Goal: Transaction & Acquisition: Purchase product/service

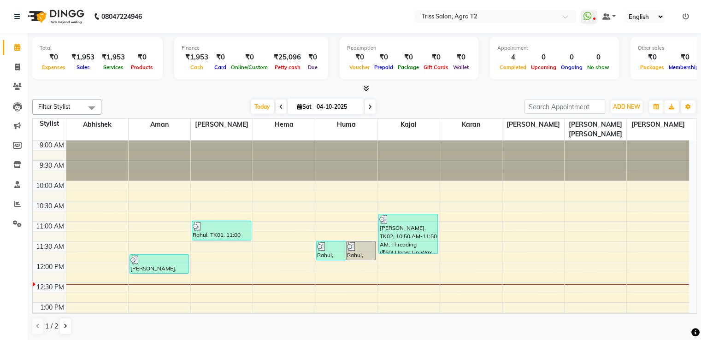
drag, startPoint x: 364, startPoint y: 239, endPoint x: 359, endPoint y: 244, distance: 6.9
click at [359, 244] on div "Rahul, TK01, 11:30 AM-12:00 PM, Hair Cut (Boy)" at bounding box center [361, 251] width 29 height 18
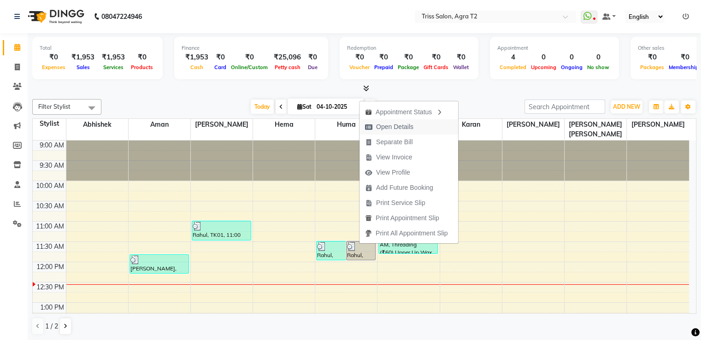
click at [384, 122] on span "Open Details" at bounding box center [394, 127] width 37 height 10
select select "3"
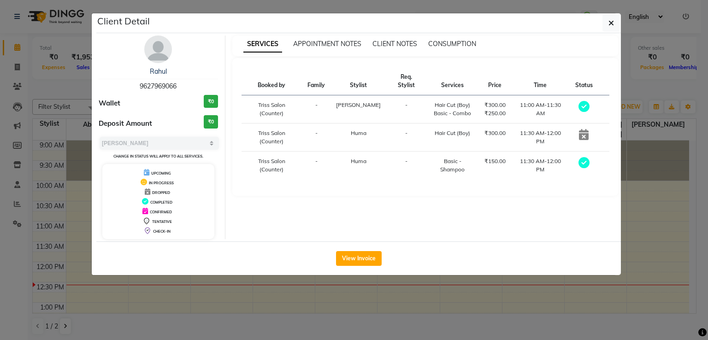
click at [487, 112] on td "₹300.00 ₹250.00" at bounding box center [495, 109] width 32 height 28
click at [610, 21] on icon "button" at bounding box center [611, 22] width 6 height 7
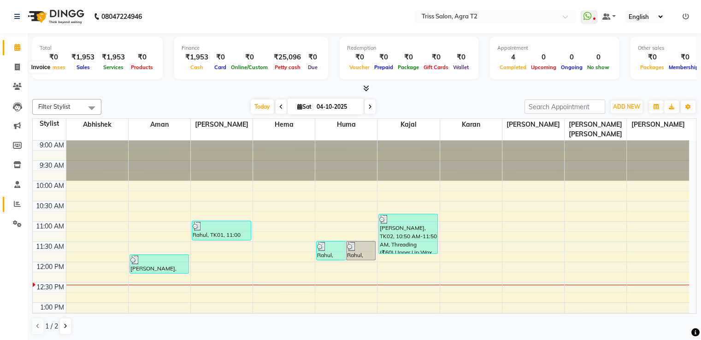
click at [19, 203] on icon at bounding box center [17, 203] width 7 height 7
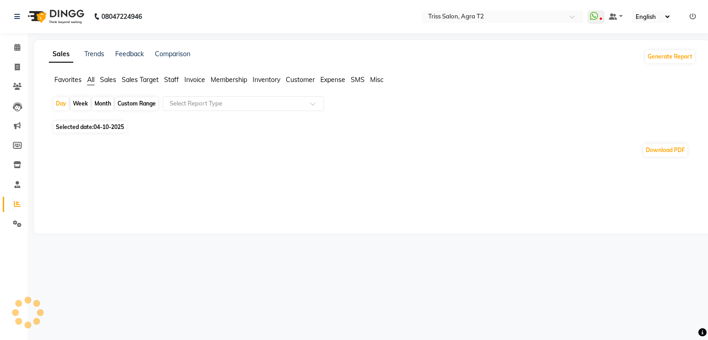
click at [101, 107] on div "Month" at bounding box center [102, 103] width 21 height 13
select select "10"
select select "2025"
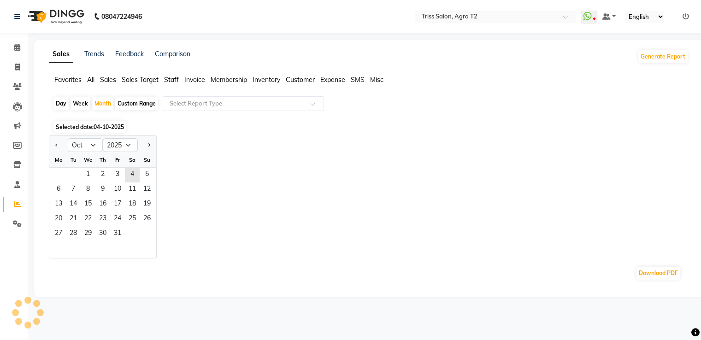
click at [56, 266] on div "Download PDF" at bounding box center [367, 273] width 629 height 15
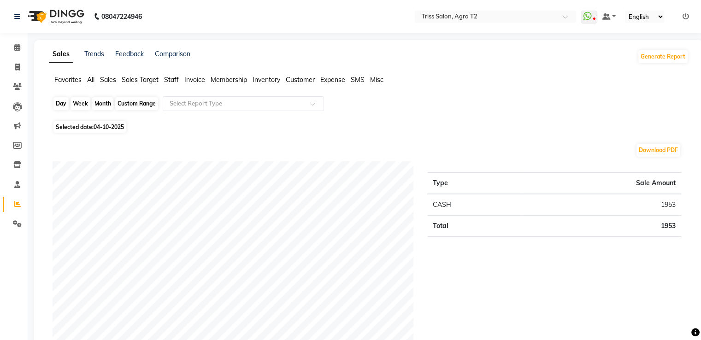
click at [103, 105] on div "Month" at bounding box center [102, 103] width 21 height 13
select select "10"
select select "2025"
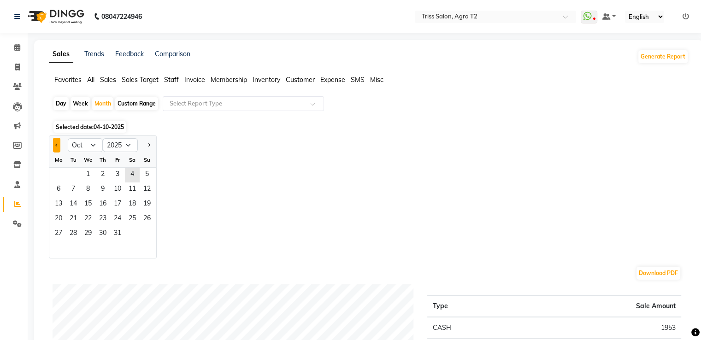
click at [57, 145] on span "Previous month" at bounding box center [56, 144] width 3 height 3
select select "9"
click at [61, 171] on span "1" at bounding box center [58, 175] width 15 height 15
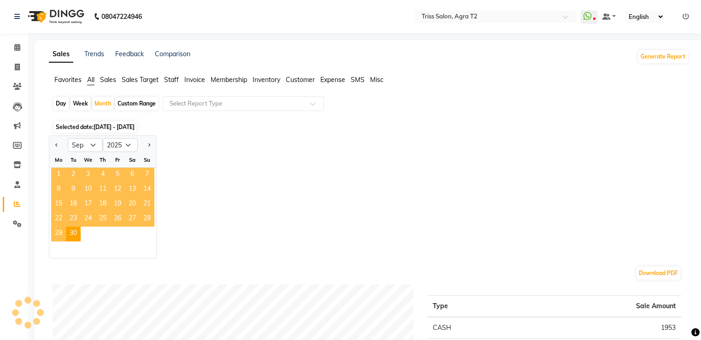
click at [172, 83] on span "Staff" at bounding box center [171, 80] width 15 height 8
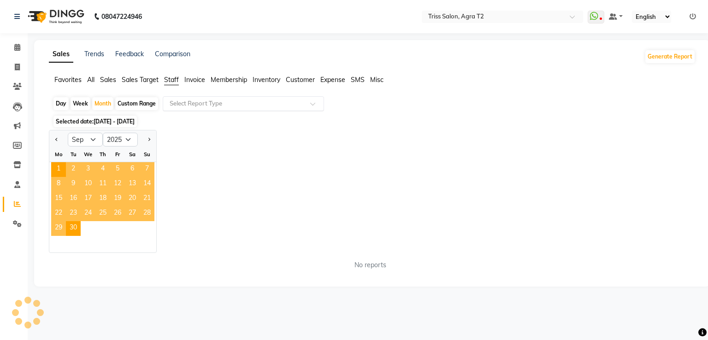
click at [200, 103] on input "text" at bounding box center [234, 103] width 133 height 9
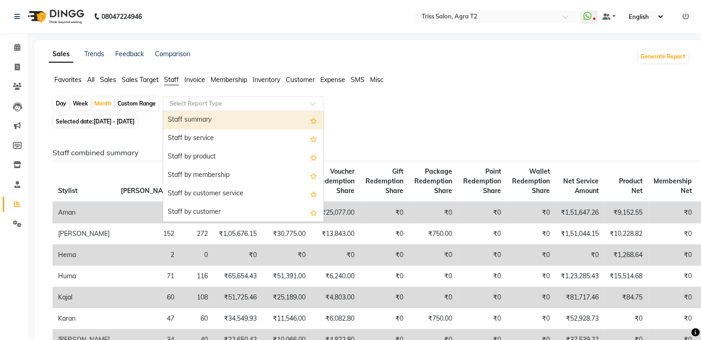
click at [194, 124] on div "Staff summary" at bounding box center [243, 120] width 160 height 18
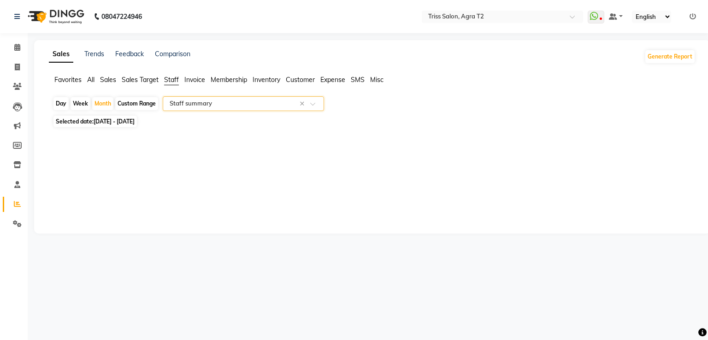
select select "full_report"
select select "csv"
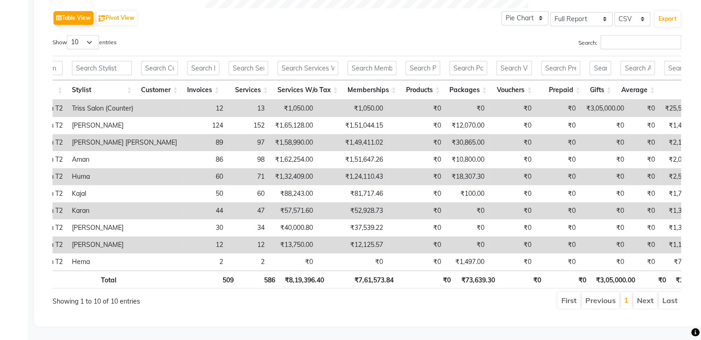
scroll to position [0, 53]
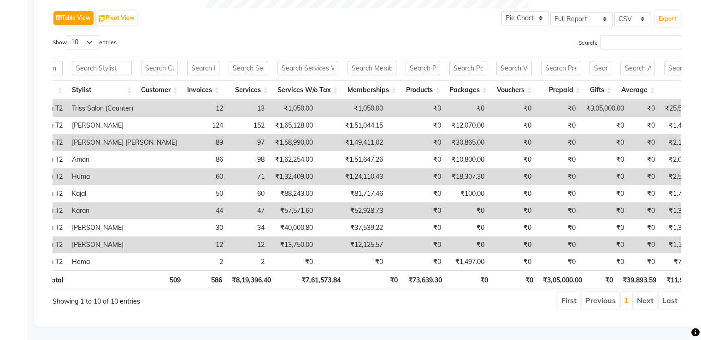
click at [446, 168] on td "₹18,307.30" at bounding box center [467, 176] width 43 height 17
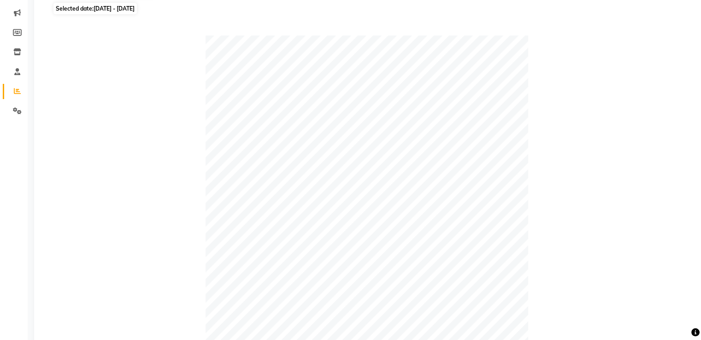
scroll to position [0, 0]
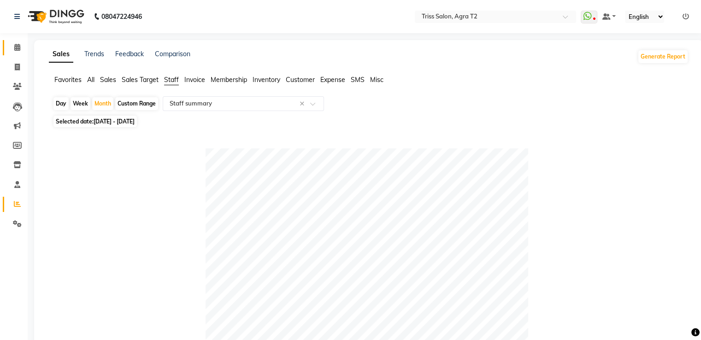
click at [15, 52] on span at bounding box center [17, 47] width 16 height 11
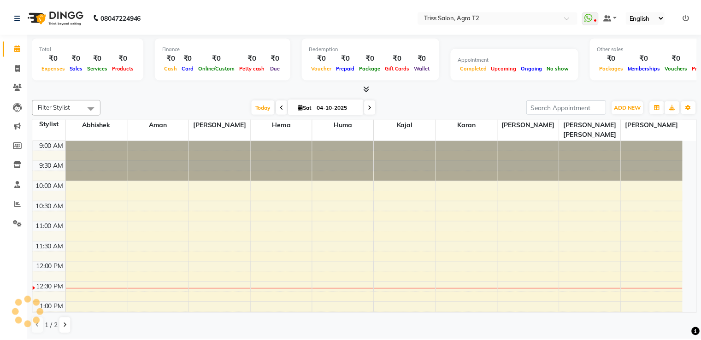
scroll to position [121, 0]
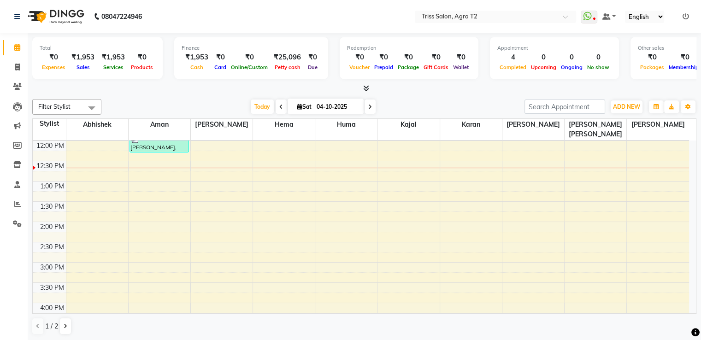
click at [365, 91] on icon at bounding box center [366, 88] width 6 height 7
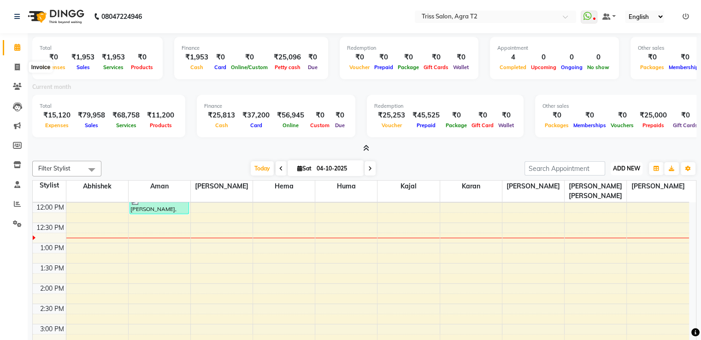
click at [628, 172] on button "ADD NEW Toggle Dropdown" at bounding box center [627, 168] width 32 height 13
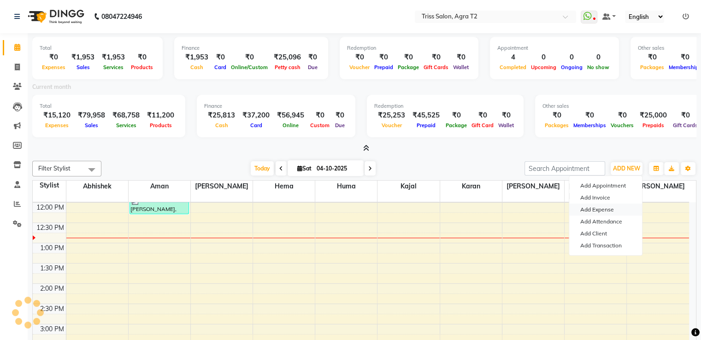
click at [608, 208] on link "Add Expense" at bounding box center [605, 210] width 73 height 12
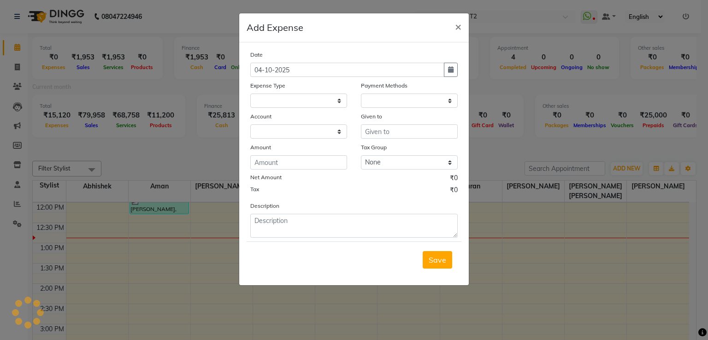
select select
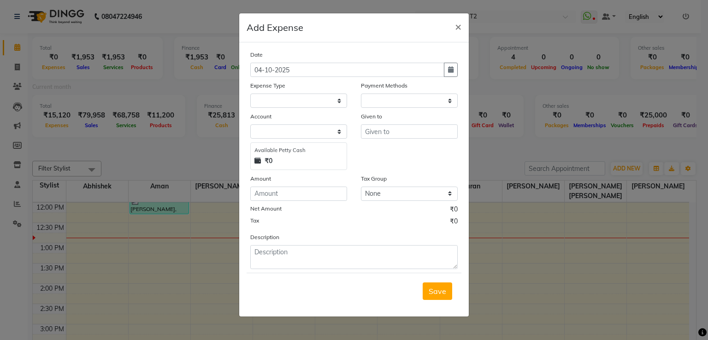
select select "1"
select select "2533"
click at [283, 99] on select "Select Bank Deposit Cash Handover CLIENT TIP TO STAFF Client Welfare Conveyance…" at bounding box center [298, 101] width 97 height 14
select select "1120"
click at [250, 94] on select "Select Bank Deposit Cash Handover CLIENT TIP TO STAFF Client Welfare Conveyance…" at bounding box center [298, 101] width 97 height 14
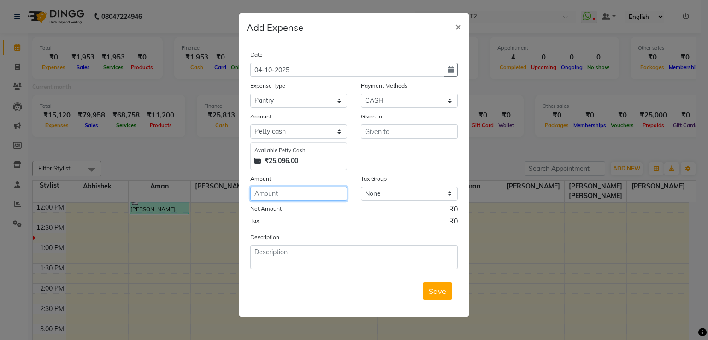
click at [278, 189] on input "number" at bounding box center [298, 194] width 97 height 14
type input "105"
click at [390, 134] on input "text" at bounding box center [409, 131] width 97 height 14
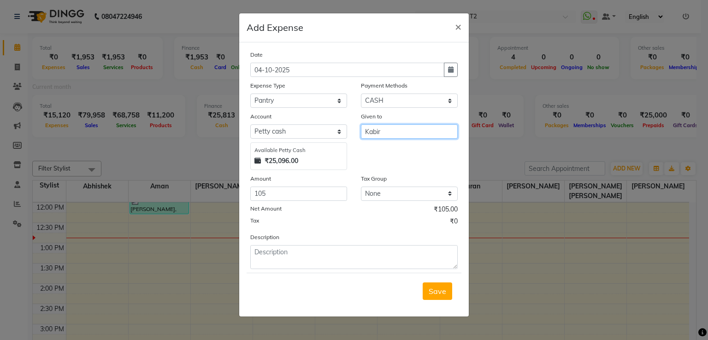
type input "Kabir"
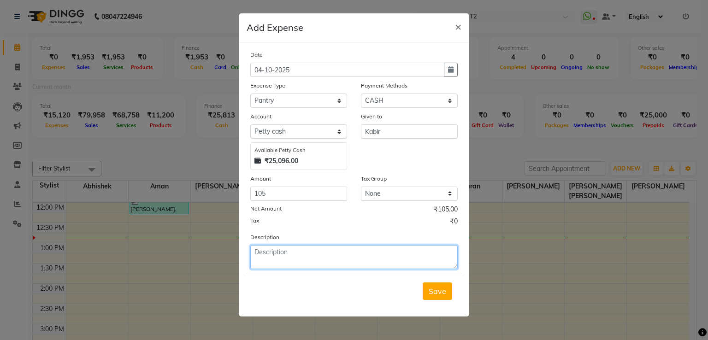
click at [269, 252] on textarea at bounding box center [353, 257] width 207 height 24
type textarea "milk"
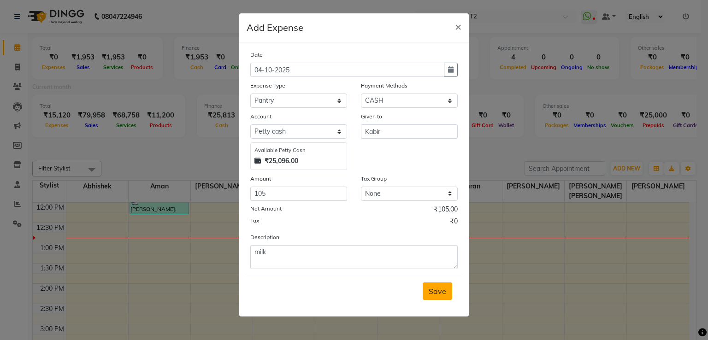
click at [437, 296] on span "Save" at bounding box center [438, 291] width 18 height 9
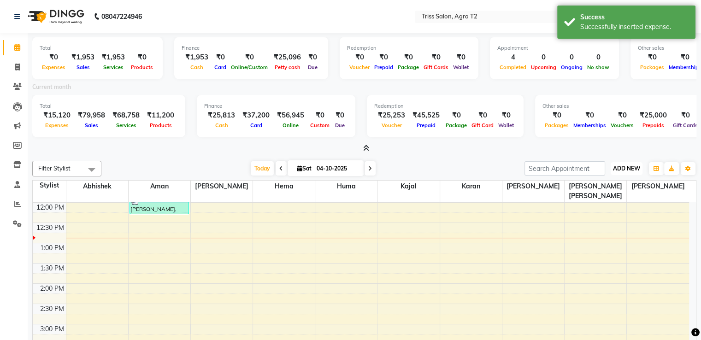
click at [630, 170] on span "ADD NEW" at bounding box center [626, 168] width 27 height 7
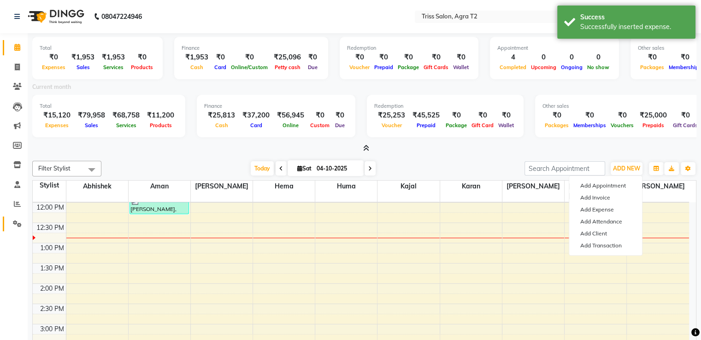
click at [14, 225] on icon at bounding box center [17, 223] width 9 height 7
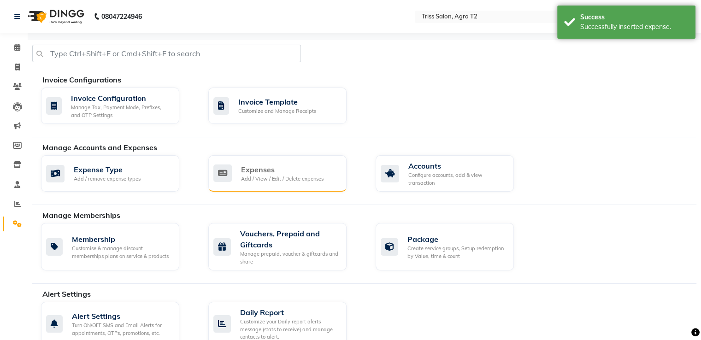
click at [267, 165] on div "Expenses" at bounding box center [282, 169] width 82 height 11
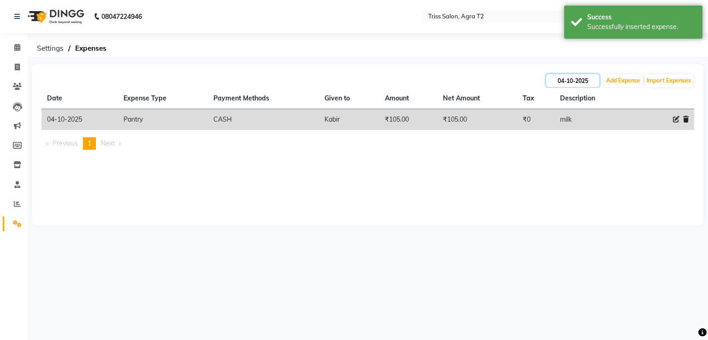
click at [569, 80] on input "04-10-2025" at bounding box center [572, 80] width 53 height 13
select select "10"
select select "2025"
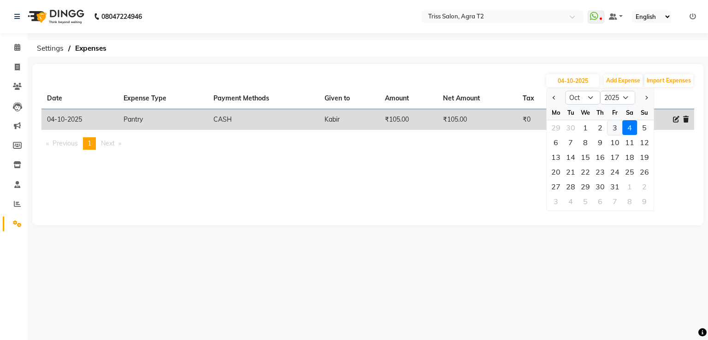
click at [613, 126] on div "3" at bounding box center [614, 127] width 15 height 15
type input "03-10-2025"
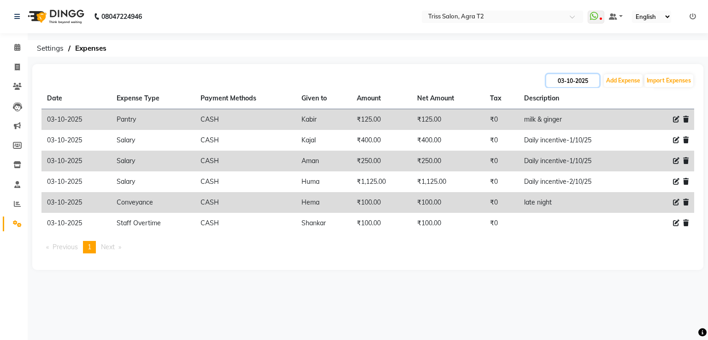
click at [575, 79] on input "03-10-2025" at bounding box center [572, 80] width 53 height 13
select select "10"
select select "2025"
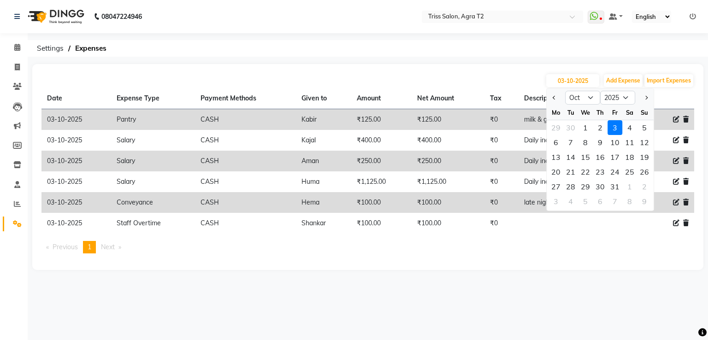
click at [614, 128] on div "3" at bounding box center [614, 127] width 15 height 15
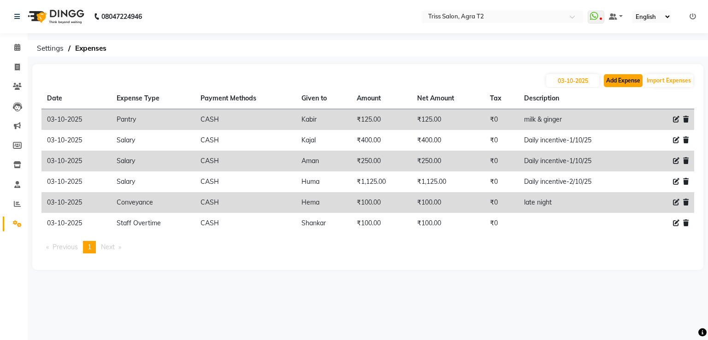
click at [615, 83] on button "Add Expense" at bounding box center [623, 80] width 39 height 13
select select "1"
select select "2533"
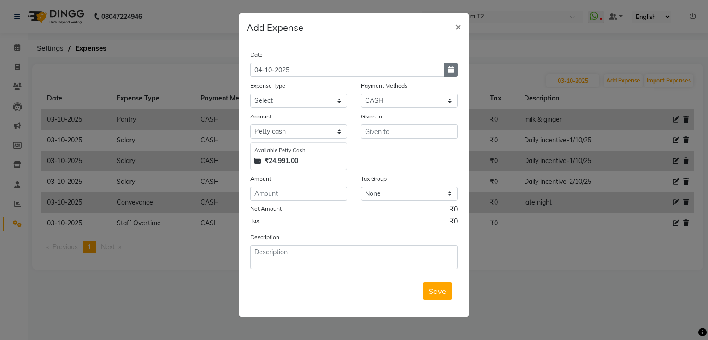
click at [449, 71] on icon "button" at bounding box center [451, 69] width 6 height 6
select select "10"
select select "2025"
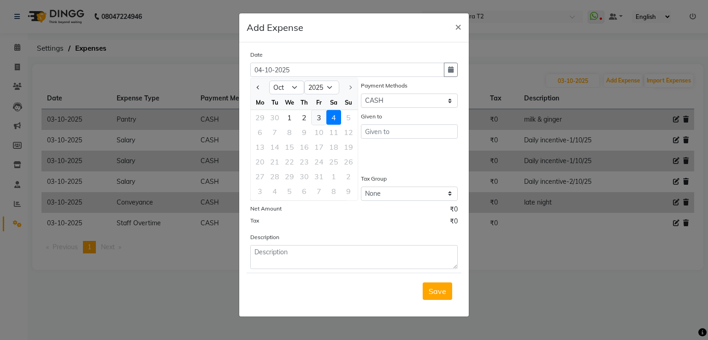
click at [318, 116] on div "3" at bounding box center [319, 117] width 15 height 15
type input "03-10-2025"
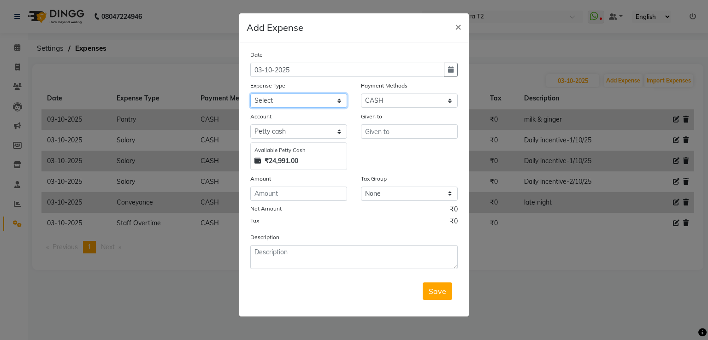
click at [295, 100] on select "Select Bank Deposit Cash Handover CLIENT TIP TO STAFF Client Welfare Conveyance…" at bounding box center [298, 101] width 97 height 14
select select "1117"
click at [250, 94] on select "Select Bank Deposit Cash Handover CLIENT TIP TO STAFF Client Welfare Conveyance…" at bounding box center [298, 101] width 97 height 14
click at [279, 193] on input "number" at bounding box center [298, 194] width 97 height 14
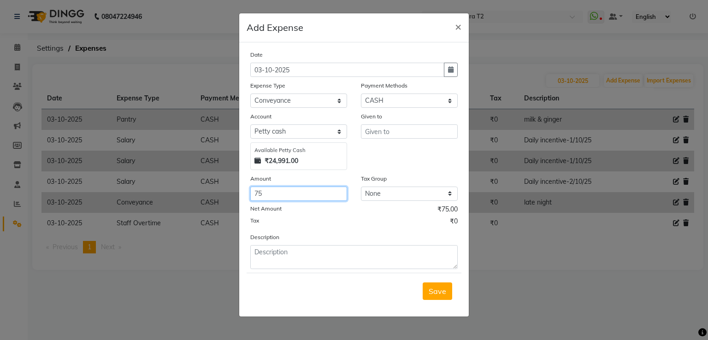
type input "75"
click at [378, 135] on input "text" at bounding box center [409, 131] width 97 height 14
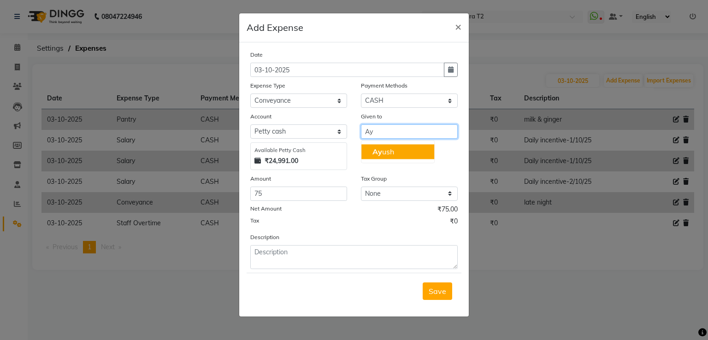
click at [383, 153] on ngb-highlight "Ay ush" at bounding box center [383, 151] width 22 height 9
type input "[PERSON_NAME]"
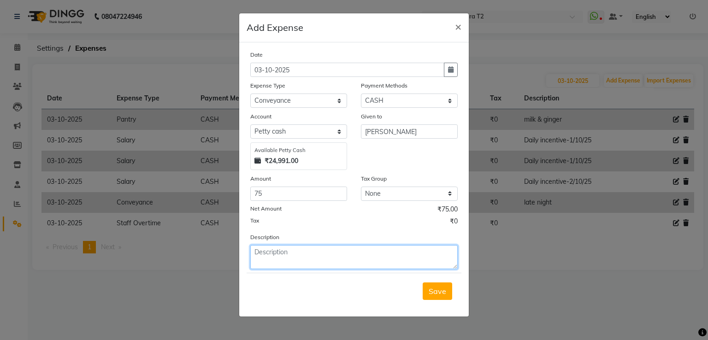
click at [268, 251] on textarea at bounding box center [353, 257] width 207 height 24
type textarea "T1 To T2"
click at [442, 296] on span "Save" at bounding box center [438, 291] width 18 height 9
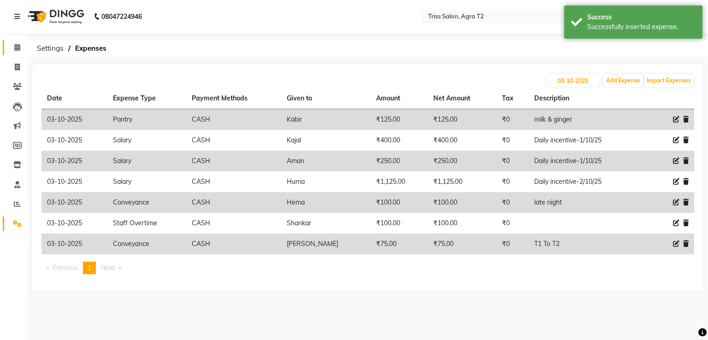
click at [15, 42] on link "Calendar" at bounding box center [14, 47] width 22 height 15
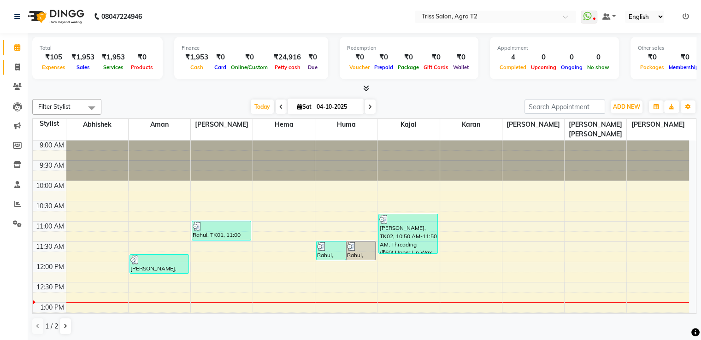
click at [12, 69] on span at bounding box center [17, 67] width 16 height 11
select select "service"
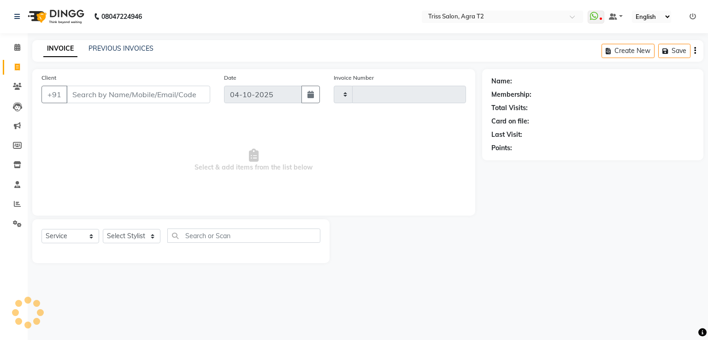
type input "2693"
select select "4301"
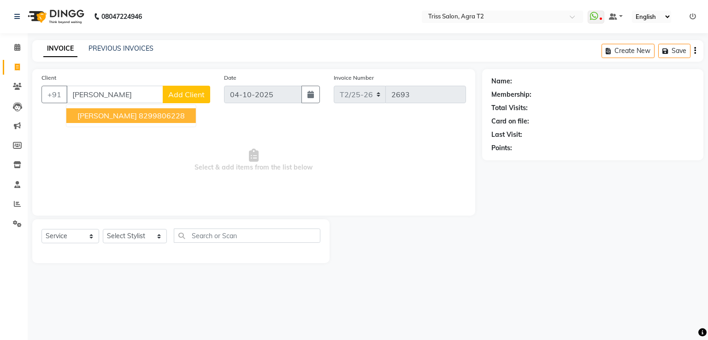
click at [152, 118] on ngb-highlight "8299806228" at bounding box center [162, 115] width 46 height 9
type input "8299806228"
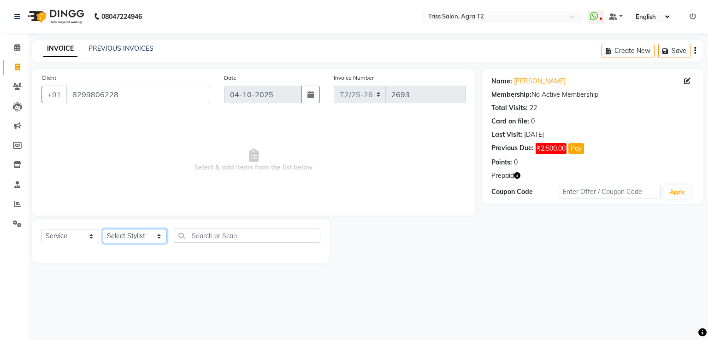
click at [139, 232] on select "Select Stylist Abhishek Aman Ayush Hema Huma Kajal Karan Kavya Chauhan Mohd. Ka…" at bounding box center [135, 236] width 64 height 14
select select "26469"
click at [103, 230] on select "Select Stylist Abhishek Aman Ayush Hema Huma Kajal Karan Kavya Chauhan Mohd. Ka…" at bounding box center [135, 236] width 64 height 14
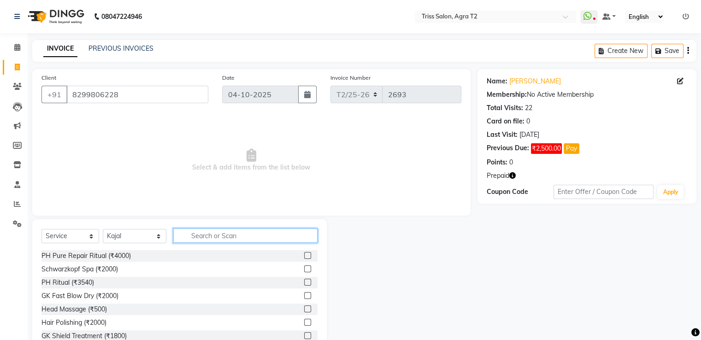
click at [206, 237] on input "text" at bounding box center [245, 236] width 144 height 14
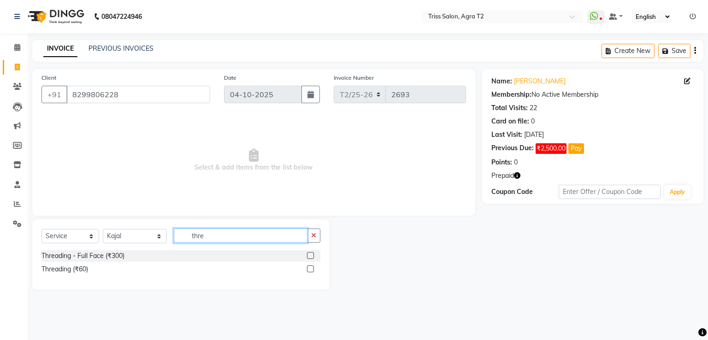
type input "thre"
click at [311, 271] on label at bounding box center [310, 268] width 7 height 7
click at [311, 271] on input "checkbox" at bounding box center [310, 269] width 6 height 6
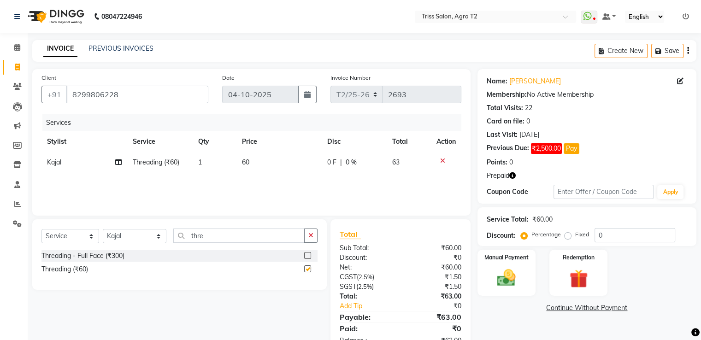
checkbox input "false"
click at [206, 166] on td "1" at bounding box center [215, 162] width 44 height 21
select select "26469"
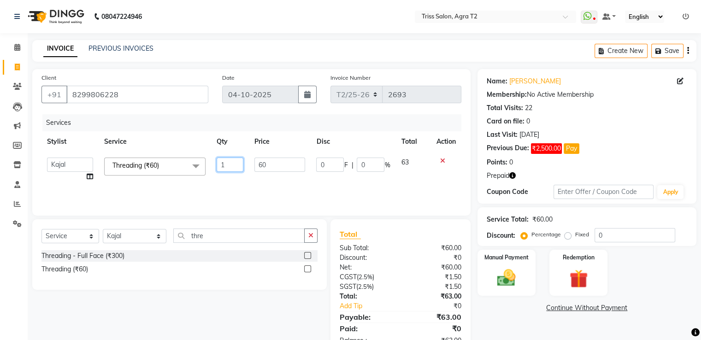
click at [229, 163] on input "1" at bounding box center [230, 165] width 27 height 14
type input "2"
click at [260, 184] on div "Services Stylist Service Qty Price Disc Total Action Abhishek Aman Ayush Hema H…" at bounding box center [251, 160] width 420 height 92
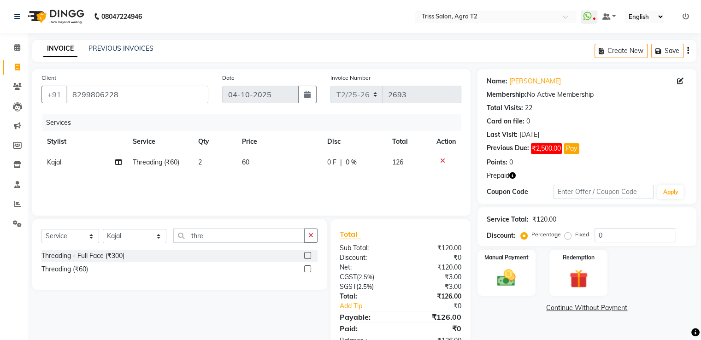
click at [574, 151] on button "Pay" at bounding box center [572, 148] width 16 height 11
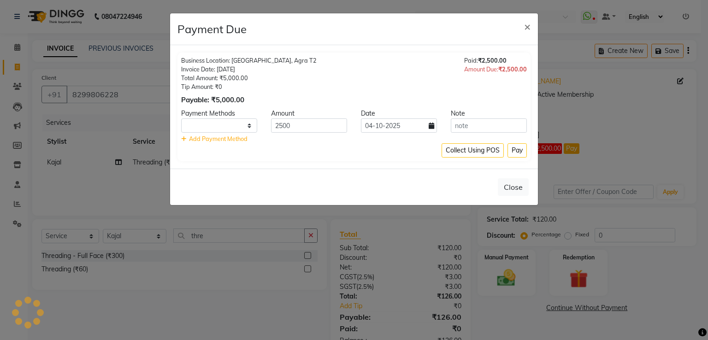
select select "1"
click at [518, 152] on button "Pay" at bounding box center [516, 150] width 19 height 14
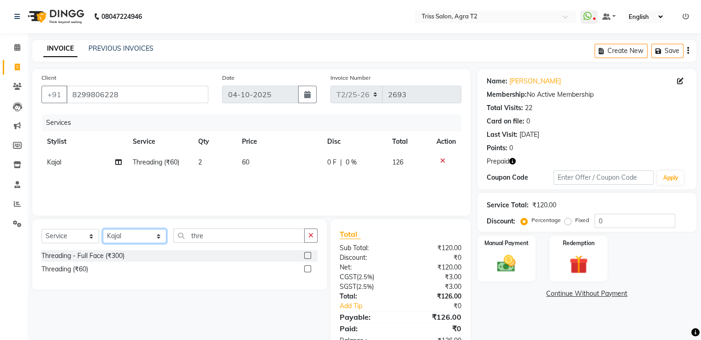
click at [136, 238] on select "Select Stylist Abhishek Aman Ayush Hema Huma Kajal Karan Kavya Chauhan Mohd. Ka…" at bounding box center [135, 236] width 64 height 14
select select "49099"
click at [103, 230] on select "Select Stylist Abhishek Aman Ayush Hema Huma Kajal Karan Kavya Chauhan Mohd. Ka…" at bounding box center [135, 236] width 64 height 14
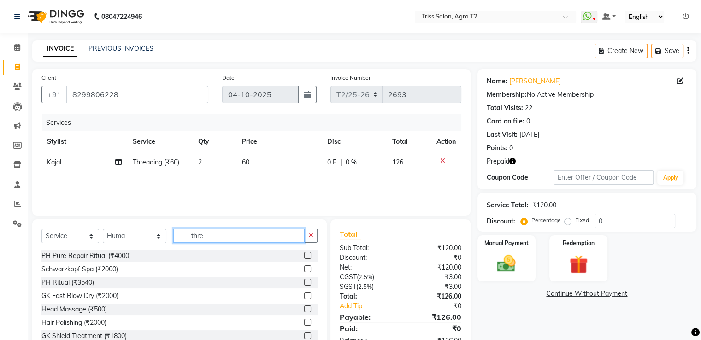
click at [280, 238] on input "thre" at bounding box center [238, 236] width 131 height 14
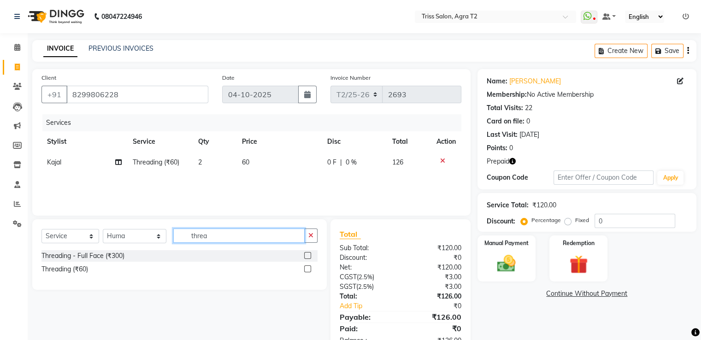
type input "threa"
click at [306, 269] on label at bounding box center [307, 268] width 7 height 7
click at [306, 269] on input "checkbox" at bounding box center [307, 269] width 6 height 6
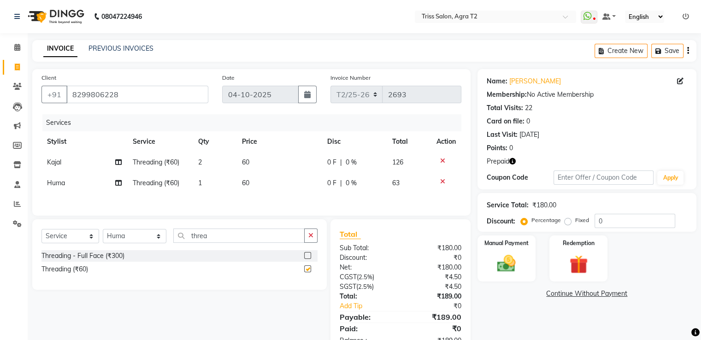
checkbox input "false"
click at [202, 196] on div "Services Stylist Service Qty Price Disc Total Action Kajal Threading (₹60) 2 60…" at bounding box center [251, 160] width 420 height 92
click at [214, 183] on td "1" at bounding box center [215, 183] width 44 height 21
select select "49099"
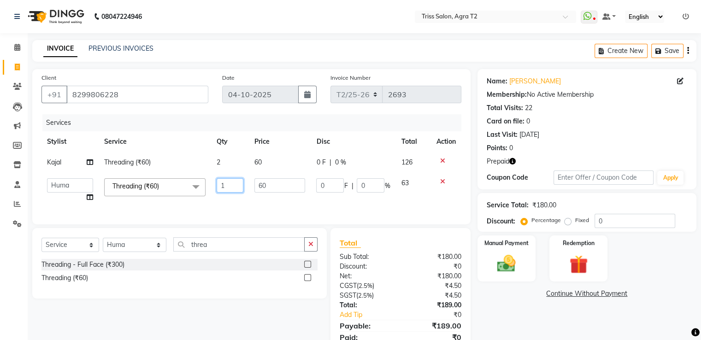
click at [232, 185] on input "1" at bounding box center [230, 185] width 27 height 14
type input "2"
click at [237, 208] on div "Services Stylist Service Qty Price Disc Total Action Kajal Threading (₹60) 2 60…" at bounding box center [251, 164] width 420 height 101
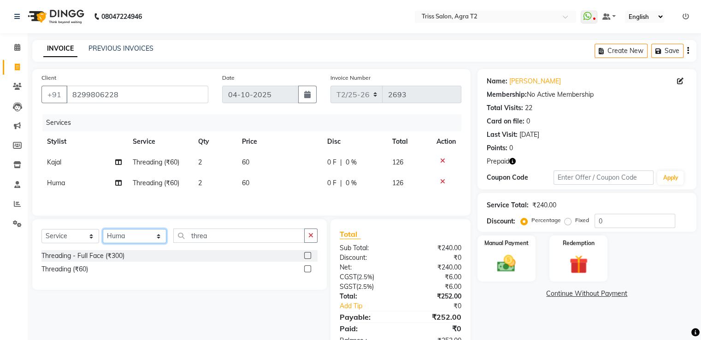
click at [135, 239] on select "Select Stylist Abhishek Aman Ayush Hema Huma Kajal Karan Kavya Chauhan Mohd. Ka…" at bounding box center [135, 236] width 64 height 14
select select "26469"
click at [103, 231] on select "Select Stylist Abhishek Aman Ayush Hema Huma Kajal Karan Kavya Chauhan Mohd. Ka…" at bounding box center [135, 236] width 64 height 14
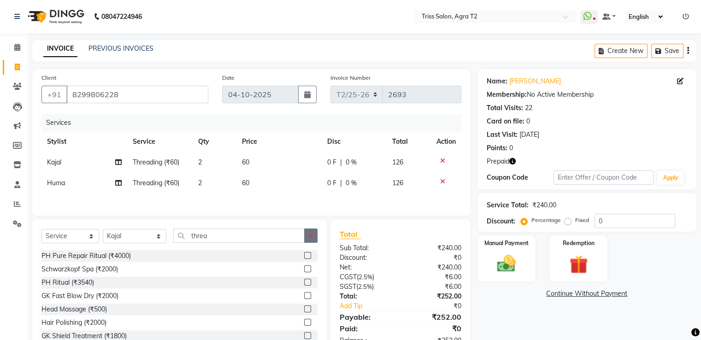
click at [312, 237] on icon "button" at bounding box center [310, 235] width 5 height 6
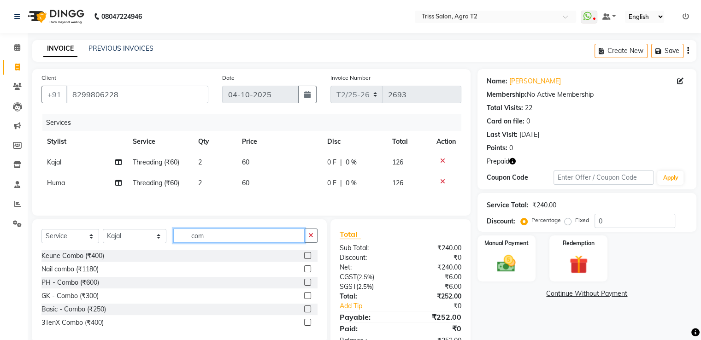
type input "com"
click at [306, 312] on label at bounding box center [307, 309] width 7 height 7
click at [306, 312] on input "checkbox" at bounding box center [307, 309] width 6 height 6
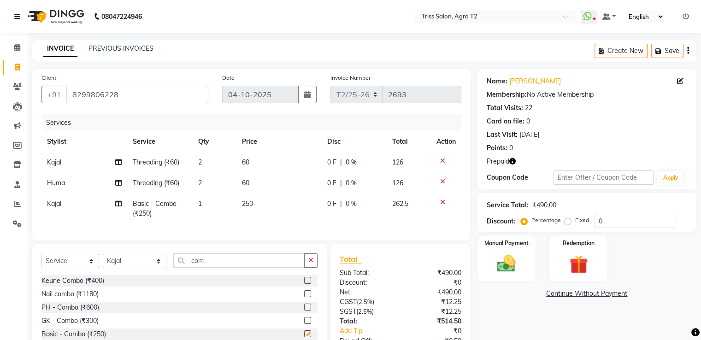
checkbox input "false"
click at [514, 161] on icon "button" at bounding box center [512, 161] width 6 height 6
click at [124, 268] on select "Select Stylist Abhishek Aman Ayush Hema Huma Kajal Karan Kavya Chauhan Mohd. Ka…" at bounding box center [135, 261] width 64 height 14
select select "49099"
click at [103, 262] on select "Select Stylist Abhishek Aman Ayush Hema Huma Kajal Karan Kavya Chauhan Mohd. Ka…" at bounding box center [135, 261] width 64 height 14
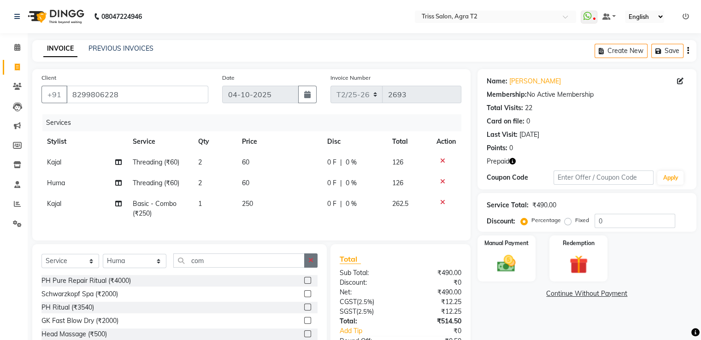
click at [314, 267] on button "button" at bounding box center [310, 260] width 13 height 14
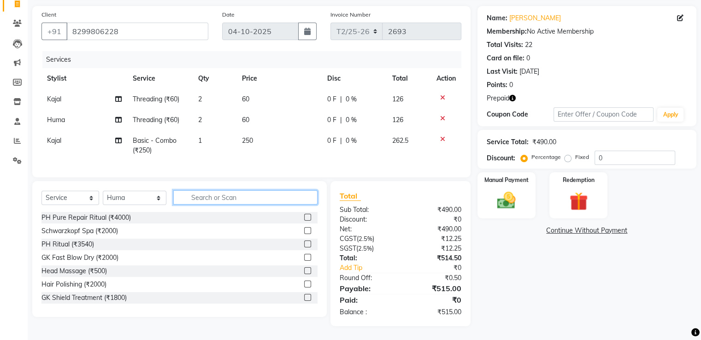
scroll to position [71, 0]
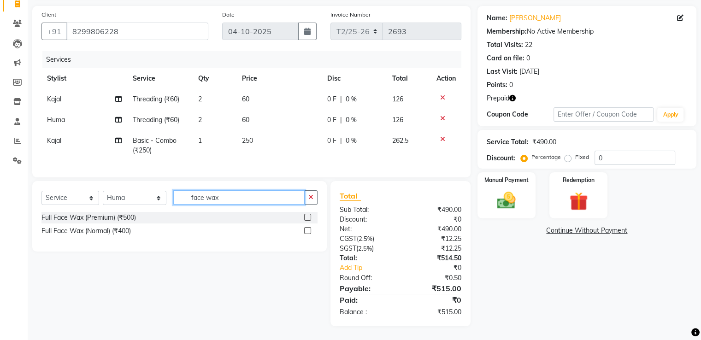
type input "face wax"
click at [308, 216] on label at bounding box center [307, 217] width 7 height 7
click at [308, 216] on input "checkbox" at bounding box center [307, 218] width 6 height 6
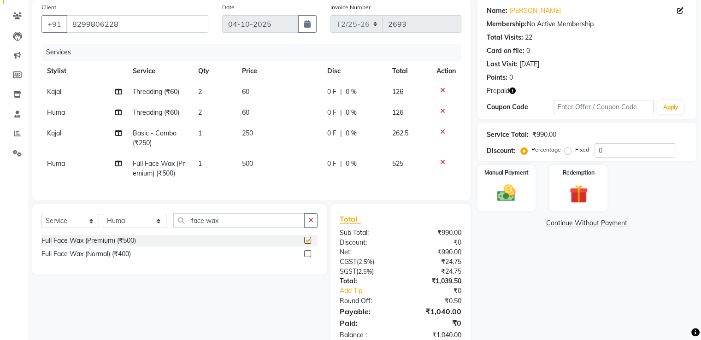
checkbox input "false"
click at [244, 164] on span "500" at bounding box center [247, 163] width 11 height 8
select select "49099"
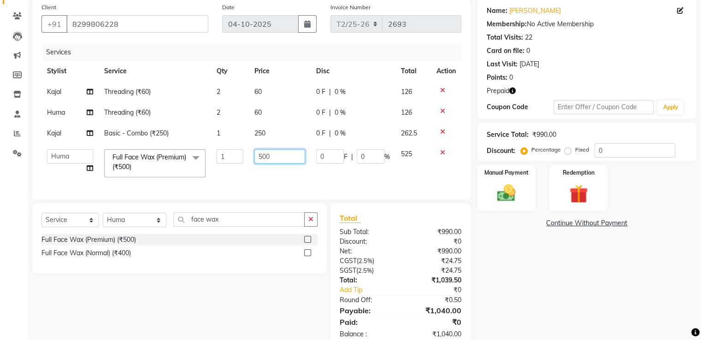
click at [260, 160] on input "500" at bounding box center [279, 156] width 51 height 14
type input "800"
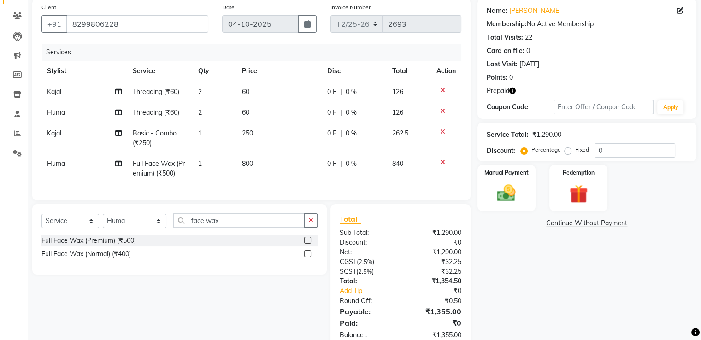
click at [255, 172] on td "800" at bounding box center [278, 168] width 85 height 30
select select "49099"
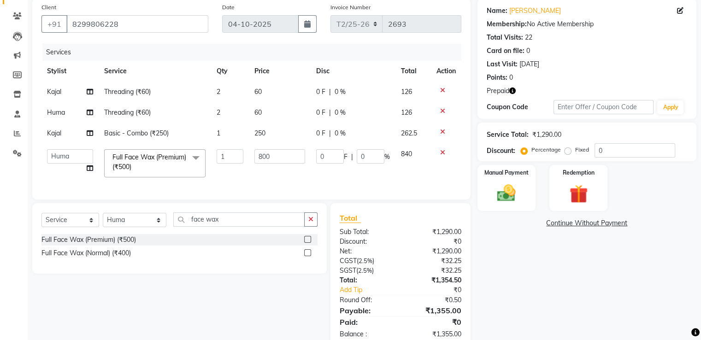
click at [441, 110] on icon at bounding box center [442, 111] width 5 height 6
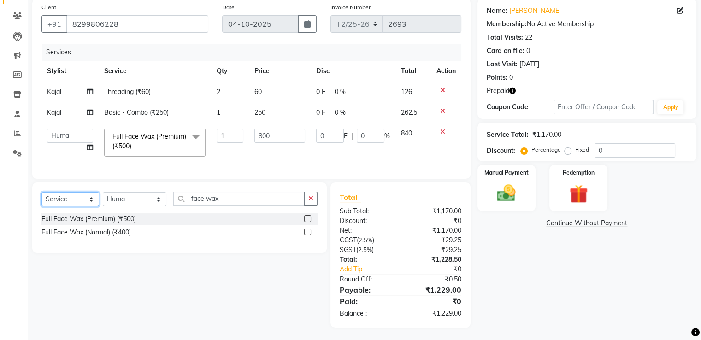
click at [85, 206] on select "Select Service Product Membership Package Voucher Prepaid Gift Card" at bounding box center [70, 199] width 58 height 14
select select "product"
click at [41, 199] on select "Select Service Product Membership Package Voucher Prepaid Gift Card" at bounding box center [70, 199] width 58 height 14
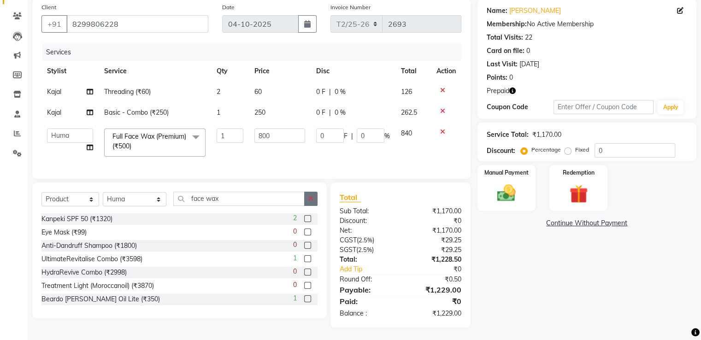
click at [312, 202] on icon "button" at bounding box center [310, 198] width 5 height 6
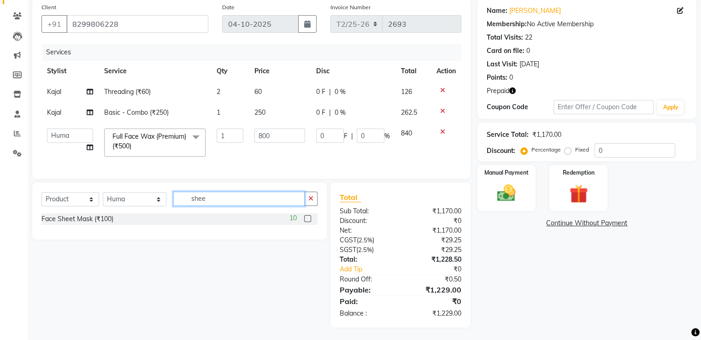
type input "shee"
click at [305, 222] on label at bounding box center [307, 218] width 7 height 7
click at [305, 222] on input "checkbox" at bounding box center [307, 219] width 6 height 6
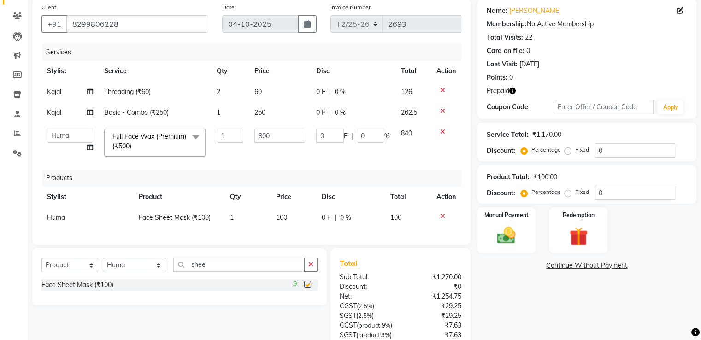
checkbox input "false"
click at [278, 218] on span "100" at bounding box center [281, 217] width 11 height 8
select select "49099"
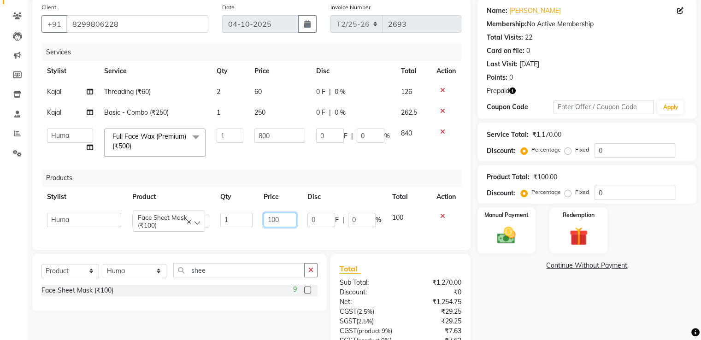
click at [271, 218] on input "100" at bounding box center [280, 220] width 33 height 14
type input "300"
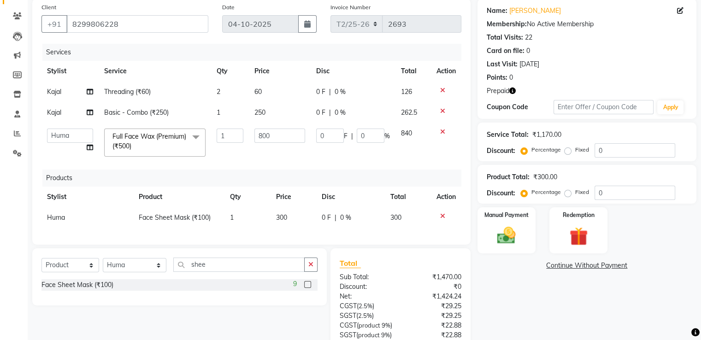
click at [280, 235] on div "Services Stylist Service Qty Price Disc Total Action Kajal Threading (₹60) 2 60…" at bounding box center [251, 140] width 420 height 192
click at [103, 272] on select "Select Stylist Abhishek Aman Ayush Hema Huma Kajal Karan Kavya Chauhan Mohd. Ka…" at bounding box center [135, 265] width 64 height 14
select select "26469"
click at [103, 265] on select "Select Stylist Abhishek Aman Ayush Hema Huma Kajal Karan Kavya Chauhan Mohd. Ka…" at bounding box center [135, 265] width 64 height 14
click at [308, 288] on label at bounding box center [307, 284] width 7 height 7
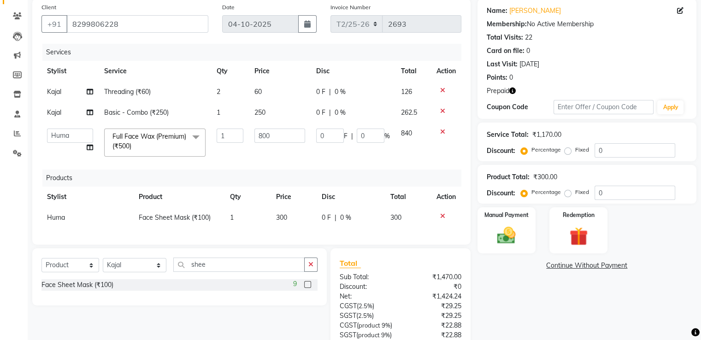
click at [308, 288] on input "checkbox" at bounding box center [307, 285] width 6 height 6
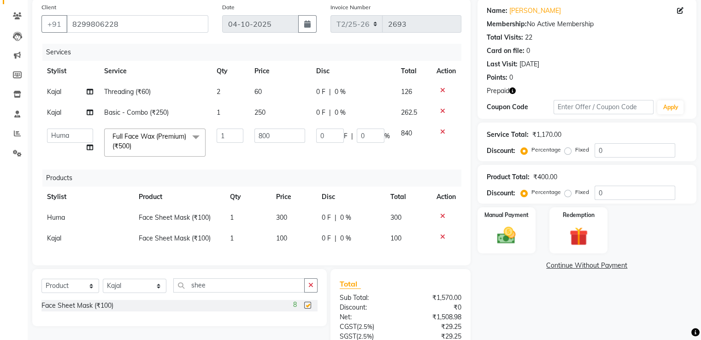
checkbox input "false"
click at [279, 240] on span "100" at bounding box center [281, 238] width 11 height 8
select select "26469"
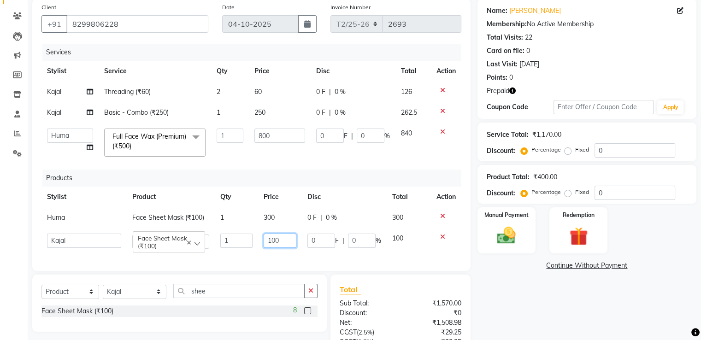
click at [271, 240] on input "100" at bounding box center [280, 241] width 33 height 14
type input "300"
click at [265, 259] on div "Services Stylist Service Qty Price Disc Total Action Kajal Threading (₹60) 2 60…" at bounding box center [251, 153] width 420 height 218
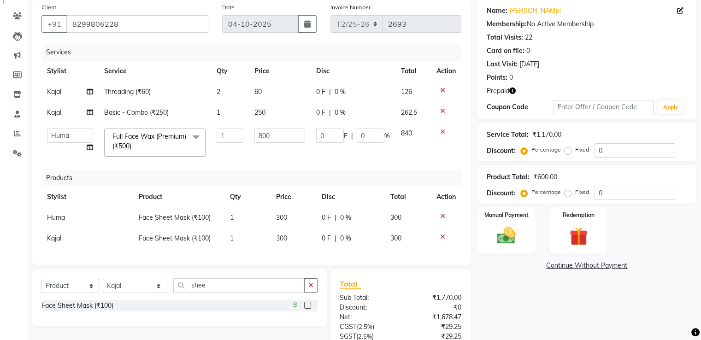
click at [443, 111] on icon at bounding box center [442, 111] width 5 height 6
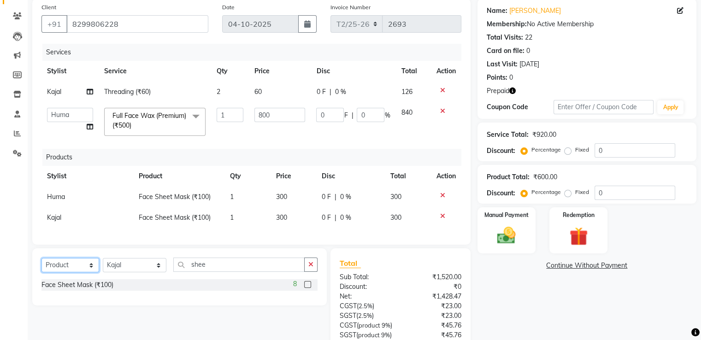
click at [73, 272] on select "Select Service Product Membership Package Voucher Prepaid Gift Card" at bounding box center [70, 265] width 58 height 14
select select "service"
click at [41, 265] on select "Select Service Product Membership Package Voucher Prepaid Gift Card" at bounding box center [70, 265] width 58 height 14
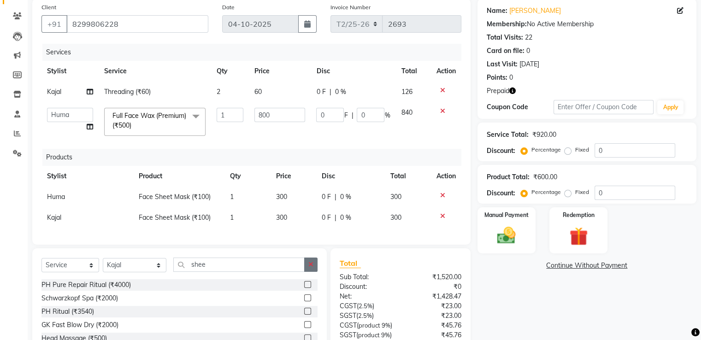
click at [312, 268] on icon "button" at bounding box center [310, 264] width 5 height 6
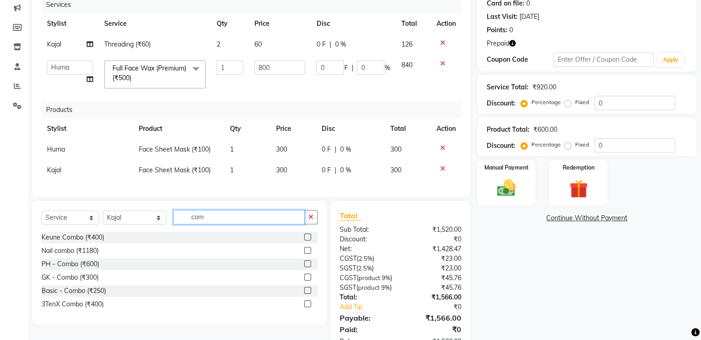
scroll to position [118, 0]
type input "com"
click at [308, 280] on label at bounding box center [307, 276] width 7 height 7
click at [308, 280] on input "checkbox" at bounding box center [307, 277] width 6 height 6
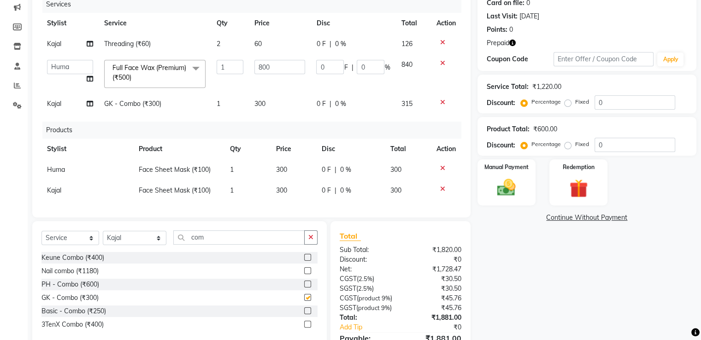
checkbox input "false"
click at [309, 241] on icon "button" at bounding box center [310, 237] width 5 height 6
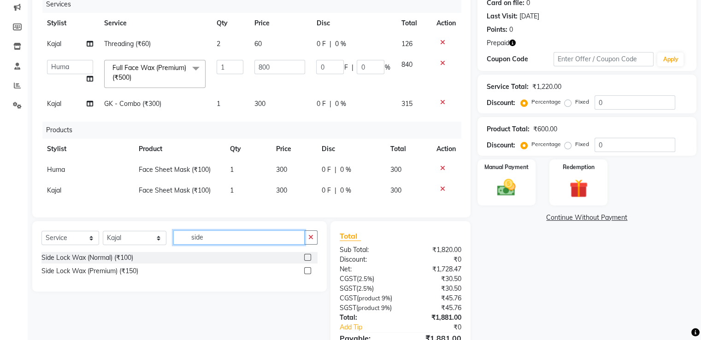
type input "side"
click at [308, 274] on label at bounding box center [307, 270] width 7 height 7
click at [308, 274] on input "checkbox" at bounding box center [307, 271] width 6 height 6
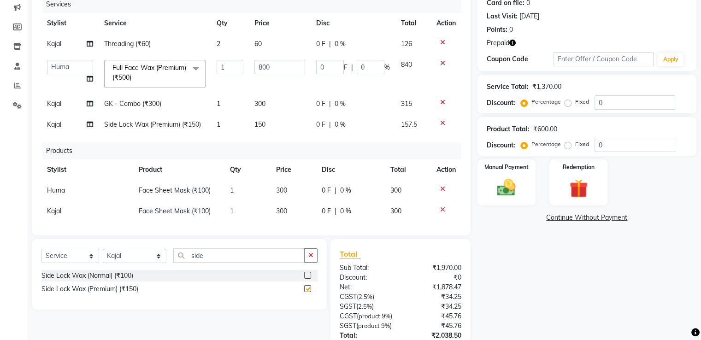
checkbox input "false"
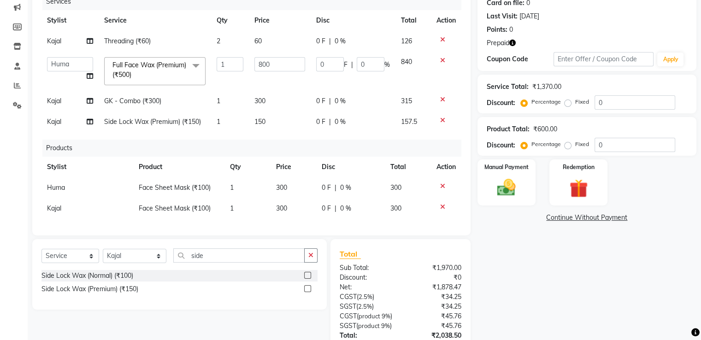
click at [221, 113] on td "1" at bounding box center [230, 122] width 38 height 21
select select "26469"
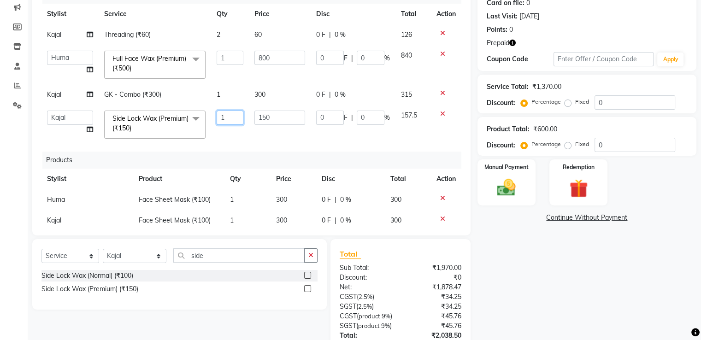
click at [222, 116] on input "1" at bounding box center [230, 118] width 27 height 14
type input "2"
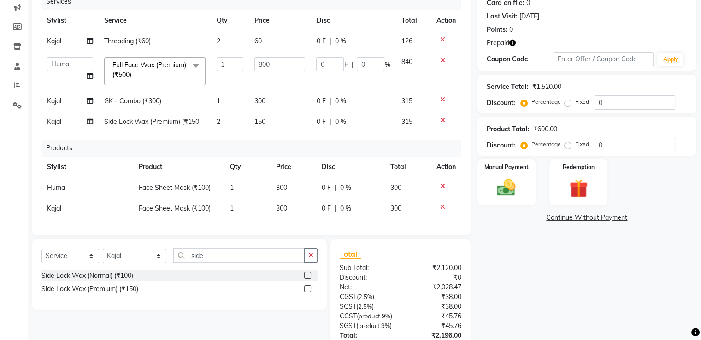
click at [267, 117] on td "150" at bounding box center [280, 122] width 62 height 21
select select "26469"
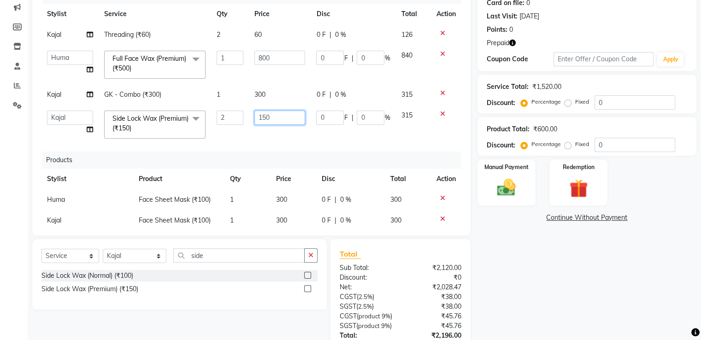
click at [281, 118] on input "150" at bounding box center [279, 118] width 51 height 14
type input "1"
type input "200"
click at [265, 131] on div "Services Stylist Service Qty Price Disc Total Action Kajal Threading (₹60) 2 60…" at bounding box center [251, 111] width 420 height 230
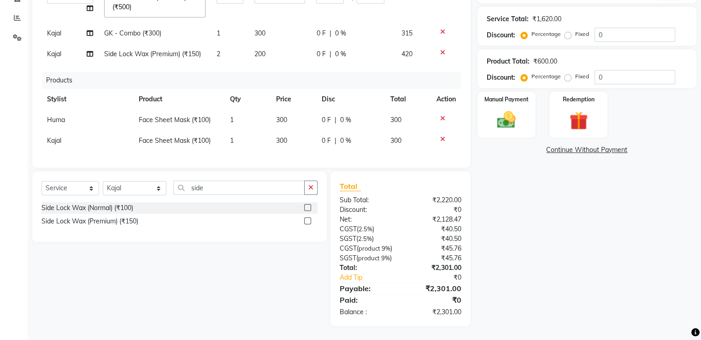
scroll to position [196, 0]
click at [590, 93] on div "Redemption" at bounding box center [578, 114] width 60 height 47
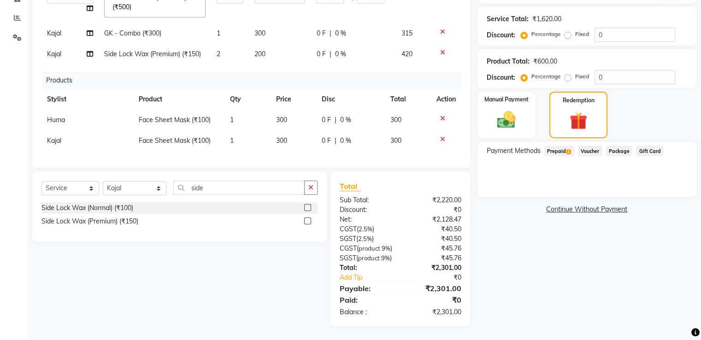
click at [569, 149] on span "1" at bounding box center [568, 152] width 5 height 6
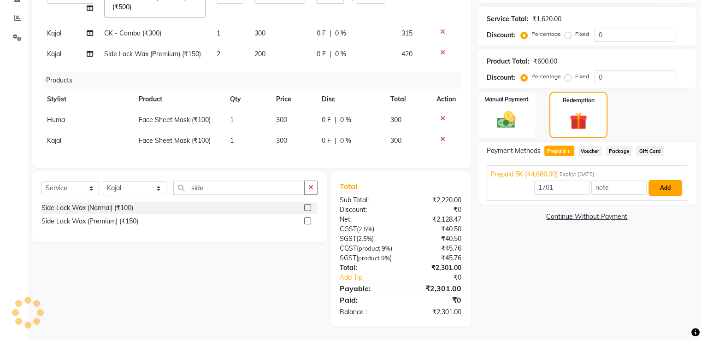
click at [658, 180] on button "Add" at bounding box center [665, 188] width 34 height 16
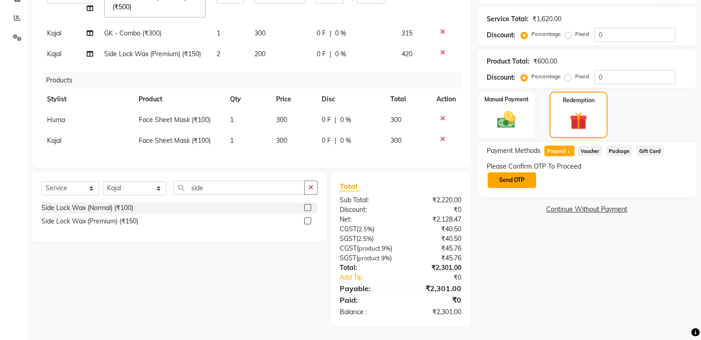
click at [500, 172] on button "Send OTP" at bounding box center [512, 180] width 48 height 16
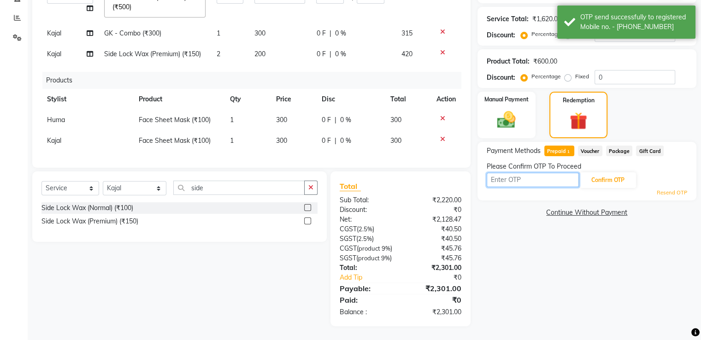
click at [500, 173] on input "text" at bounding box center [533, 180] width 92 height 14
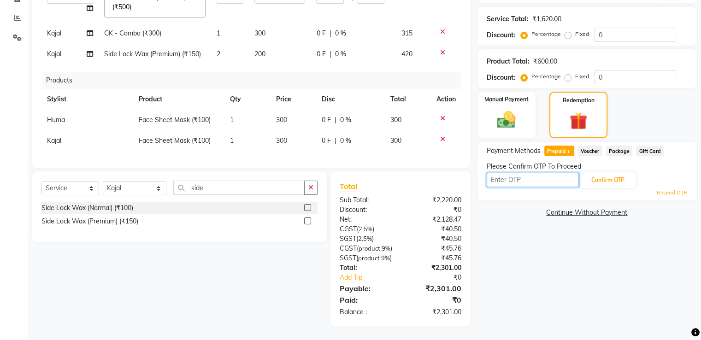
click at [507, 175] on input "text" at bounding box center [533, 180] width 92 height 14
type input "1118"
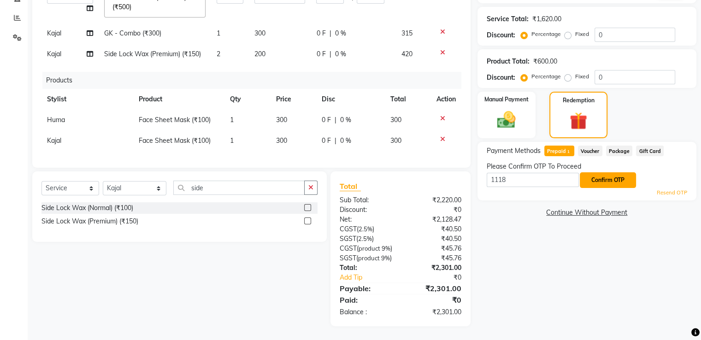
click at [604, 172] on button "Confirm OTP" at bounding box center [608, 180] width 56 height 16
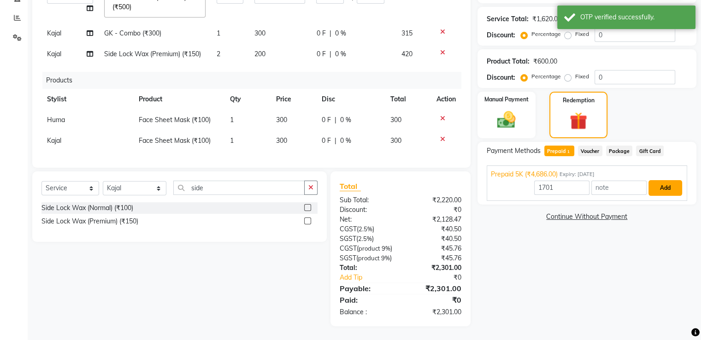
click at [663, 183] on button "Add" at bounding box center [665, 188] width 34 height 16
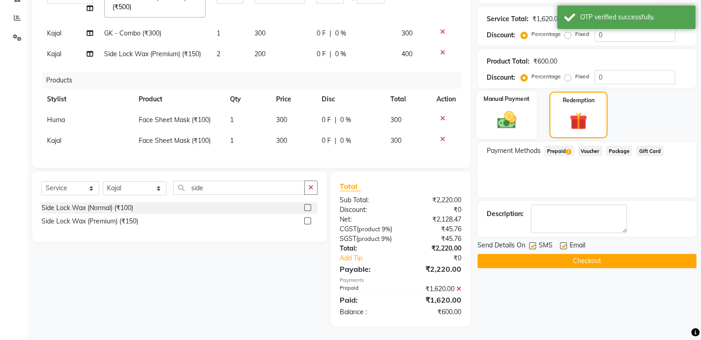
click at [513, 109] on img at bounding box center [506, 120] width 31 height 22
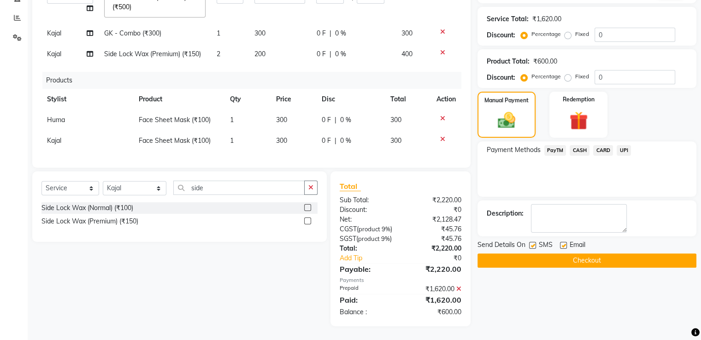
click at [624, 145] on span "UPI" at bounding box center [624, 150] width 14 height 11
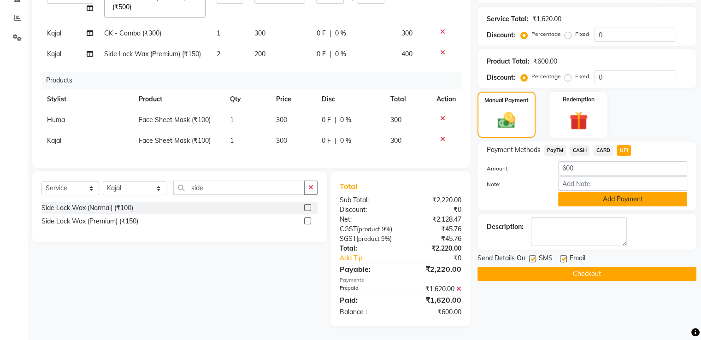
click at [591, 192] on button "Add Payment" at bounding box center [622, 199] width 129 height 14
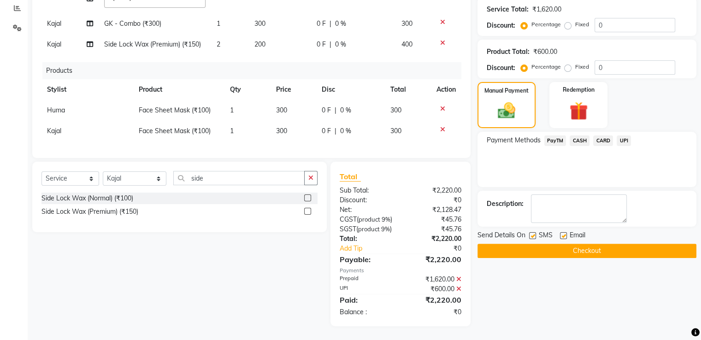
click at [600, 245] on button "Checkout" at bounding box center [586, 251] width 219 height 14
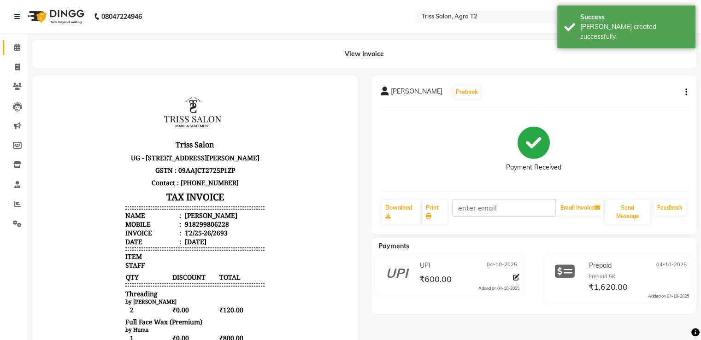
click at [17, 42] on link "Calendar" at bounding box center [14, 47] width 22 height 15
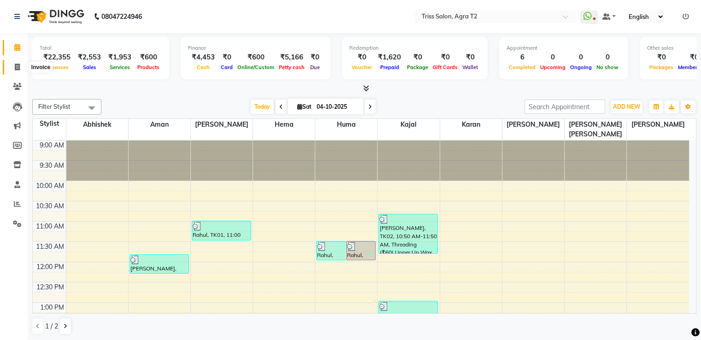
click at [15, 68] on icon at bounding box center [17, 67] width 5 height 7
select select "service"
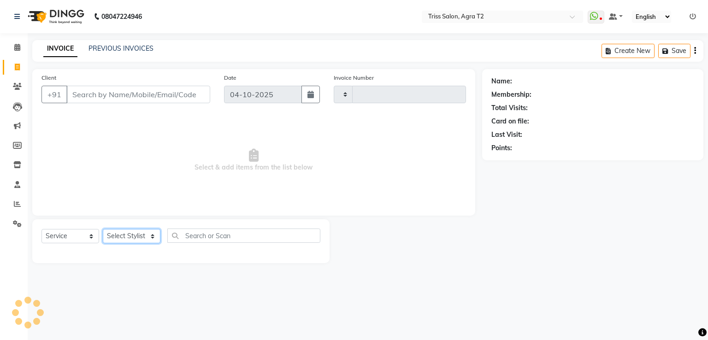
click at [137, 241] on select "Select Stylist" at bounding box center [132, 236] width 58 height 14
type input "2694"
select select "4301"
select select "49344"
click at [103, 230] on select "Select Stylist Abhishek Aman Ayush Hema Huma Kajal Karan Kavya Chauhan Mohd. Ka…" at bounding box center [135, 236] width 64 height 14
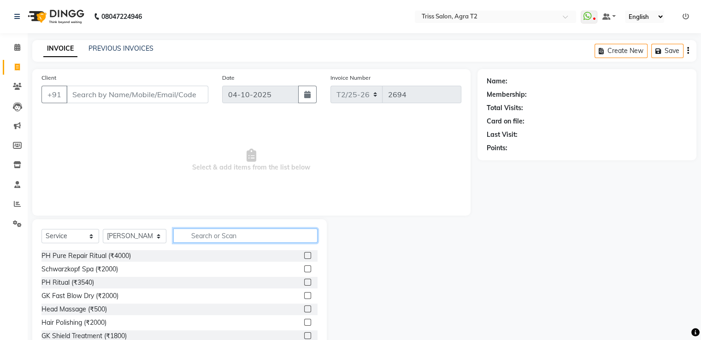
click at [221, 234] on input "text" at bounding box center [245, 236] width 144 height 14
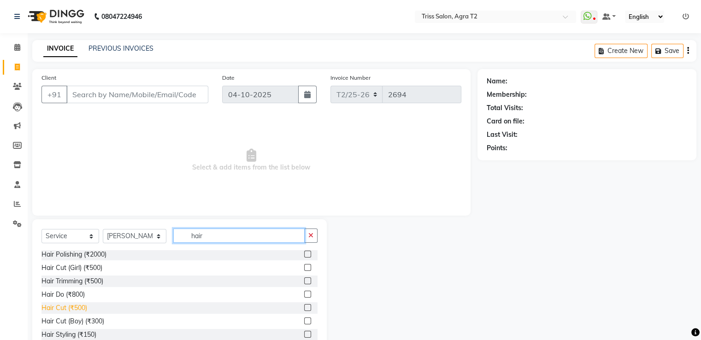
type input "hair"
click at [57, 305] on div "Hair Cut (₹500)" at bounding box center [64, 308] width 46 height 10
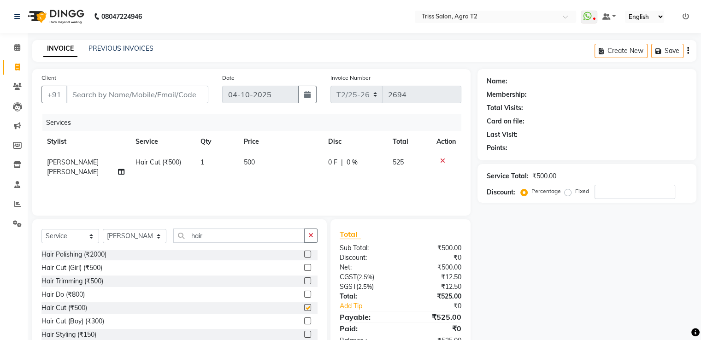
checkbox input "false"
click at [252, 240] on input "hair" at bounding box center [238, 236] width 131 height 14
type input "h"
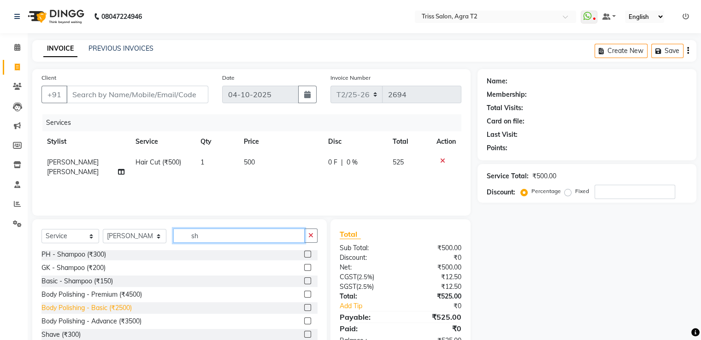
scroll to position [29, 0]
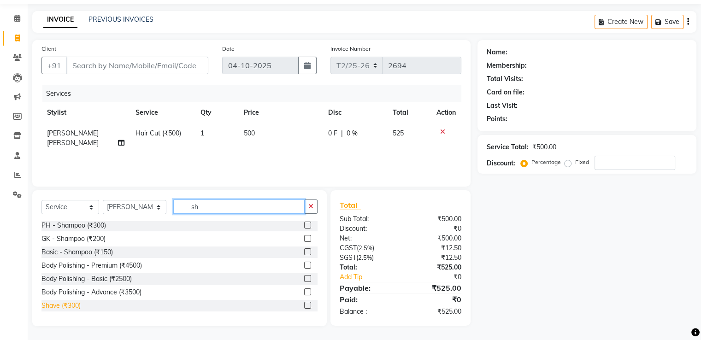
type input "sh"
click at [72, 308] on div "Shave (₹300)" at bounding box center [60, 306] width 39 height 10
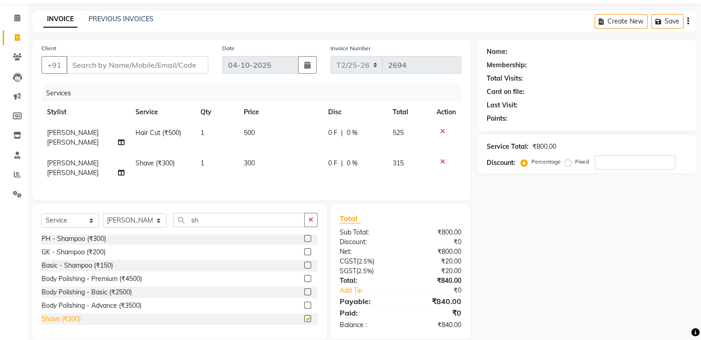
checkbox input "false"
click at [146, 213] on select "Select Stylist Abhishek Aman Ayush Hema Huma Kajal Karan Kavya Chauhan Mohd. Ka…" at bounding box center [135, 220] width 64 height 14
click at [213, 213] on input "sh" at bounding box center [238, 220] width 131 height 14
type input "s"
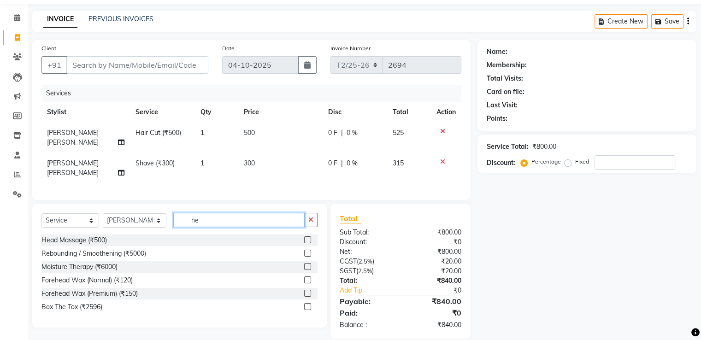
scroll to position [0, 0]
type input "he"
click at [86, 236] on div "Head Massage (₹500)" at bounding box center [73, 241] width 65 height 10
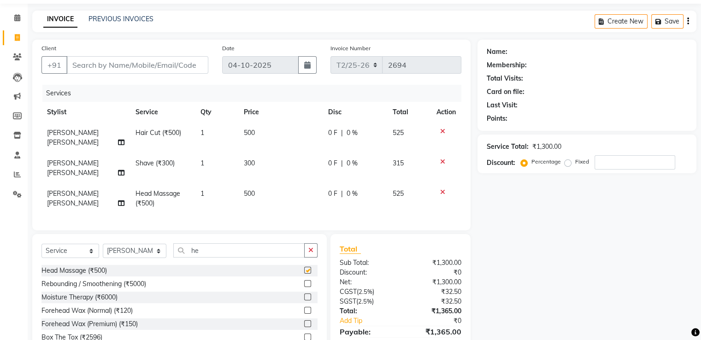
checkbox input "false"
click at [13, 20] on span at bounding box center [17, 18] width 16 height 11
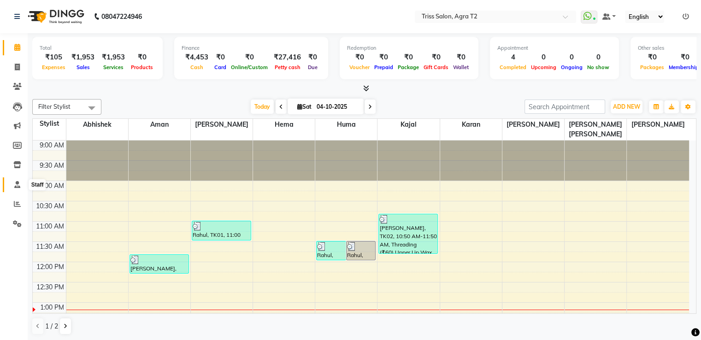
click at [18, 185] on icon at bounding box center [17, 184] width 6 height 7
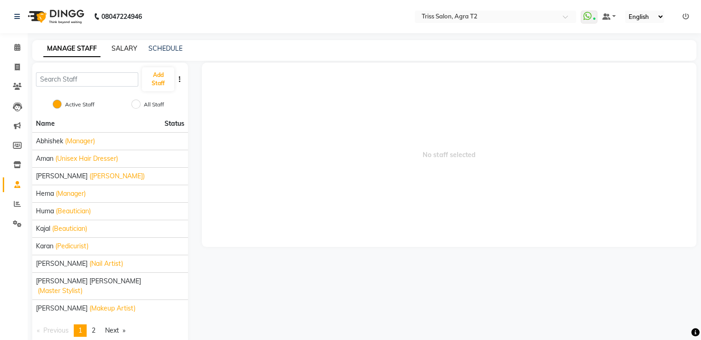
click at [125, 46] on link "SALARY" at bounding box center [125, 48] width 26 height 8
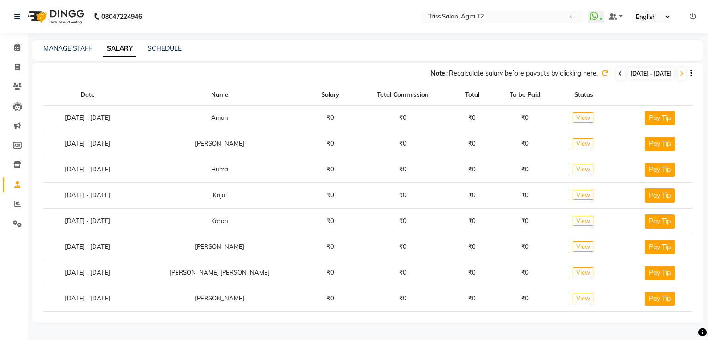
click at [619, 72] on icon at bounding box center [621, 74] width 4 height 6
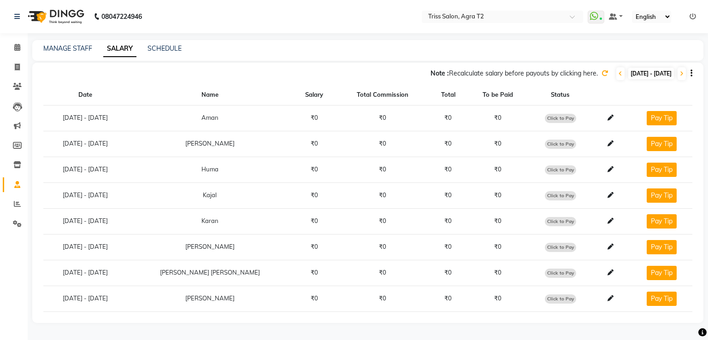
click at [601, 74] on icon at bounding box center [604, 73] width 6 height 6
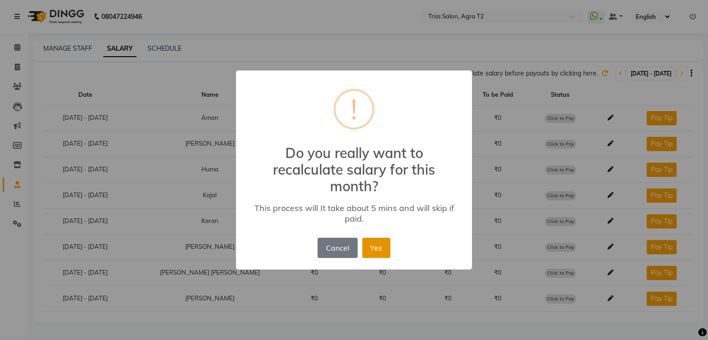
click at [372, 247] on button "Yes" at bounding box center [376, 248] width 28 height 20
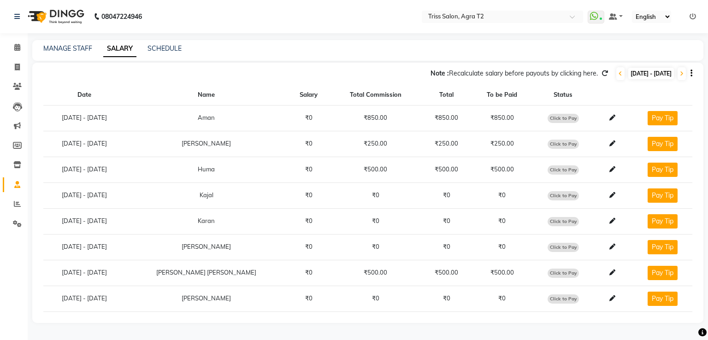
click at [556, 119] on span "Click to Pay" at bounding box center [563, 118] width 31 height 9
select select "1"
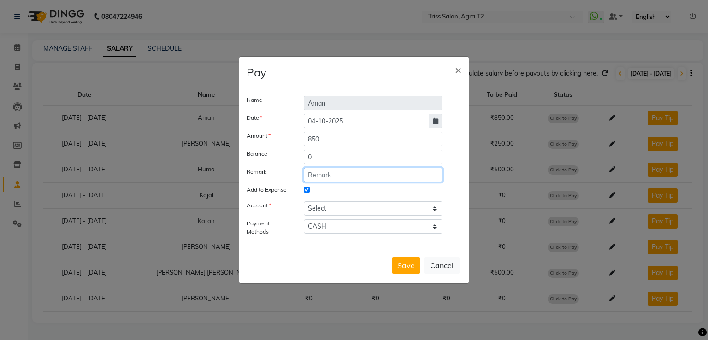
click at [314, 180] on input "text" at bounding box center [373, 175] width 139 height 14
drag, startPoint x: 303, startPoint y: 176, endPoint x: 398, endPoint y: 177, distance: 94.5
click at [398, 177] on input "Daily incentive-3/10/25" at bounding box center [373, 175] width 139 height 14
type input "Daily incentive-3/10/25"
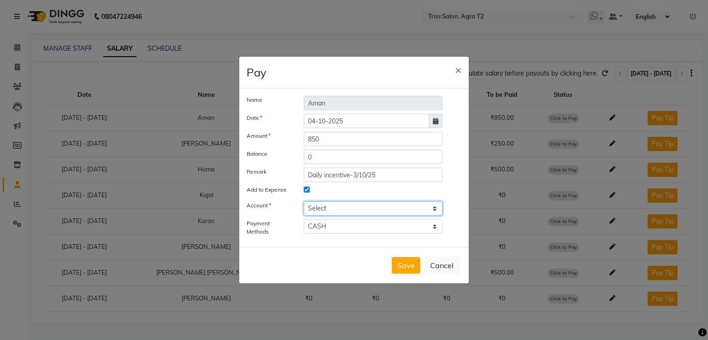
click at [356, 211] on select "Select Petty cash" at bounding box center [373, 208] width 139 height 14
select select "2533"
click at [304, 201] on select "Select Petty cash" at bounding box center [373, 208] width 139 height 14
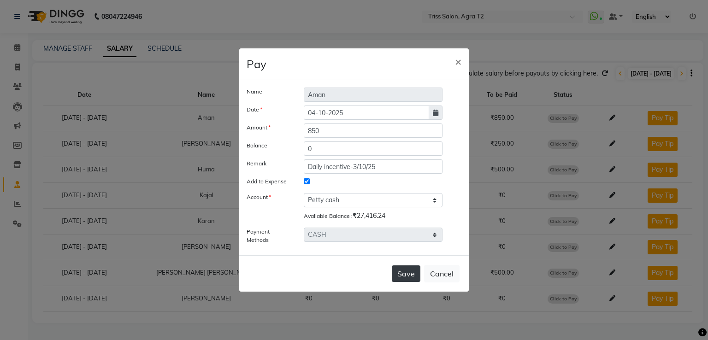
click at [407, 273] on button "Save" at bounding box center [406, 273] width 29 height 17
select select
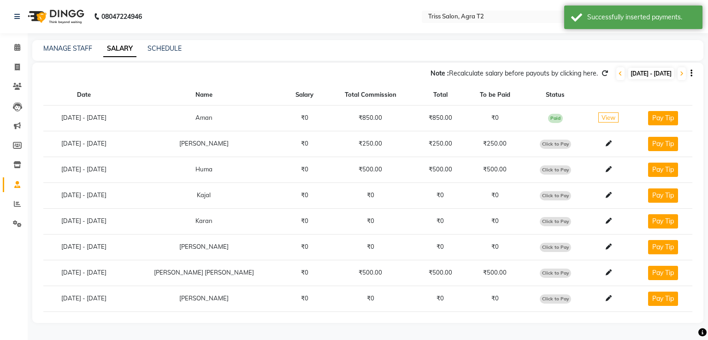
click at [543, 168] on span "Click to Pay" at bounding box center [555, 169] width 31 height 9
select select "1"
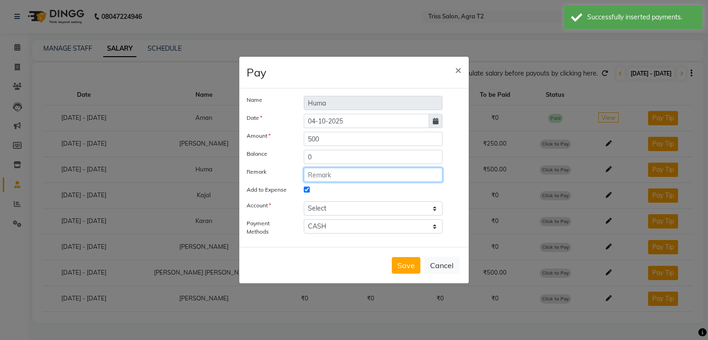
click at [313, 174] on input "text" at bounding box center [373, 175] width 139 height 14
paste input "Daily incentive-3/10/25"
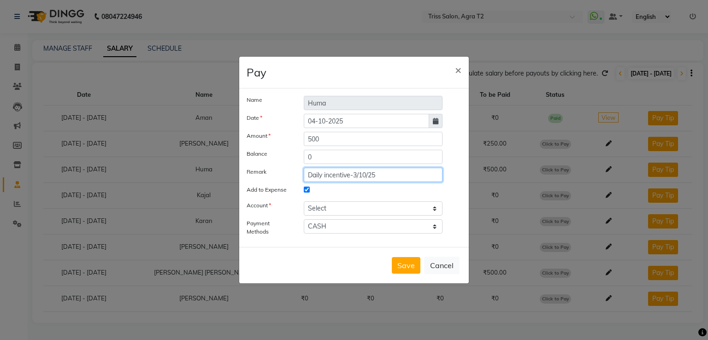
type input "Daily incentive-3/10/25"
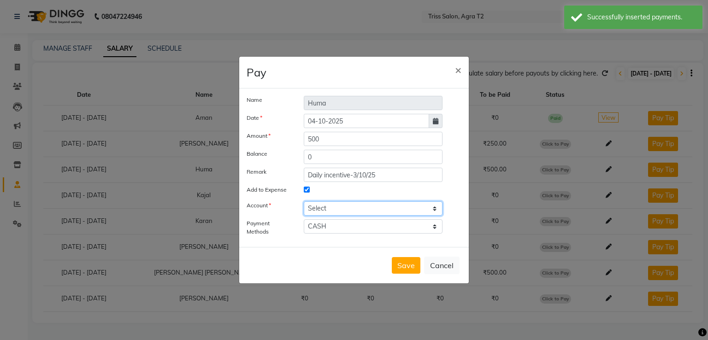
click at [347, 206] on select "Select Petty cash" at bounding box center [373, 208] width 139 height 14
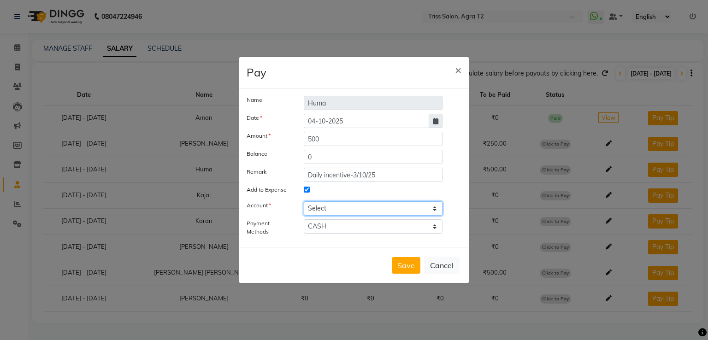
select select "2533"
click at [304, 201] on select "Select Petty cash" at bounding box center [373, 208] width 139 height 14
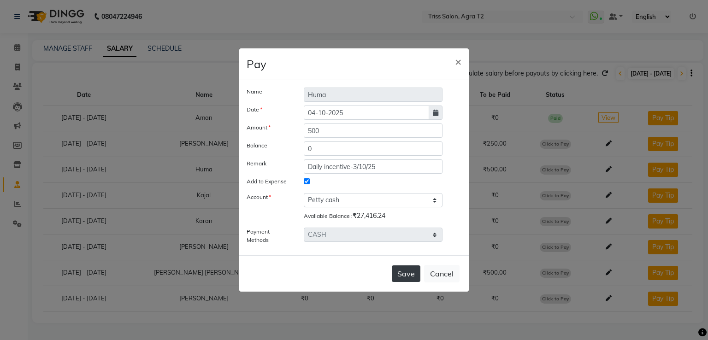
click at [405, 275] on button "Save" at bounding box center [406, 273] width 29 height 17
select select
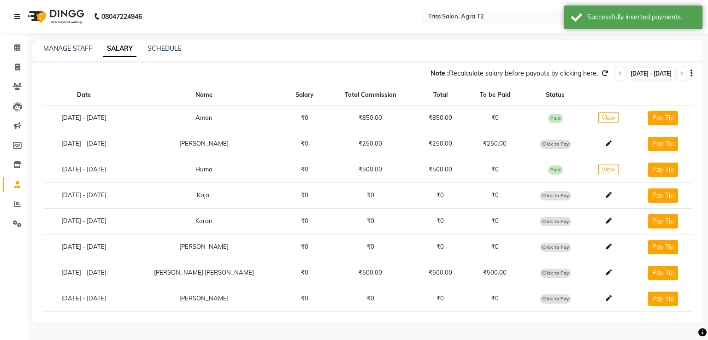
click at [547, 271] on span "Click to Pay" at bounding box center [555, 273] width 31 height 9
select select "1"
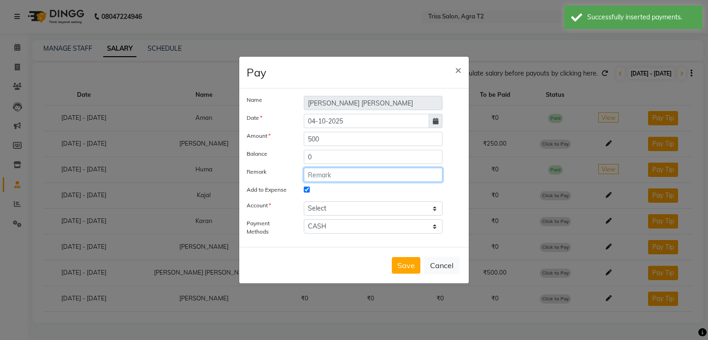
click at [313, 175] on input "text" at bounding box center [373, 175] width 139 height 14
paste input "Daily incentive-3/10/25"
type input "Daily incentive-3/10/25"
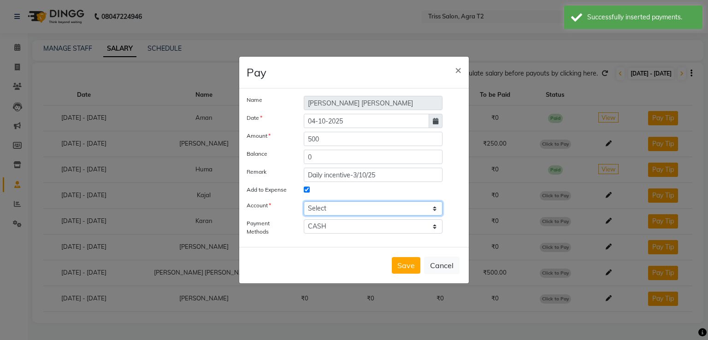
click at [368, 204] on select "Select Petty cash" at bounding box center [373, 208] width 139 height 14
select select "2533"
click at [304, 201] on select "Select Petty cash" at bounding box center [373, 208] width 139 height 14
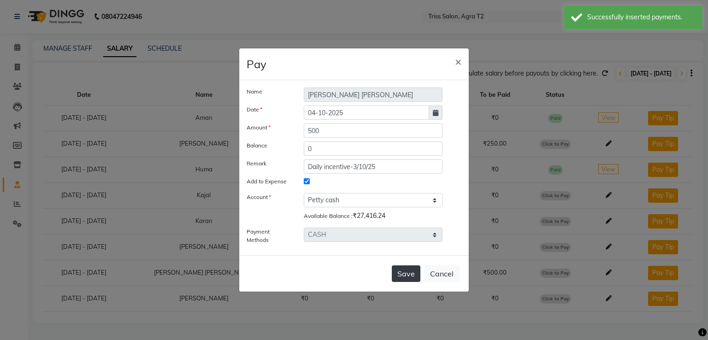
click at [410, 271] on button "Save" at bounding box center [406, 273] width 29 height 17
select select
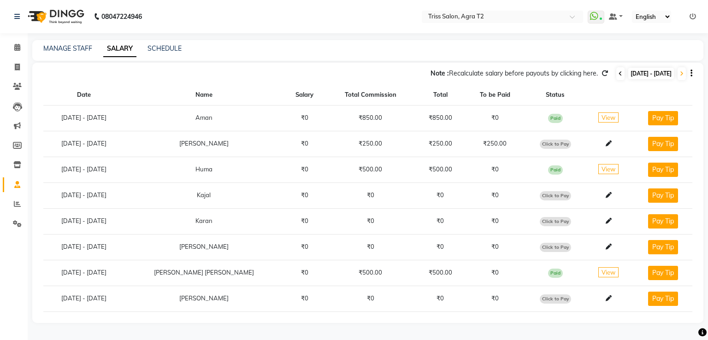
click at [616, 70] on span at bounding box center [620, 73] width 8 height 13
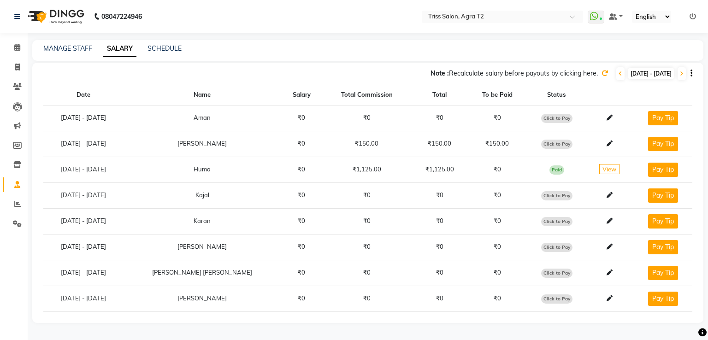
click at [548, 142] on span "Click to Pay" at bounding box center [556, 144] width 31 height 9
select select "1"
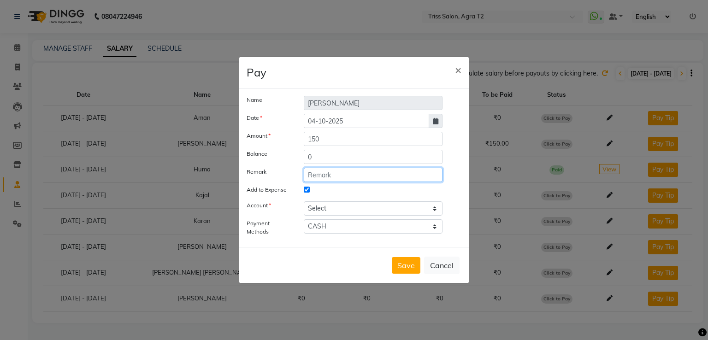
click at [310, 177] on input "text" at bounding box center [373, 175] width 139 height 14
paste input "Daily incentive-3/10/25"
click at [356, 174] on input "Daily incentive-3/10/25" at bounding box center [373, 175] width 139 height 14
type input "Daily incentive-2/10/25"
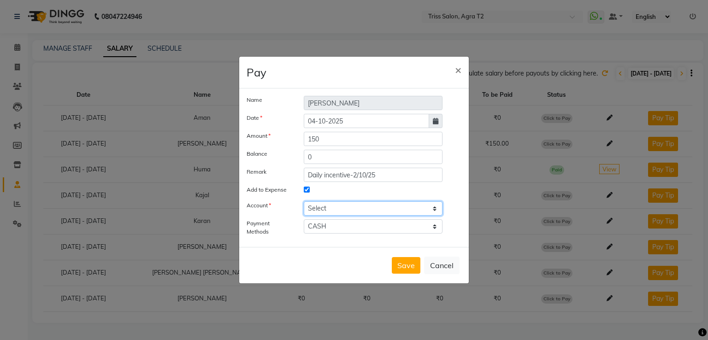
click at [362, 207] on select "Select Petty cash" at bounding box center [373, 208] width 139 height 14
select select "2533"
click at [304, 201] on select "Select Petty cash" at bounding box center [373, 208] width 139 height 14
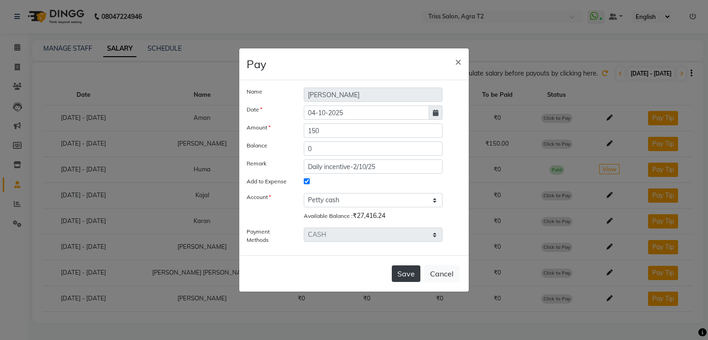
click at [412, 273] on button "Save" at bounding box center [406, 273] width 29 height 17
select select
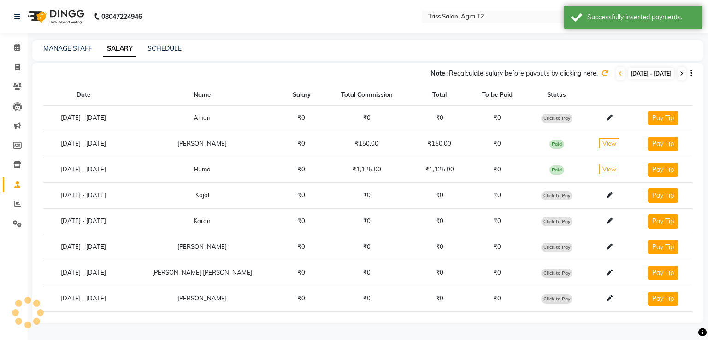
click at [683, 74] on icon at bounding box center [682, 74] width 4 height 6
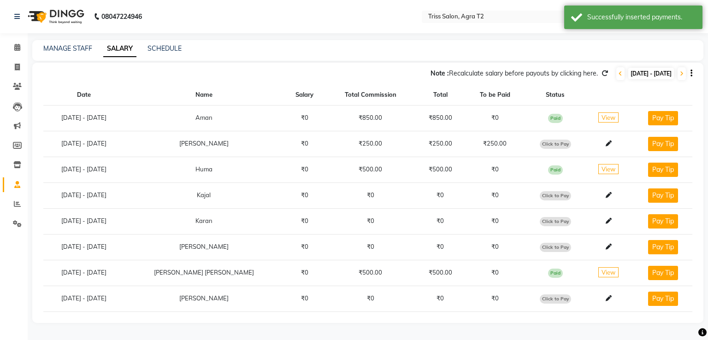
click at [548, 146] on span "Click to Pay" at bounding box center [555, 144] width 31 height 9
select select "1"
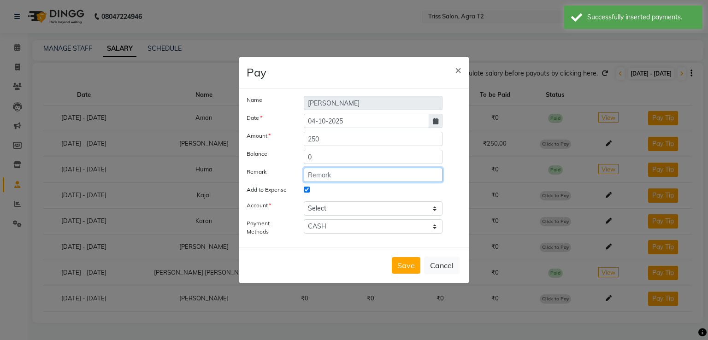
click at [341, 173] on input "text" at bounding box center [373, 175] width 139 height 14
paste input "Daily incentive-3/10/25"
type input "Daily incentive-3/10/25"
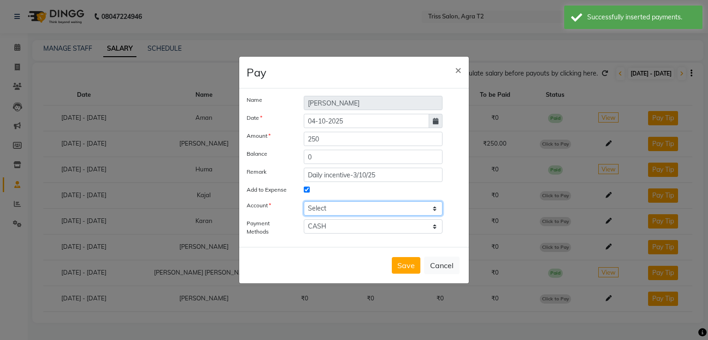
click at [346, 207] on select "Select Petty cash" at bounding box center [373, 208] width 139 height 14
select select "2533"
click at [304, 201] on select "Select Petty cash" at bounding box center [373, 208] width 139 height 14
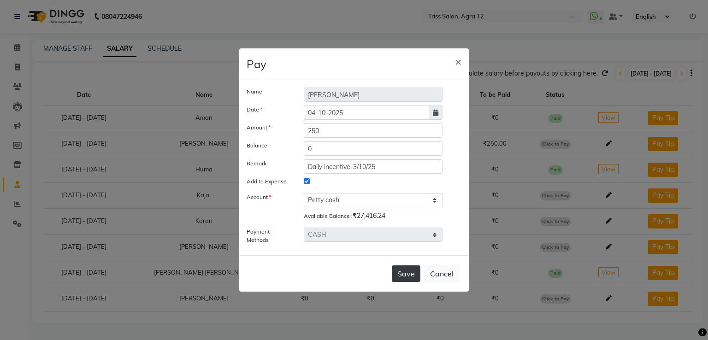
click at [407, 271] on button "Save" at bounding box center [406, 273] width 29 height 17
select select
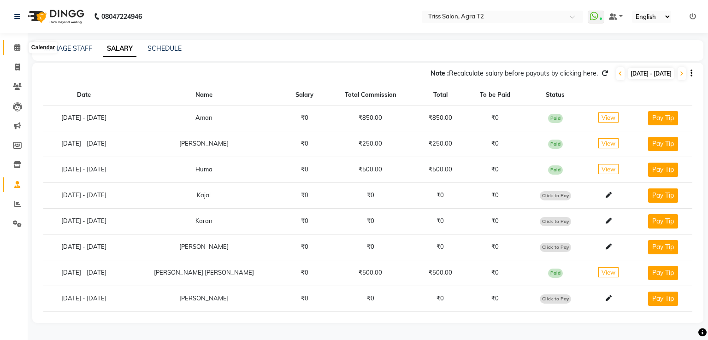
click at [19, 43] on span at bounding box center [17, 47] width 16 height 11
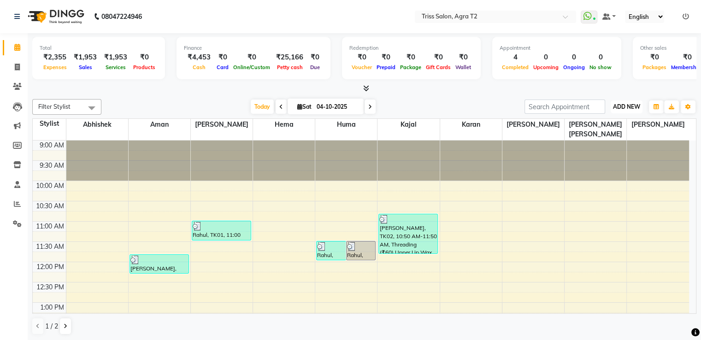
click at [628, 107] on span "ADD NEW" at bounding box center [626, 106] width 27 height 7
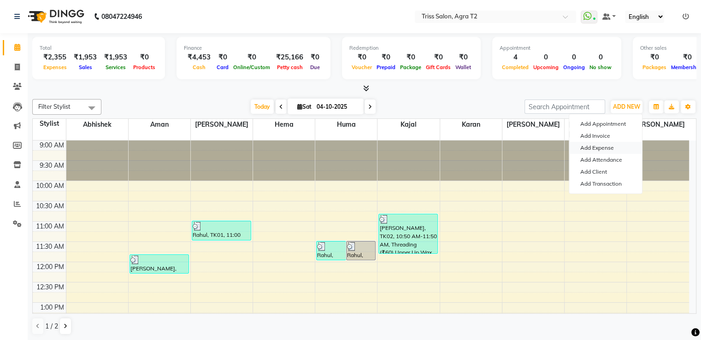
click at [601, 147] on link "Add Expense" at bounding box center [605, 148] width 73 height 12
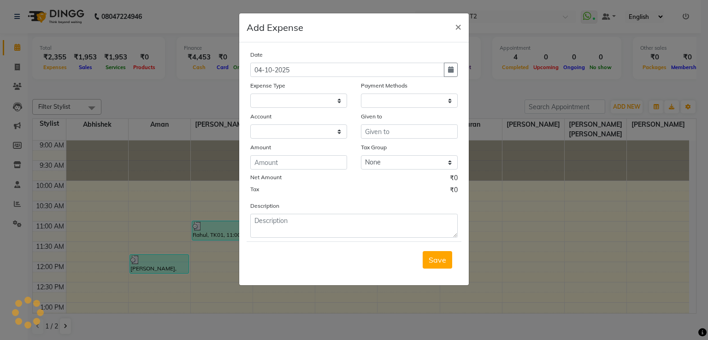
select select
select select "1"
select select "2533"
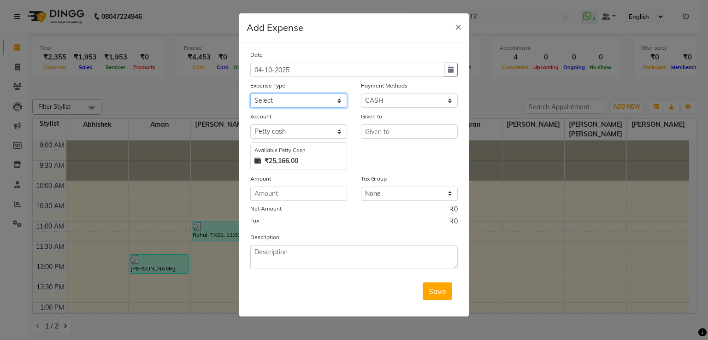
click at [309, 104] on select "Select Bank Deposit Cash Handover CLIENT TIP TO STAFF Client Welfare Conveyance…" at bounding box center [298, 101] width 97 height 14
select select "1105"
click at [250, 94] on select "Select Bank Deposit Cash Handover CLIENT TIP TO STAFF Client Welfare Conveyance…" at bounding box center [298, 101] width 97 height 14
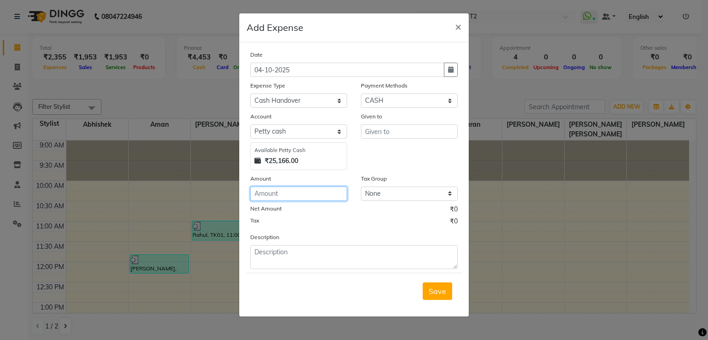
click at [273, 197] on input "number" at bounding box center [298, 194] width 97 height 14
type input "20000"
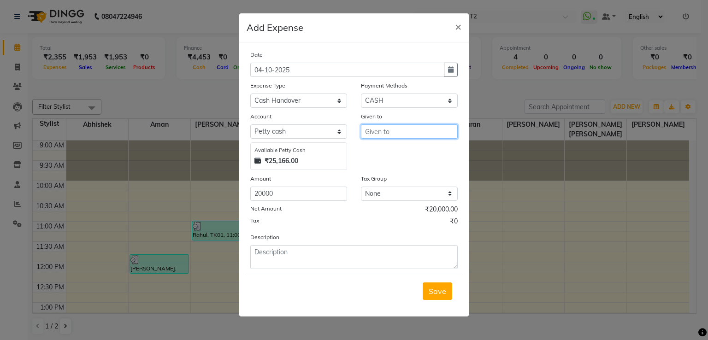
click at [387, 130] on input "text" at bounding box center [409, 131] width 97 height 14
type input "Vivek Sir"
click at [440, 290] on span "Save" at bounding box center [438, 291] width 18 height 9
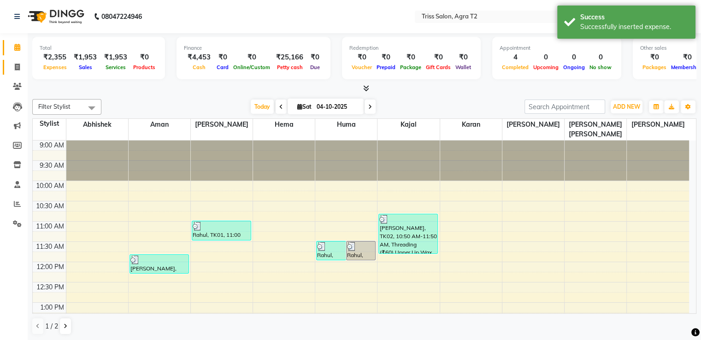
click at [21, 74] on link "Invoice" at bounding box center [14, 67] width 22 height 15
select select "service"
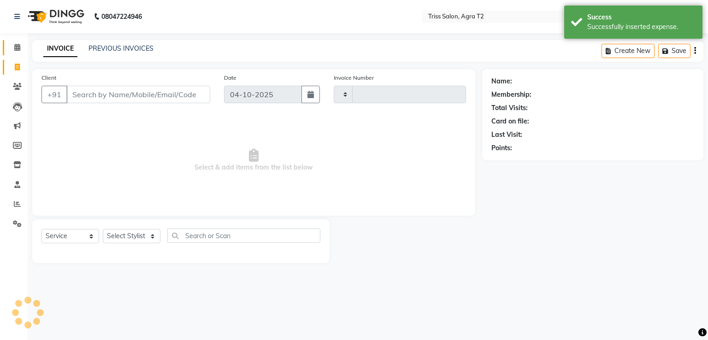
click at [20, 46] on span at bounding box center [17, 47] width 16 height 11
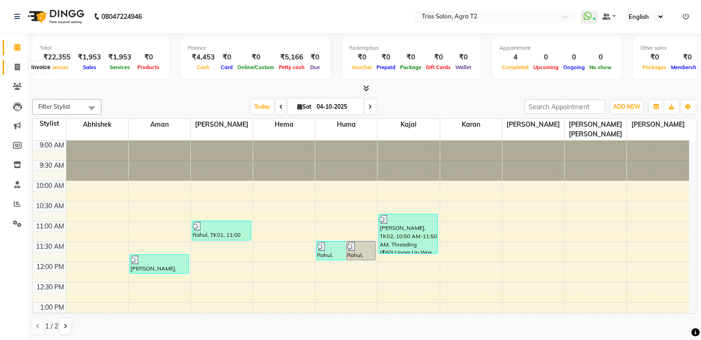
click at [17, 65] on icon at bounding box center [17, 67] width 5 height 7
select select "service"
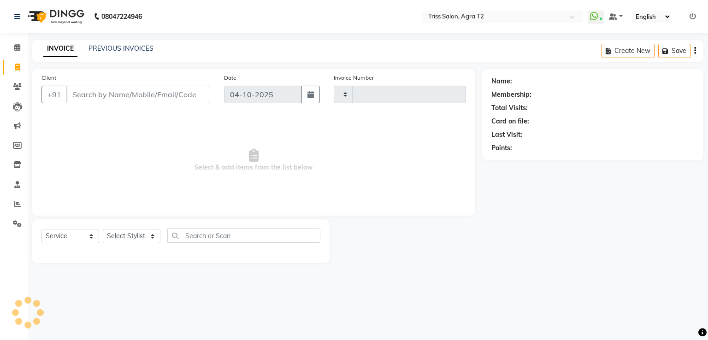
type input "2693"
select select "4301"
click at [113, 239] on select "Select Stylist [PERSON_NAME] [PERSON_NAME] Huma Kajal Karan [PERSON_NAME] [PERS…" at bounding box center [135, 236] width 64 height 14
select select "49344"
click at [103, 230] on select "Select Stylist [PERSON_NAME] [PERSON_NAME] Huma Kajal Karan [PERSON_NAME] [PERS…" at bounding box center [135, 236] width 64 height 14
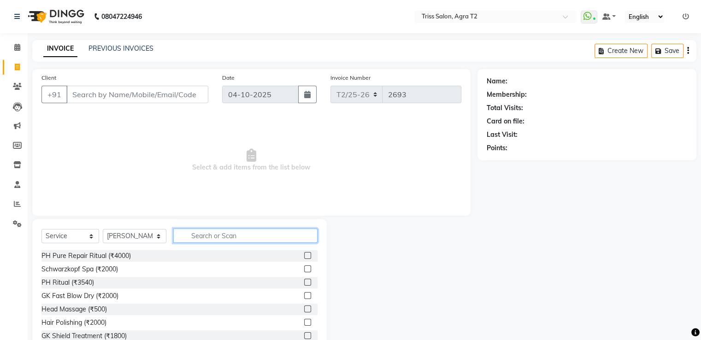
click at [230, 235] on input "text" at bounding box center [245, 236] width 144 height 14
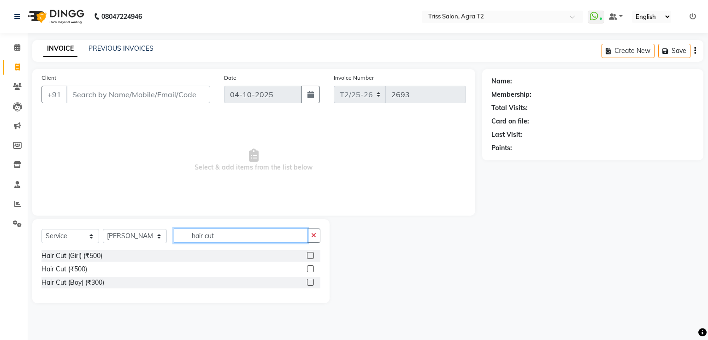
type input "hair cut"
click at [312, 268] on label at bounding box center [310, 268] width 7 height 7
click at [312, 268] on input "checkbox" at bounding box center [310, 269] width 6 height 6
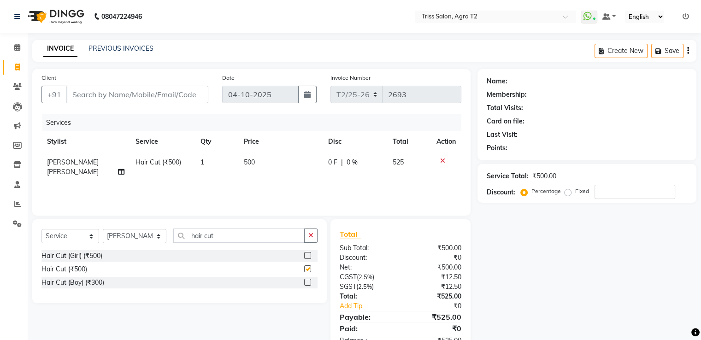
checkbox input "false"
click at [317, 234] on button "button" at bounding box center [310, 236] width 13 height 14
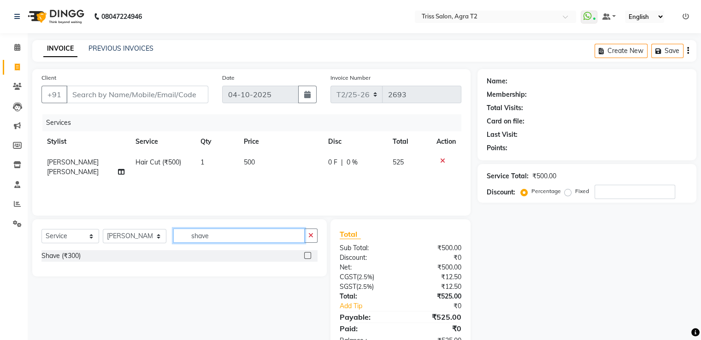
type input "shave"
click at [309, 257] on label at bounding box center [307, 255] width 7 height 7
click at [309, 257] on input "checkbox" at bounding box center [307, 256] width 6 height 6
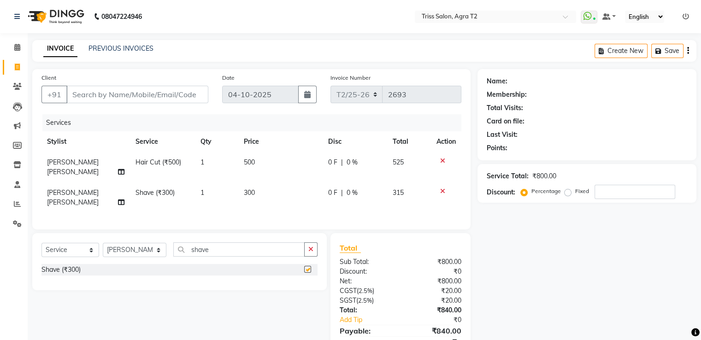
checkbox input "false"
click at [136, 243] on select "Select Stylist [PERSON_NAME] [PERSON_NAME] Huma Kajal Karan [PERSON_NAME] [PERS…" at bounding box center [135, 250] width 64 height 14
select select "33013"
click at [103, 243] on select "Select Stylist [PERSON_NAME] [PERSON_NAME] Huma Kajal Karan [PERSON_NAME] [PERS…" at bounding box center [135, 250] width 64 height 14
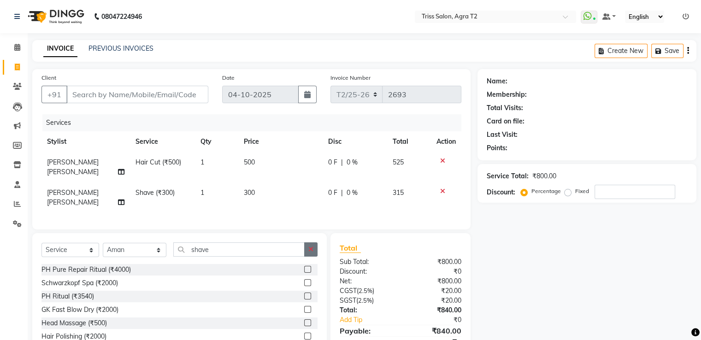
click at [311, 246] on icon "button" at bounding box center [310, 249] width 5 height 6
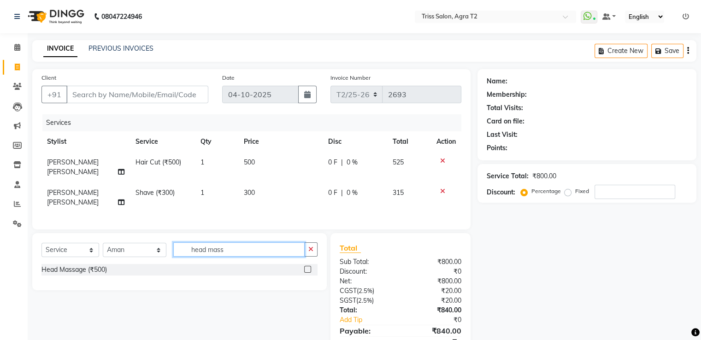
type input "head mass"
click at [308, 266] on label at bounding box center [307, 269] width 7 height 7
click at [308, 267] on input "checkbox" at bounding box center [307, 270] width 6 height 6
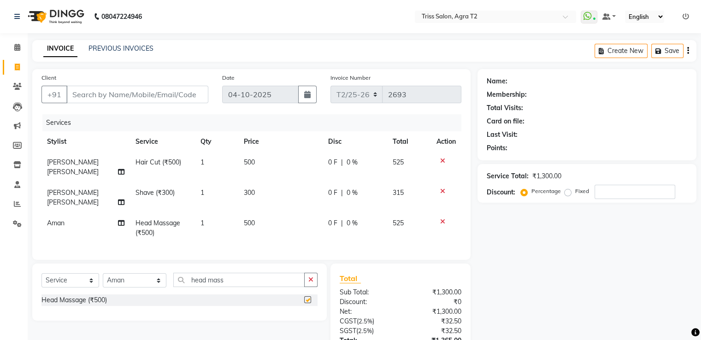
checkbox input "false"
click at [85, 94] on input "Client" at bounding box center [137, 95] width 142 height 18
type input "9"
type input "0"
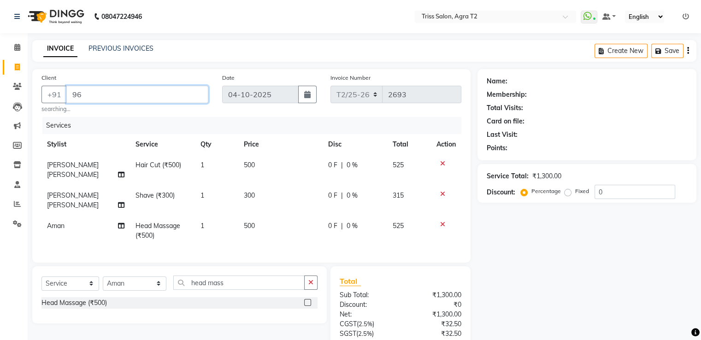
type input "9"
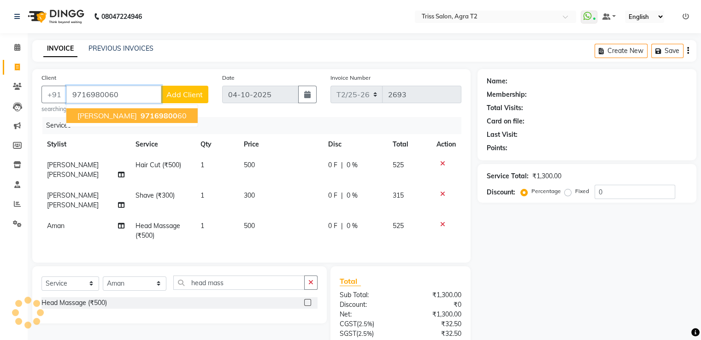
type input "9716980060"
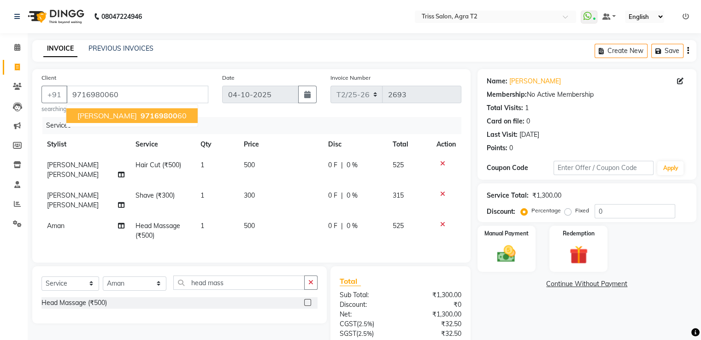
click at [141, 118] on span "97169800" at bounding box center [159, 115] width 37 height 9
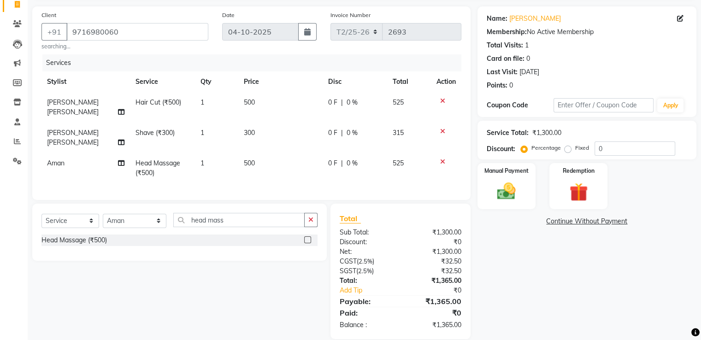
scroll to position [64, 0]
click at [507, 180] on img at bounding box center [506, 191] width 31 height 22
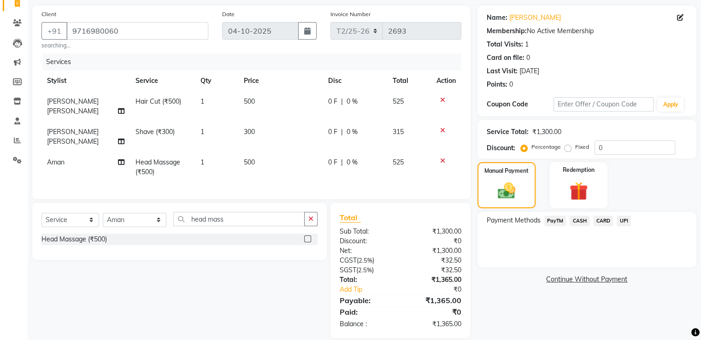
click at [601, 224] on span "CARD" at bounding box center [603, 221] width 20 height 11
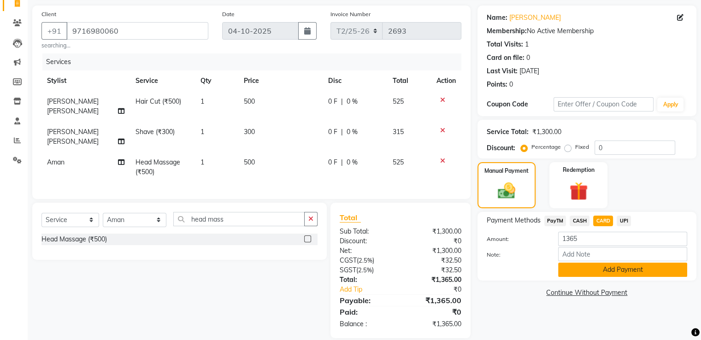
click at [582, 276] on button "Add Payment" at bounding box center [622, 270] width 129 height 14
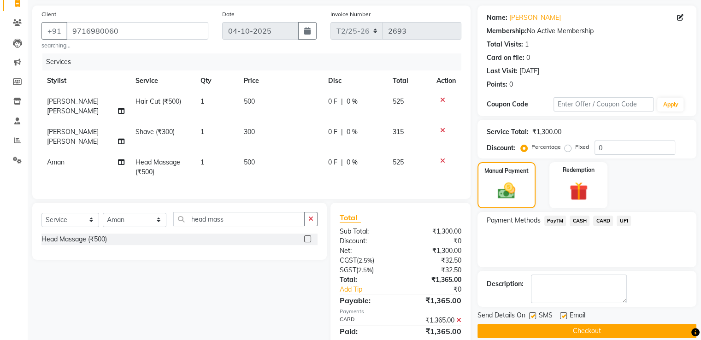
click at [583, 331] on button "Checkout" at bounding box center [586, 331] width 219 height 14
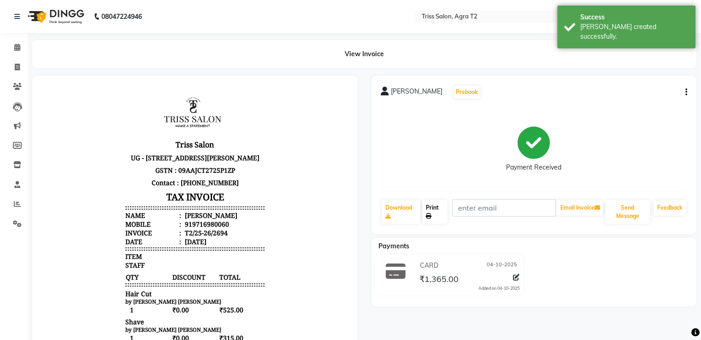
click at [444, 212] on link "Print" at bounding box center [434, 212] width 25 height 24
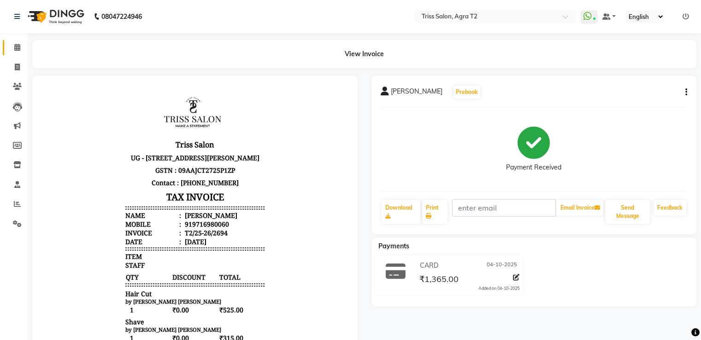
click at [12, 41] on link "Calendar" at bounding box center [14, 47] width 22 height 15
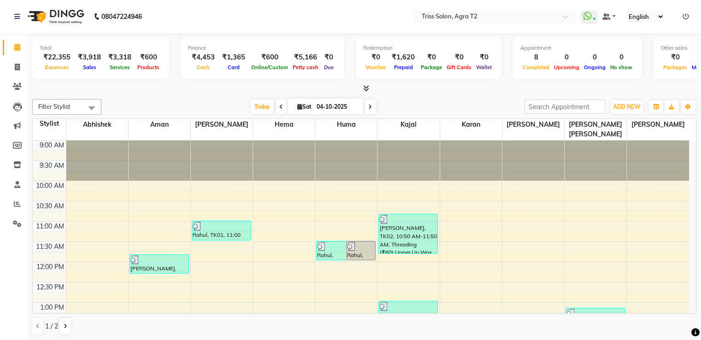
click at [364, 87] on icon at bounding box center [366, 88] width 6 height 7
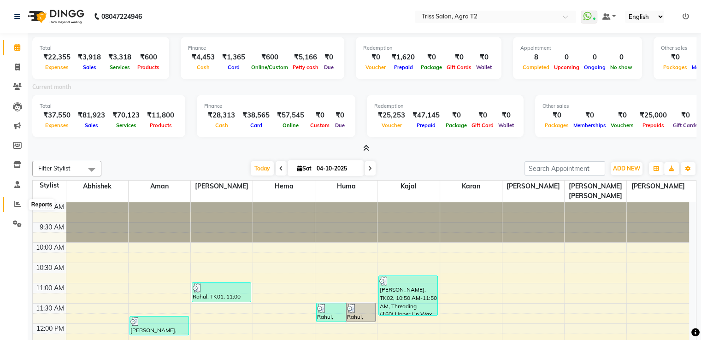
click at [15, 204] on icon at bounding box center [17, 203] width 7 height 7
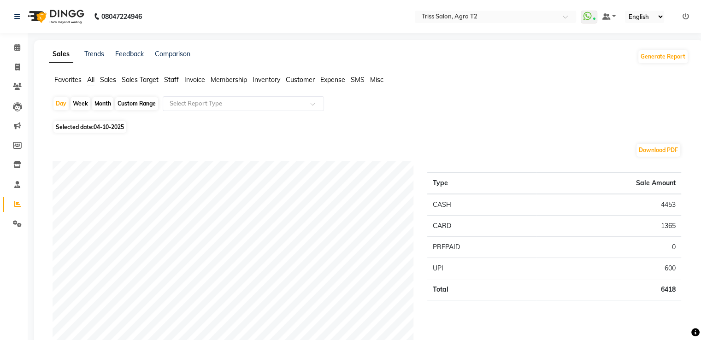
click at [135, 102] on div "Custom Range" at bounding box center [136, 103] width 43 height 13
select select "10"
select select "2025"
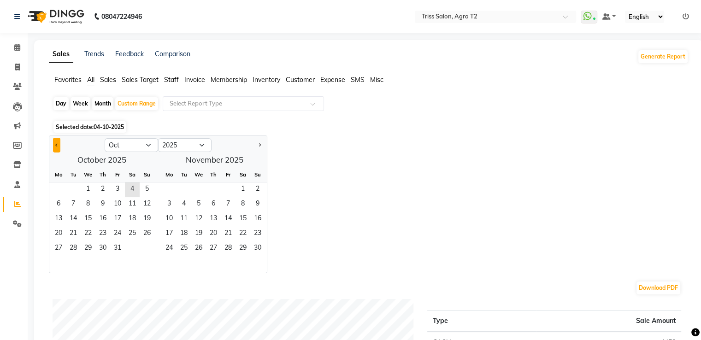
click at [56, 146] on span "Previous month" at bounding box center [56, 144] width 3 height 3
select select "9"
click at [55, 187] on span "1" at bounding box center [58, 190] width 15 height 15
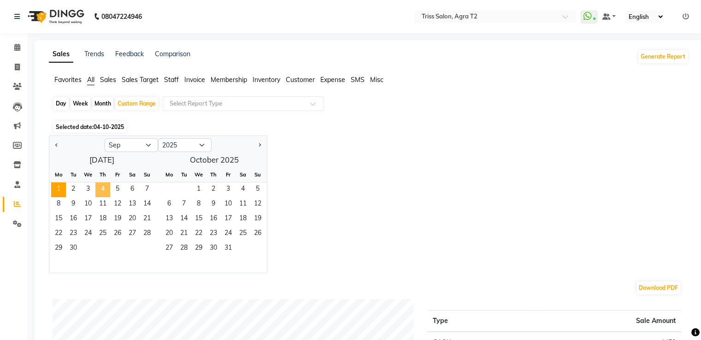
click at [104, 187] on span "4" at bounding box center [102, 190] width 15 height 15
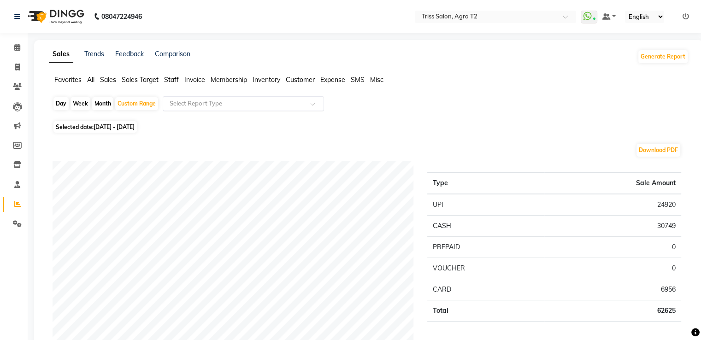
click at [189, 106] on input "text" at bounding box center [234, 103] width 133 height 9
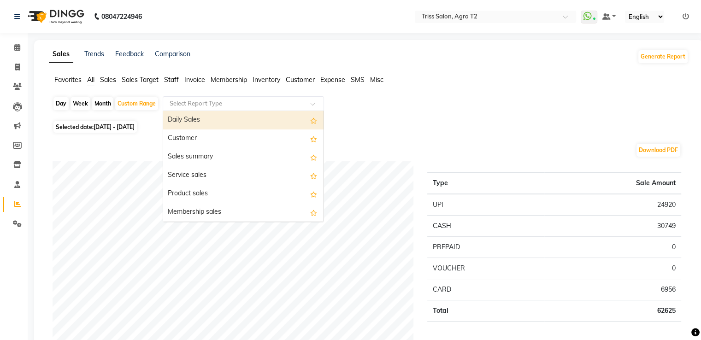
click at [189, 106] on input "text" at bounding box center [234, 103] width 133 height 9
click at [189, 121] on div "Daily Sales" at bounding box center [243, 120] width 160 height 18
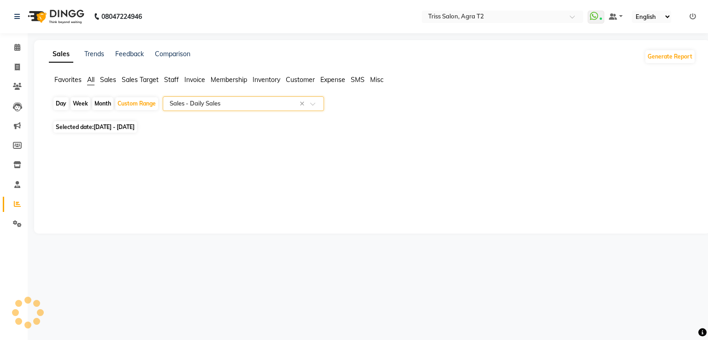
select select "full_report"
select select "csv"
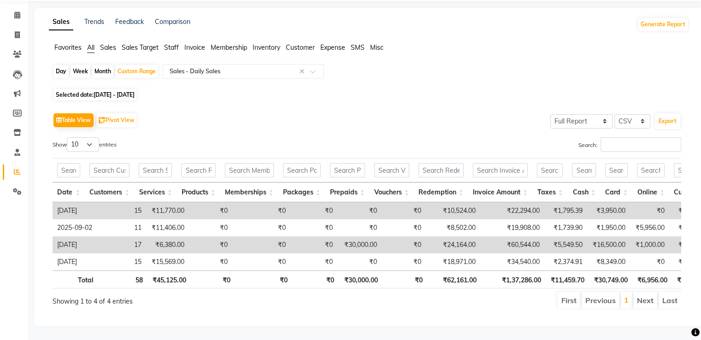
click at [105, 65] on div "Month" at bounding box center [102, 71] width 21 height 13
select select "9"
select select "2025"
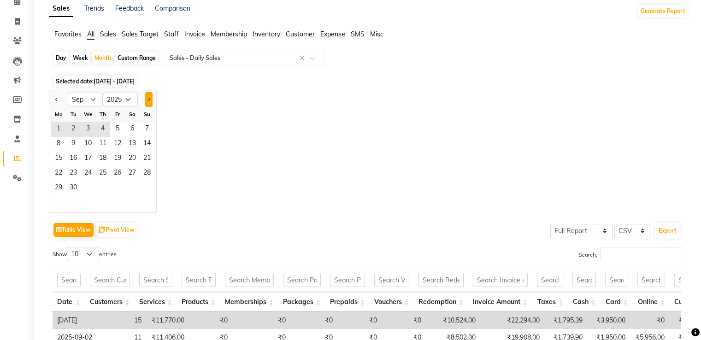
click at [151, 95] on button "Next month" at bounding box center [148, 99] width 7 height 15
select select "10"
click at [93, 125] on span "1" at bounding box center [88, 129] width 15 height 15
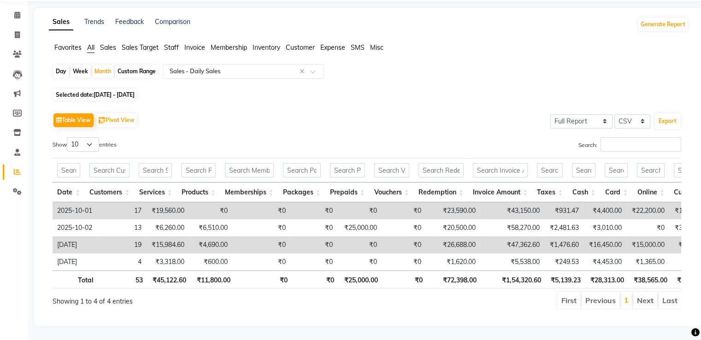
click at [143, 65] on div "Custom Range" at bounding box center [136, 71] width 43 height 13
select select "10"
select select "2025"
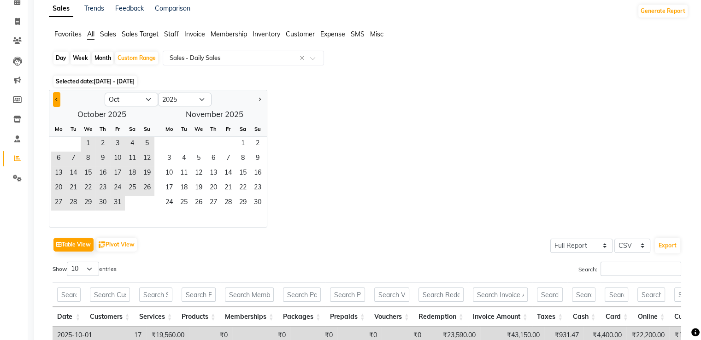
click at [56, 98] on span "Previous month" at bounding box center [56, 98] width 3 height 3
select select "9"
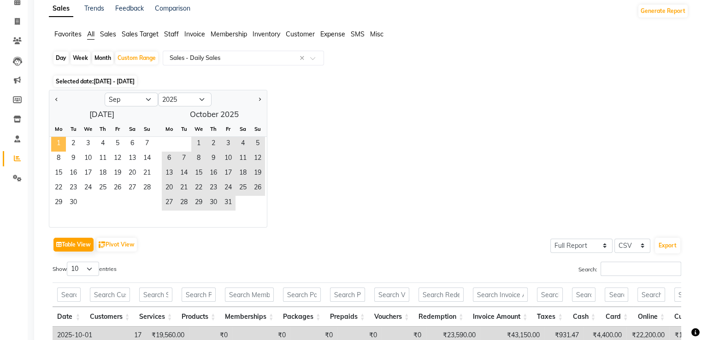
click at [55, 139] on span "1" at bounding box center [58, 144] width 15 height 15
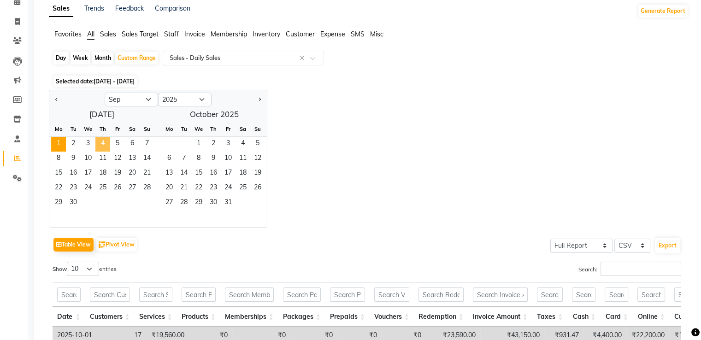
click at [101, 144] on span "4" at bounding box center [102, 144] width 15 height 15
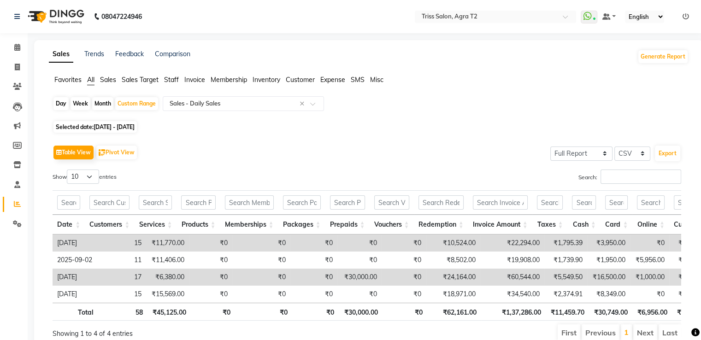
click at [96, 104] on div "Month" at bounding box center [102, 103] width 21 height 13
select select "9"
select select "2025"
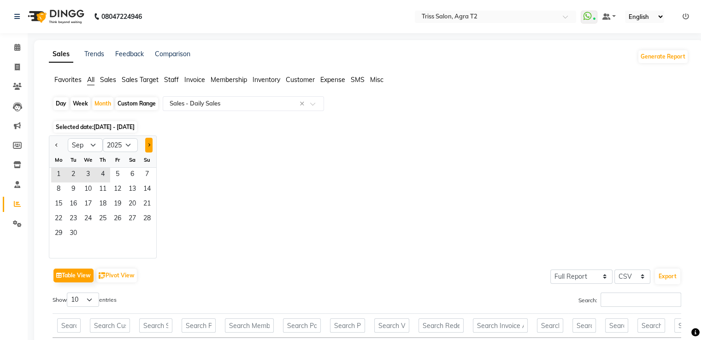
click at [149, 143] on button "Next month" at bounding box center [148, 145] width 7 height 15
select select "10"
click at [87, 174] on span "1" at bounding box center [88, 175] width 15 height 15
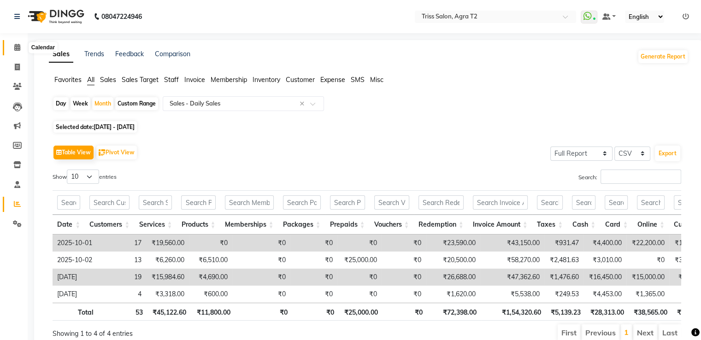
click at [22, 44] on span at bounding box center [17, 47] width 16 height 11
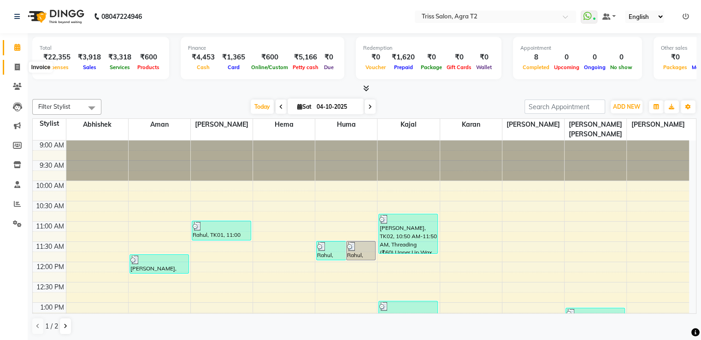
click at [15, 71] on icon at bounding box center [17, 67] width 5 height 7
select select "service"
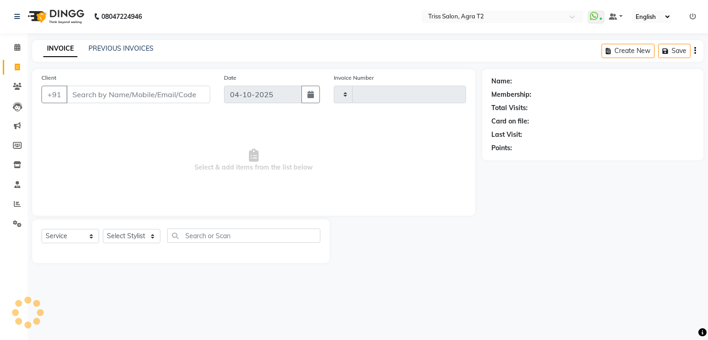
type input "2695"
select select "4301"
click at [116, 232] on select "Select Stylist" at bounding box center [132, 236] width 58 height 14
select select "26469"
click at [103, 230] on select "Select Stylist Abhishek Aman Ayush Hema Huma Kajal Karan Kavya Chauhan Mohd. Ka…" at bounding box center [135, 236] width 64 height 14
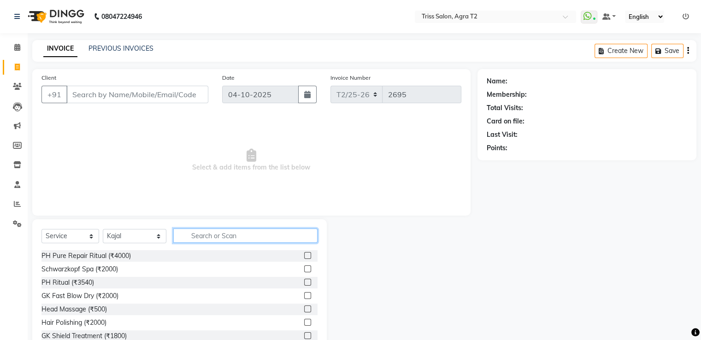
click at [186, 232] on input "text" at bounding box center [245, 236] width 144 height 14
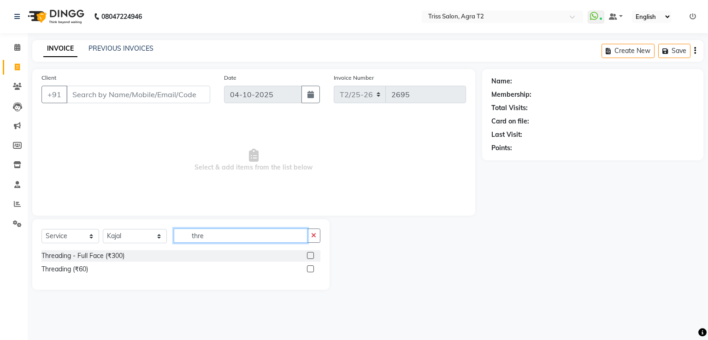
type input "thre"
click at [311, 269] on label at bounding box center [310, 268] width 7 height 7
click at [311, 269] on input "checkbox" at bounding box center [310, 269] width 6 height 6
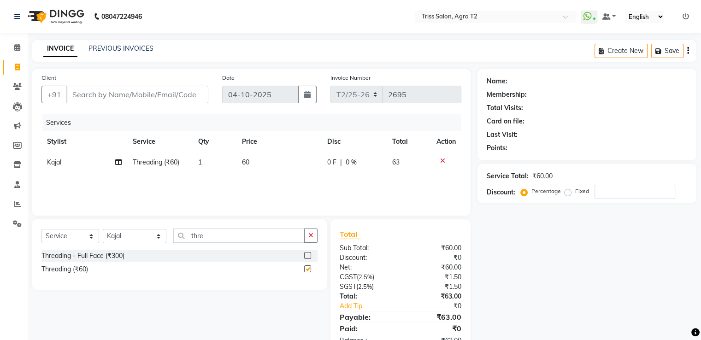
checkbox input "false"
click at [315, 236] on button "button" at bounding box center [310, 236] width 13 height 14
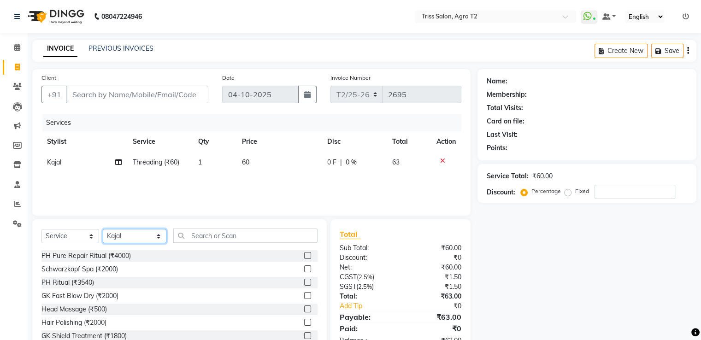
click at [137, 236] on select "Select Stylist Abhishek Aman Ayush Hema Huma Kajal Karan Kavya Chauhan Mohd. Ka…" at bounding box center [135, 236] width 64 height 14
select select "14769"
click at [103, 230] on select "Select Stylist Abhishek Aman Ayush Hema Huma Kajal Karan Kavya Chauhan Mohd. Ka…" at bounding box center [135, 236] width 64 height 14
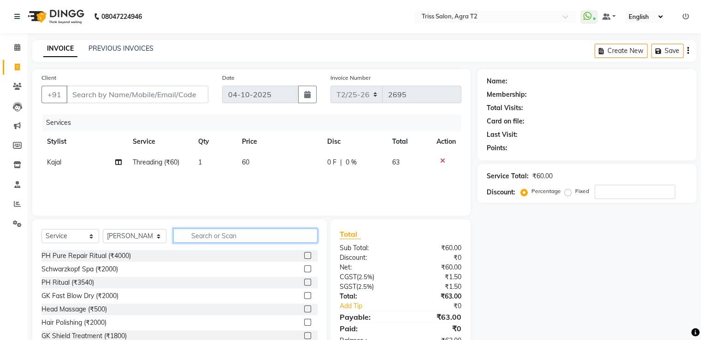
click at [201, 236] on input "text" at bounding box center [245, 236] width 144 height 14
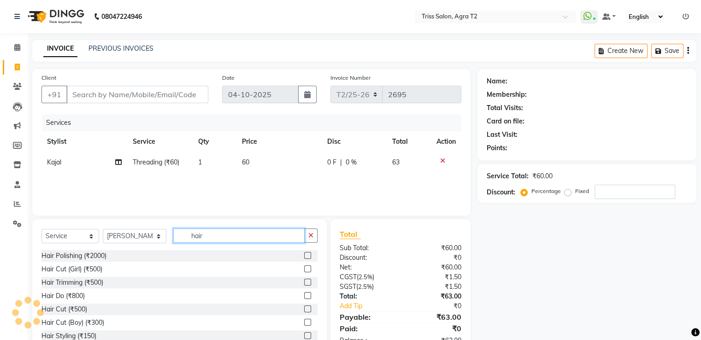
type input "hair"
click at [304, 309] on label at bounding box center [307, 309] width 7 height 7
click at [304, 309] on input "checkbox" at bounding box center [307, 309] width 6 height 6
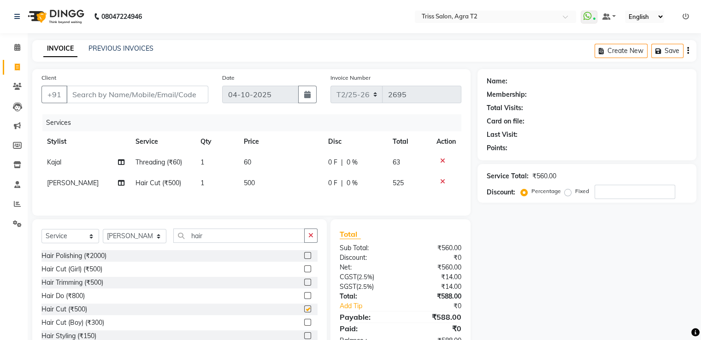
checkbox input "false"
click at [121, 95] on input "Client" at bounding box center [137, 95] width 142 height 18
type input "8"
type input "0"
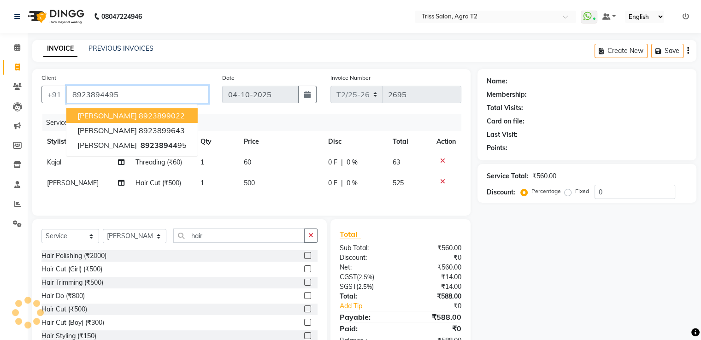
type input "8923894495"
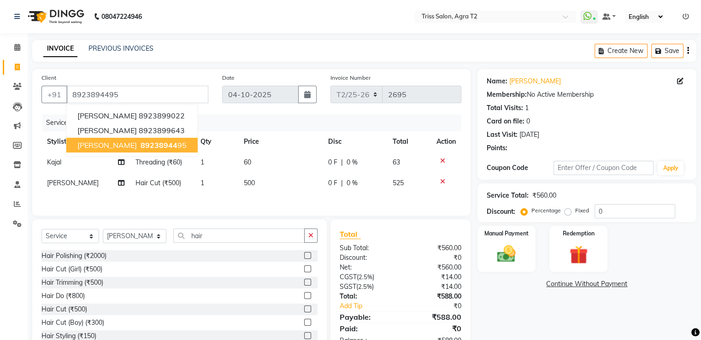
click at [173, 147] on ngb-highlight "89238944 95" at bounding box center [163, 145] width 48 height 9
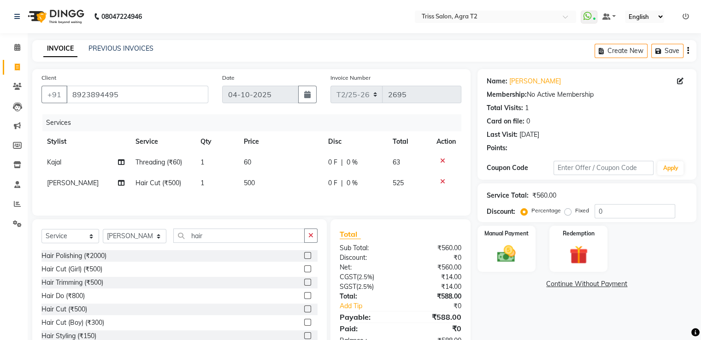
scroll to position [31, 0]
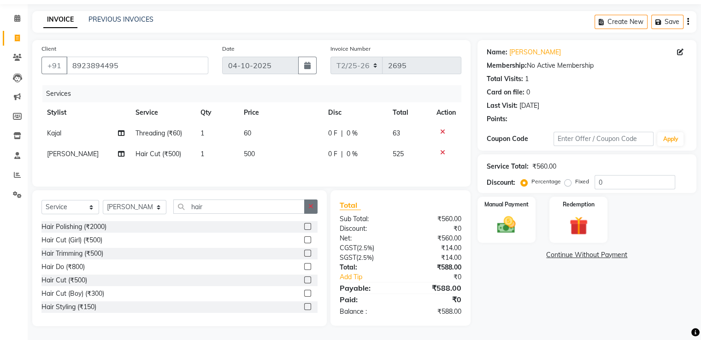
click at [308, 211] on button "button" at bounding box center [310, 207] width 13 height 14
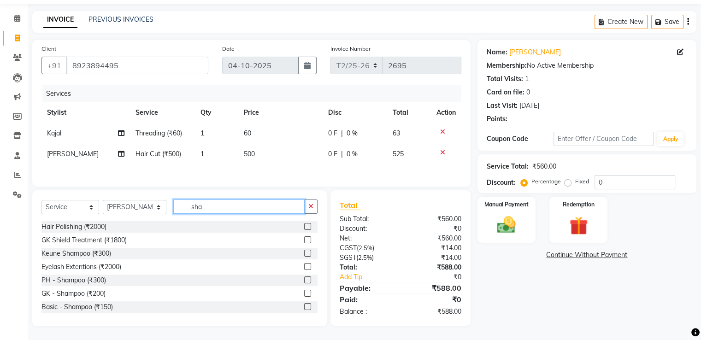
scroll to position [30, 0]
type input "sha"
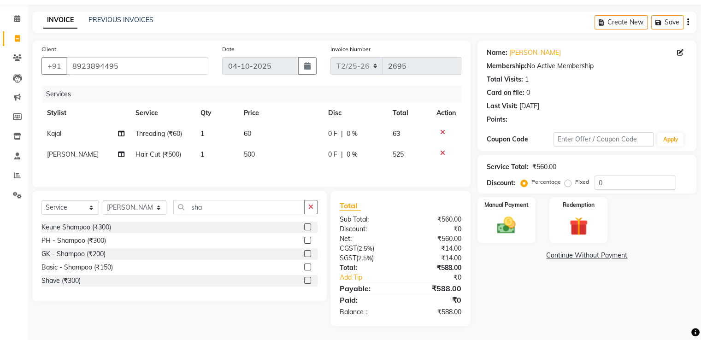
click at [306, 264] on label at bounding box center [307, 267] width 7 height 7
click at [306, 265] on input "checkbox" at bounding box center [307, 268] width 6 height 6
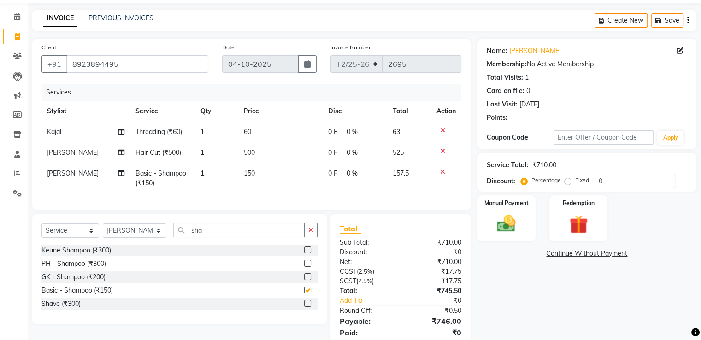
checkbox input "false"
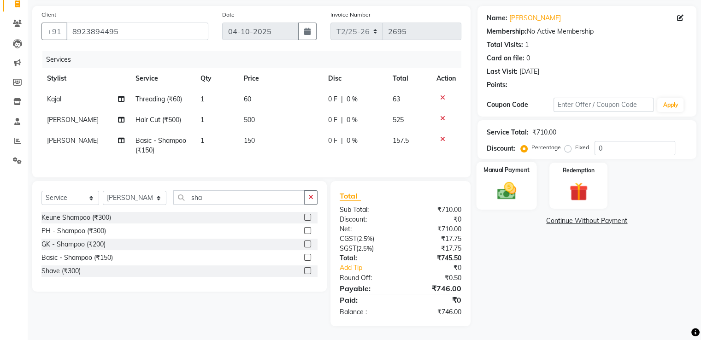
click at [489, 189] on div "Manual Payment" at bounding box center [506, 185] width 60 height 47
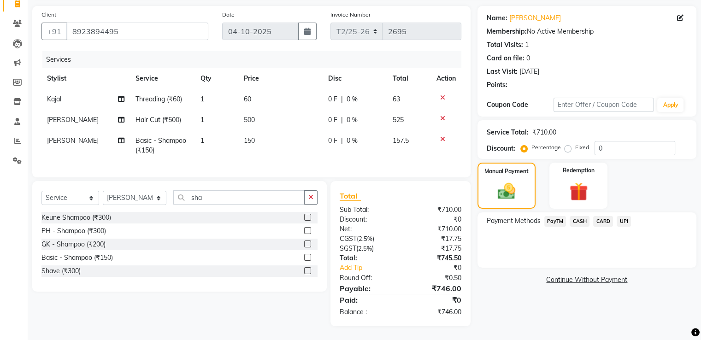
click at [583, 219] on span "CASH" at bounding box center [580, 221] width 20 height 11
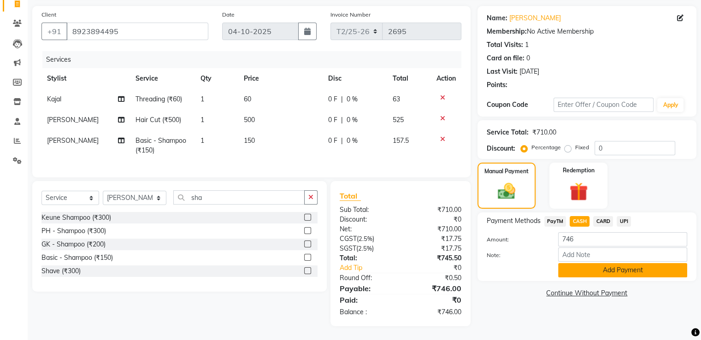
click at [595, 263] on button "Add Payment" at bounding box center [622, 270] width 129 height 14
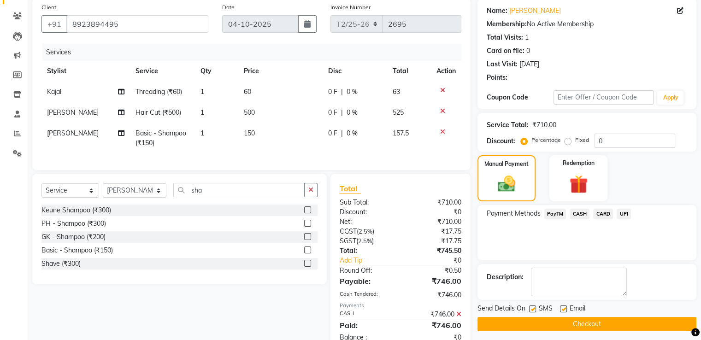
click at [594, 324] on button "Checkout" at bounding box center [586, 324] width 219 height 14
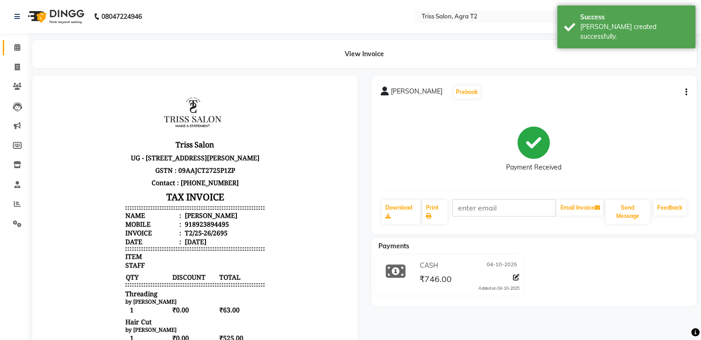
click at [22, 42] on link "Calendar" at bounding box center [14, 47] width 22 height 15
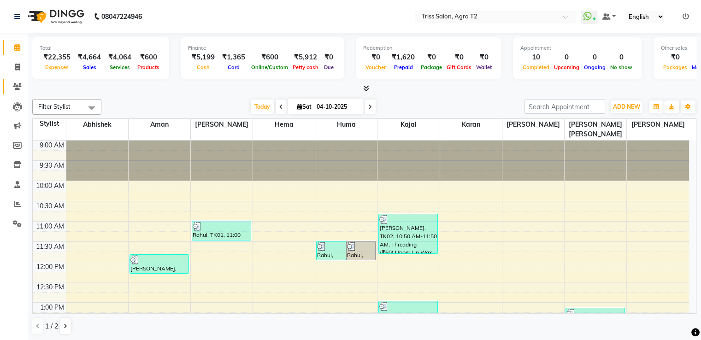
click at [15, 87] on icon at bounding box center [17, 86] width 9 height 7
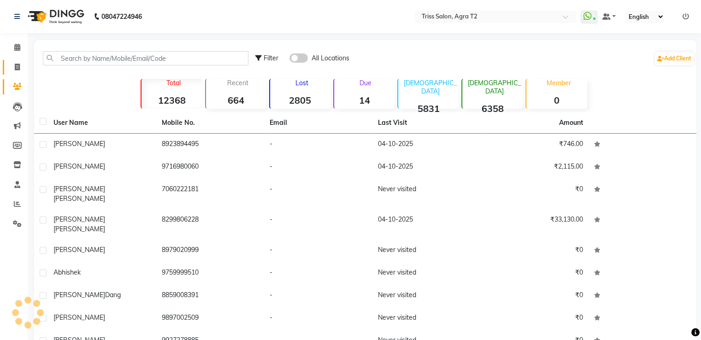
click at [17, 66] on icon at bounding box center [17, 67] width 5 height 7
select select "service"
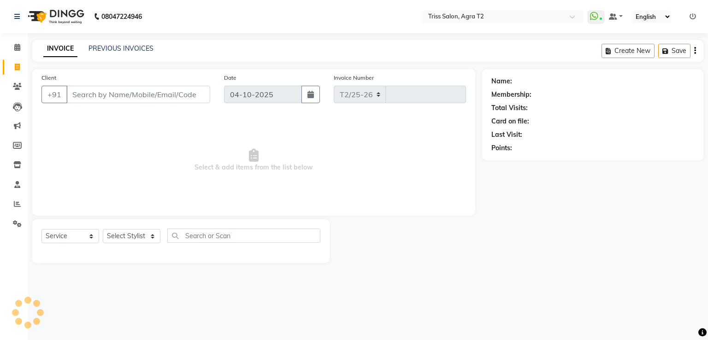
select select "4301"
type input "2696"
click at [20, 90] on span at bounding box center [17, 87] width 16 height 11
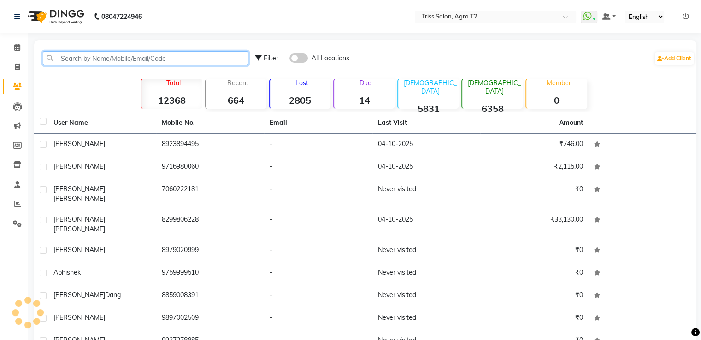
click at [79, 58] on input "text" at bounding box center [146, 58] width 206 height 14
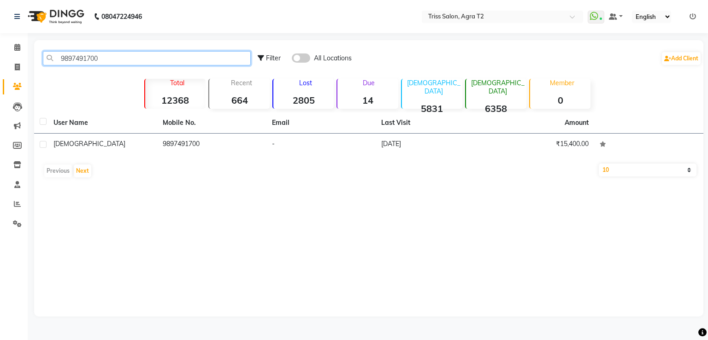
type input "9897491700"
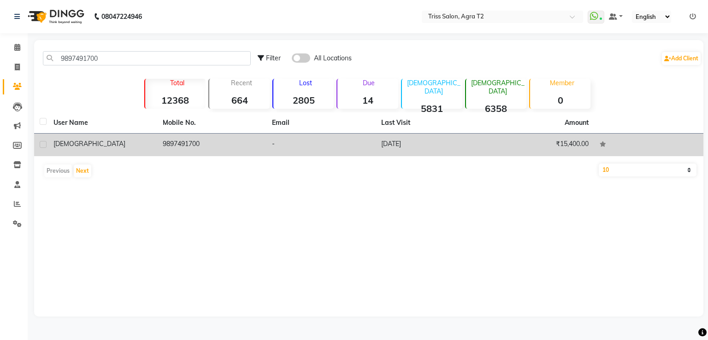
click at [179, 138] on td "9897491700" at bounding box center [211, 145] width 109 height 23
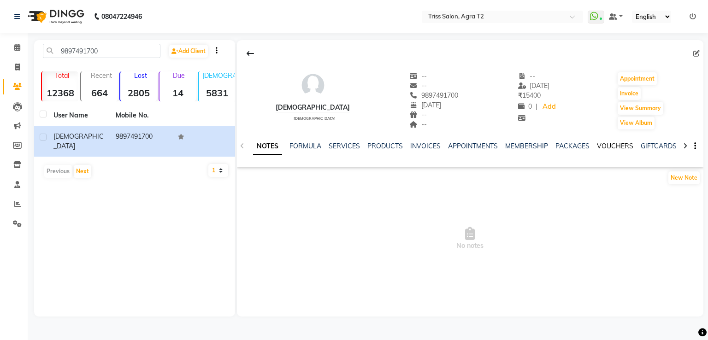
click at [611, 150] on link "VOUCHERS" at bounding box center [615, 146] width 36 height 8
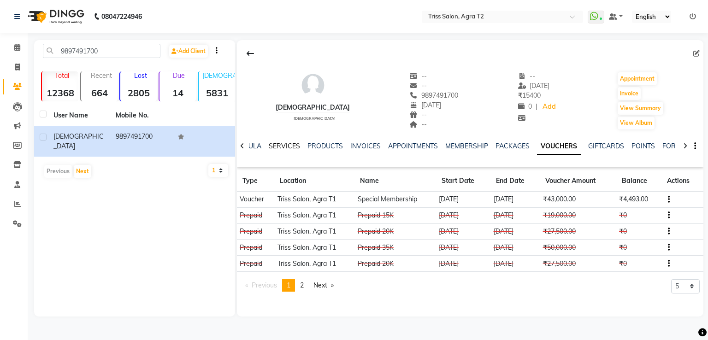
click at [283, 142] on link "SERVICES" at bounding box center [284, 146] width 31 height 8
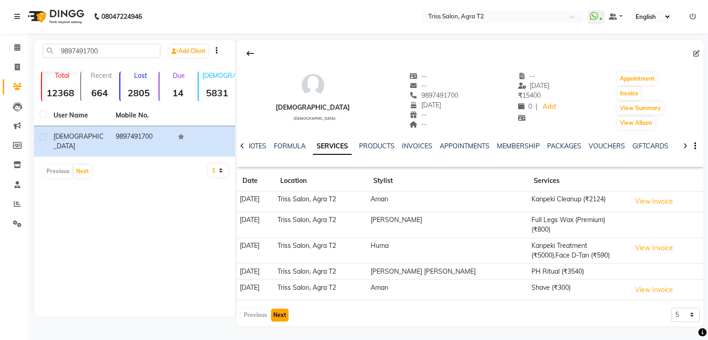
click at [279, 309] on button "Next" at bounding box center [280, 315] width 18 height 13
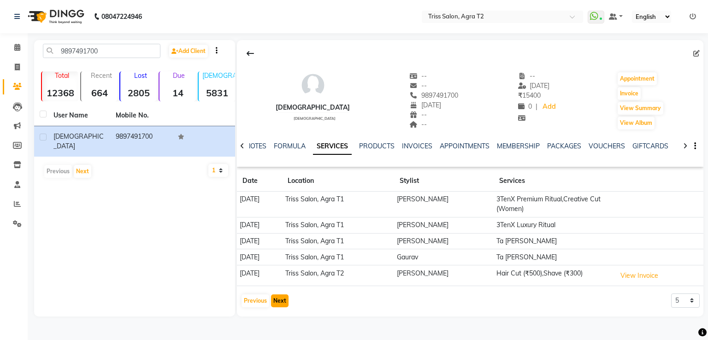
click at [282, 300] on button "Next" at bounding box center [280, 301] width 18 height 13
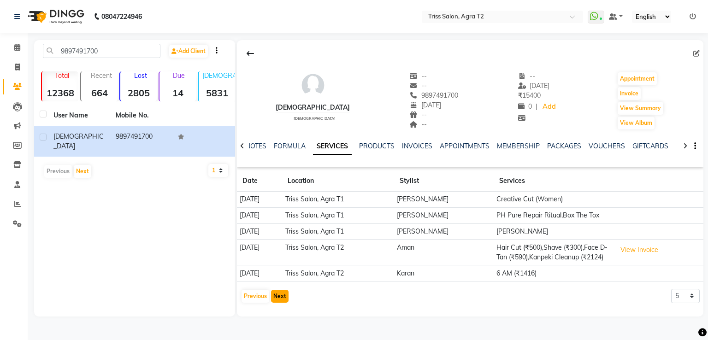
click at [279, 301] on button "Next" at bounding box center [280, 296] width 18 height 13
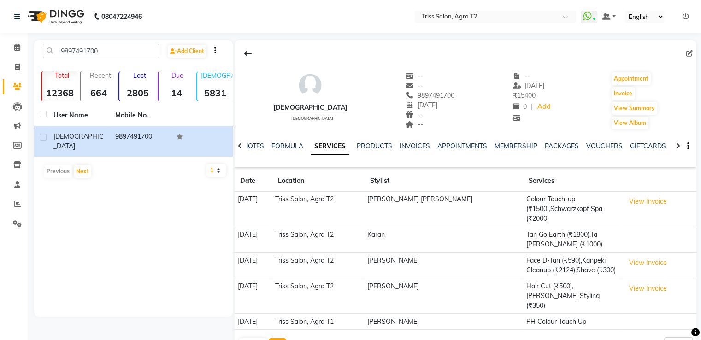
click at [277, 338] on button "Next" at bounding box center [278, 344] width 18 height 13
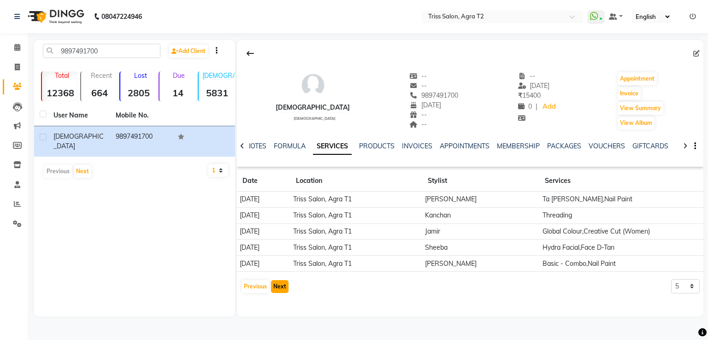
click at [284, 290] on button "Next" at bounding box center [280, 286] width 18 height 13
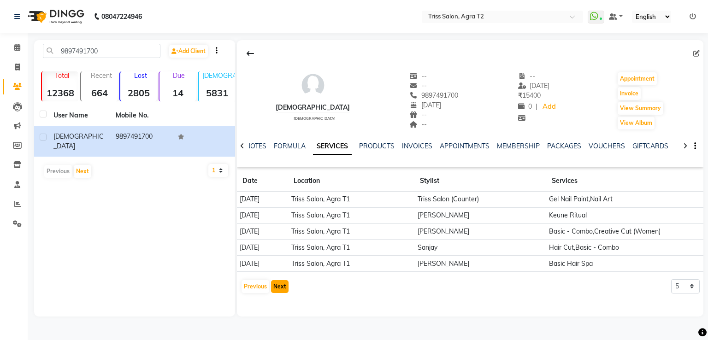
click at [278, 289] on button "Next" at bounding box center [280, 286] width 18 height 13
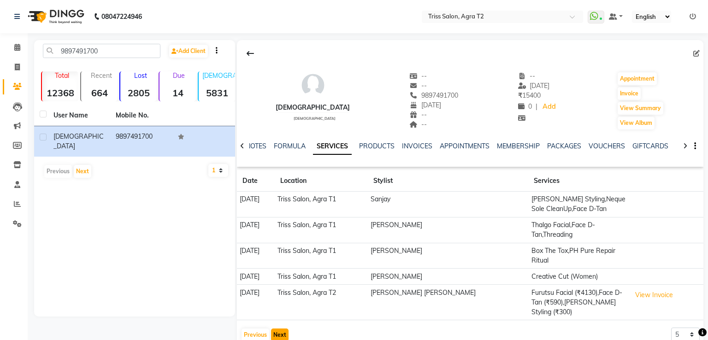
click at [278, 329] on button "Next" at bounding box center [280, 335] width 18 height 13
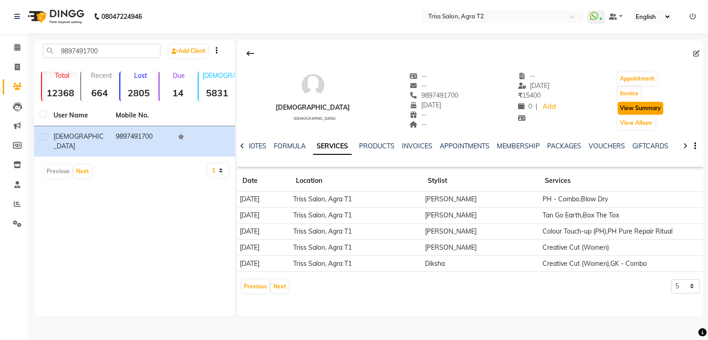
click at [643, 107] on button "View Summary" at bounding box center [641, 108] width 46 height 13
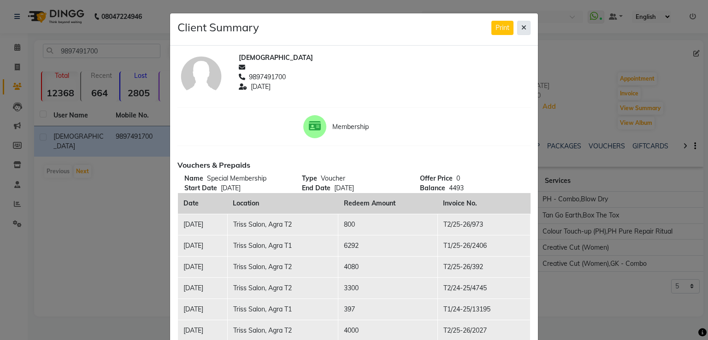
click at [521, 27] on icon at bounding box center [523, 27] width 5 height 6
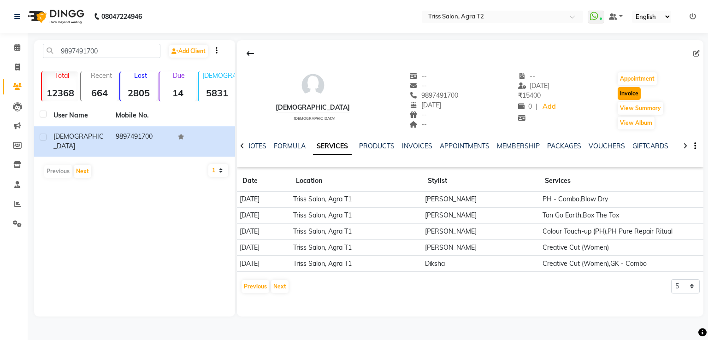
click at [620, 94] on button "Invoice" at bounding box center [629, 93] width 23 height 13
select select "service"
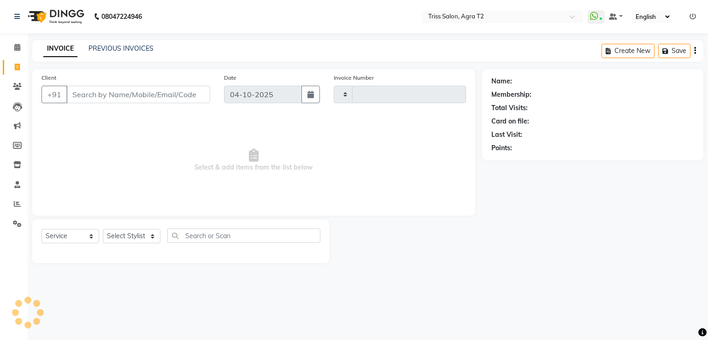
type input "2696"
select select "4301"
type input "9897491700"
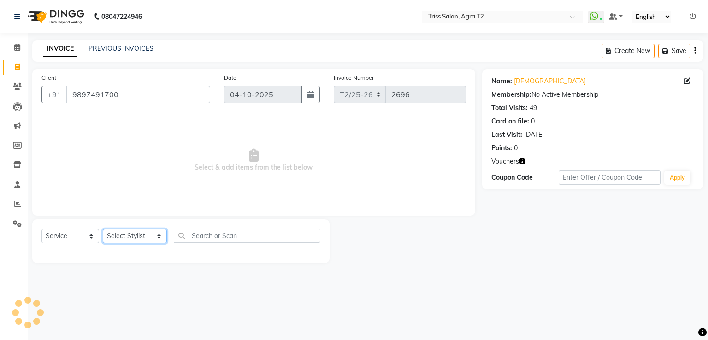
click at [129, 235] on select "Select Stylist Abhishek Aman Ayush Hema Huma Kajal Karan Kavya Chauhan Mohd. Ka…" at bounding box center [135, 236] width 64 height 14
select select "33013"
click at [103, 230] on select "Select Stylist Abhishek Aman Ayush Hema Huma Kajal Karan Kavya Chauhan Mohd. Ka…" at bounding box center [135, 236] width 64 height 14
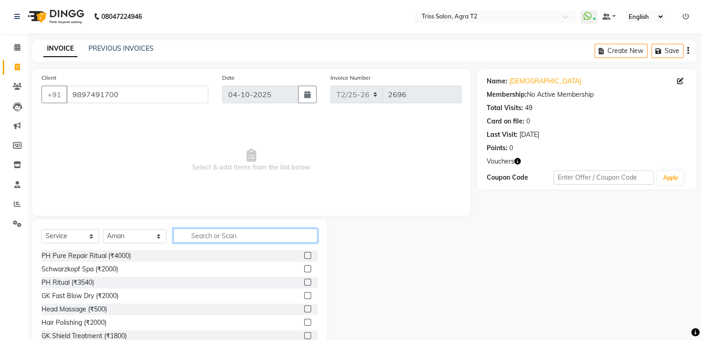
click at [174, 237] on input "text" at bounding box center [245, 236] width 144 height 14
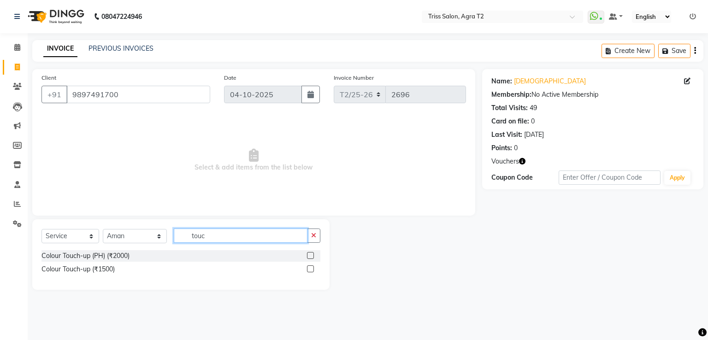
type input "touc"
click at [311, 269] on label at bounding box center [310, 268] width 7 height 7
click at [311, 269] on input "checkbox" at bounding box center [310, 269] width 6 height 6
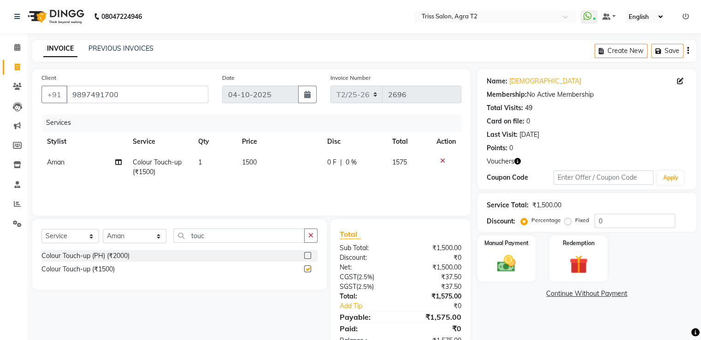
checkbox input "false"
click at [262, 175] on td "1500" at bounding box center [278, 167] width 85 height 30
select select "33013"
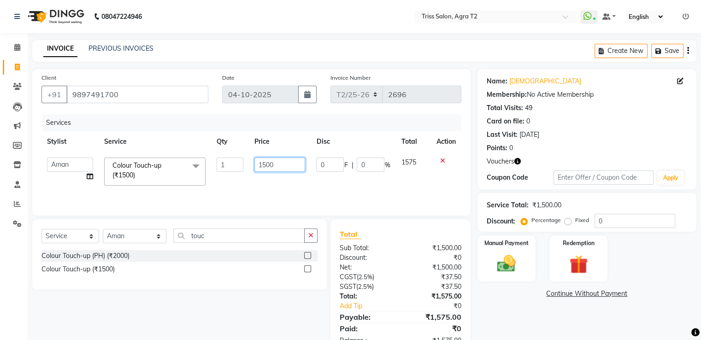
click at [268, 167] on input "1500" at bounding box center [279, 165] width 51 height 14
type input "2000"
click at [281, 187] on div "Services Stylist Service Qty Price Disc Total Action Abhishek Aman Ayush Hema H…" at bounding box center [251, 160] width 420 height 92
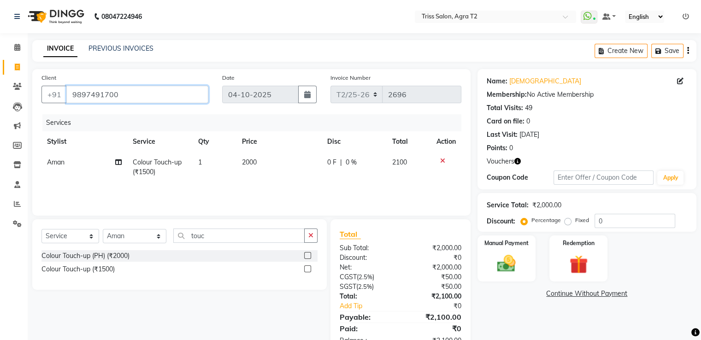
click at [132, 90] on input "9897491700" at bounding box center [137, 95] width 142 height 18
click at [135, 240] on select "Select Stylist Abhishek Aman Ayush Hema Huma Kajal Karan Kavya Chauhan Mohd. Ka…" at bounding box center [135, 236] width 64 height 14
select select "61633"
click at [103, 230] on select "Select Stylist Abhishek Aman Ayush Hema Huma Kajal Karan Kavya Chauhan Mohd. Ka…" at bounding box center [135, 236] width 64 height 14
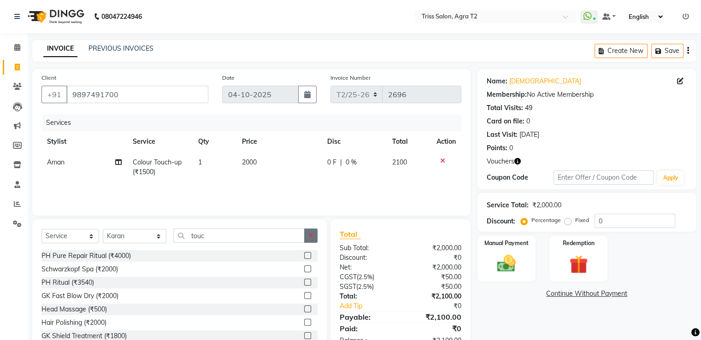
click at [312, 238] on icon "button" at bounding box center [310, 235] width 5 height 6
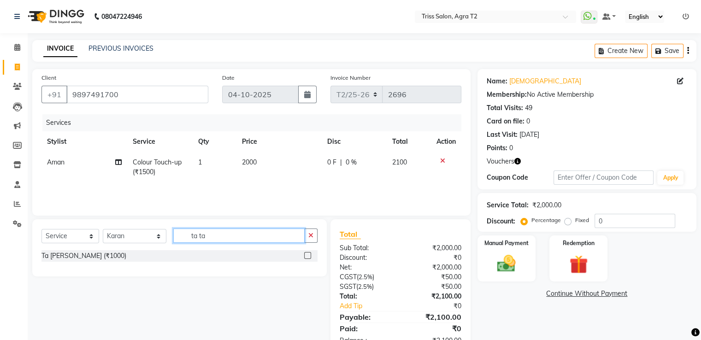
type input "ta ta"
click at [308, 256] on label at bounding box center [307, 255] width 7 height 7
click at [308, 256] on input "checkbox" at bounding box center [307, 256] width 6 height 6
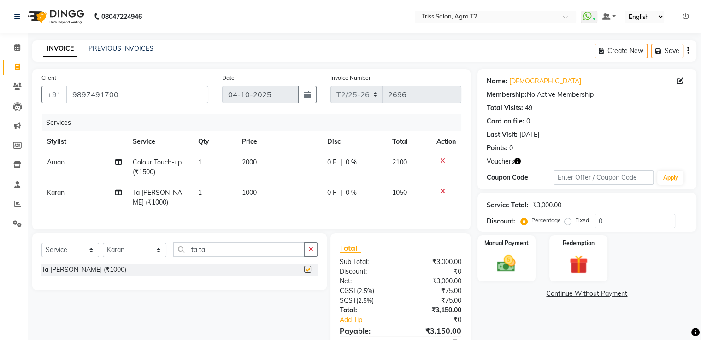
checkbox input "false"
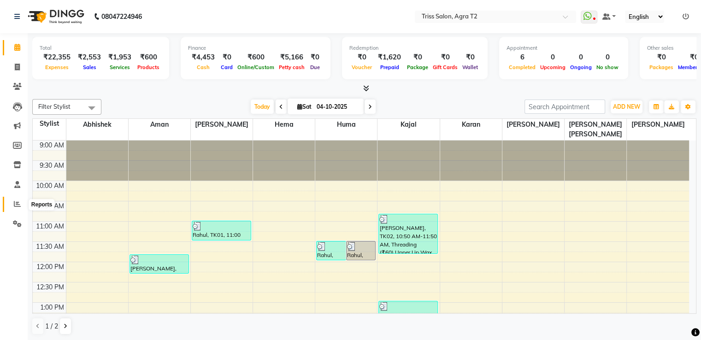
click at [18, 204] on icon at bounding box center [17, 203] width 7 height 7
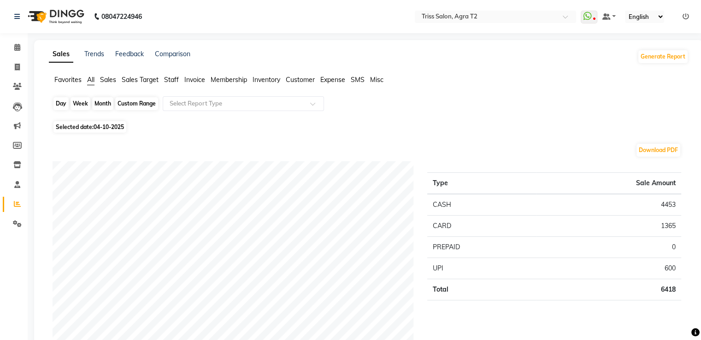
click at [54, 105] on div "Day" at bounding box center [60, 103] width 15 height 13
select select "10"
select select "2025"
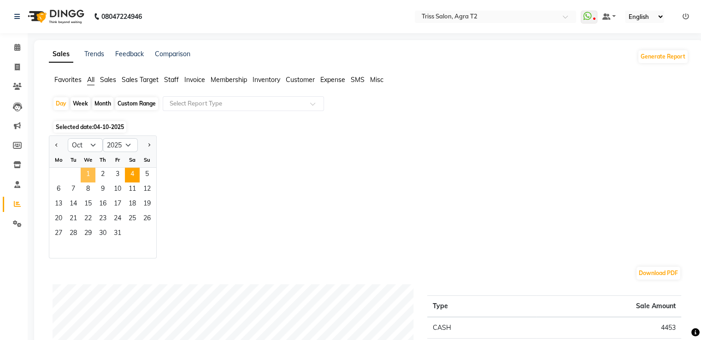
click at [93, 173] on span "1" at bounding box center [88, 175] width 15 height 15
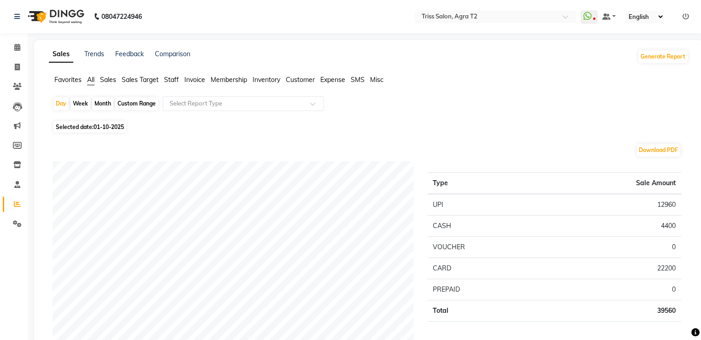
click at [167, 80] on span "Staff" at bounding box center [171, 80] width 15 height 8
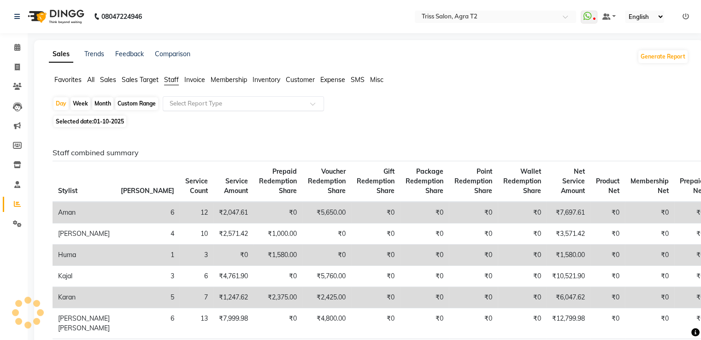
click at [183, 106] on input "text" at bounding box center [234, 103] width 133 height 9
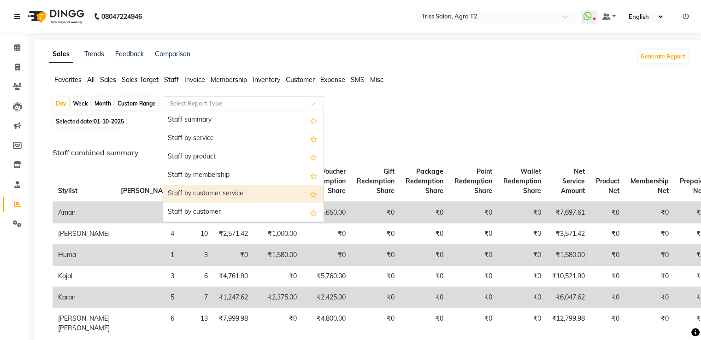
click at [194, 195] on div "Staff by customer service" at bounding box center [243, 194] width 160 height 18
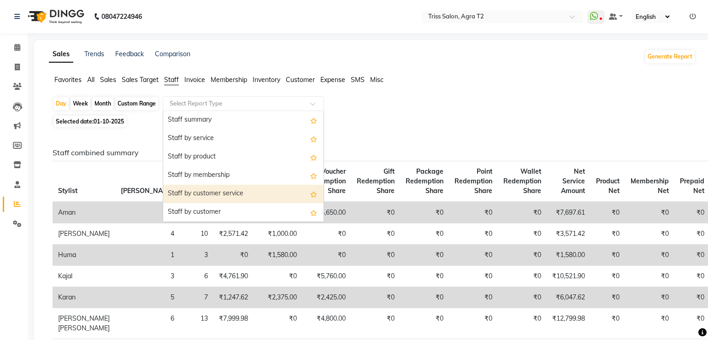
select select "full_report"
select select "csv"
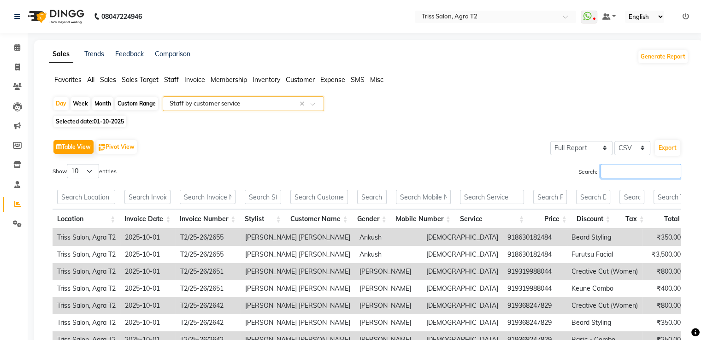
click at [632, 175] on input "Search:" at bounding box center [641, 171] width 81 height 14
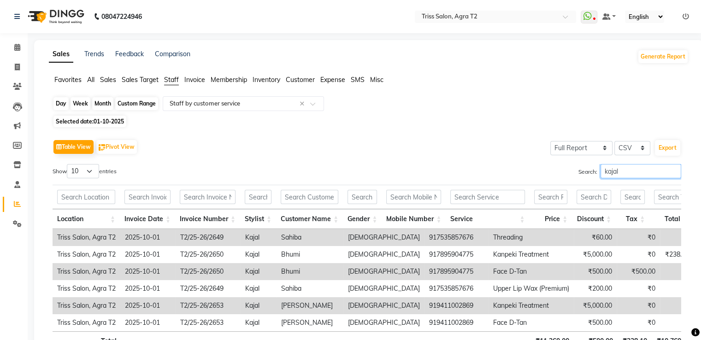
type input "kajal"
click at [62, 103] on div "Day" at bounding box center [60, 103] width 15 height 13
select select "10"
select select "2025"
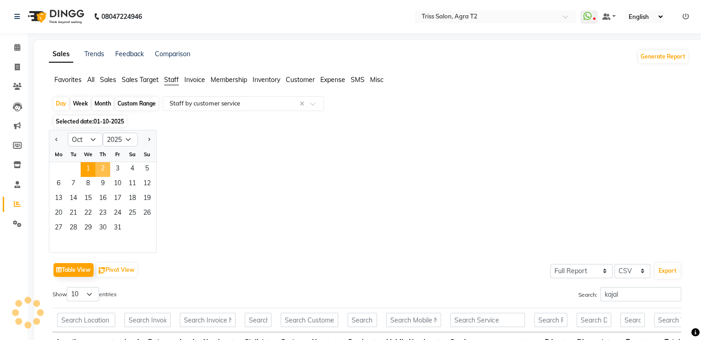
click at [103, 168] on span "2" at bounding box center [102, 169] width 15 height 15
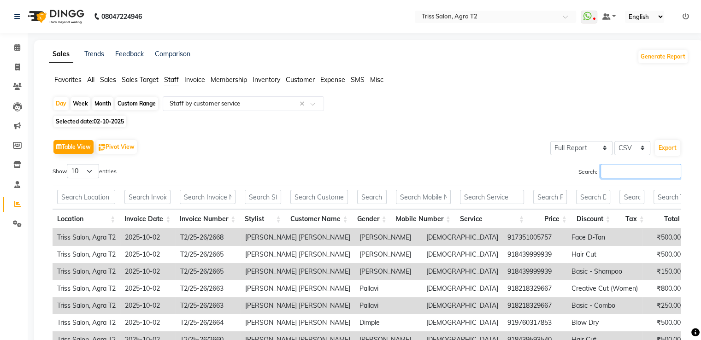
click at [610, 170] on input "Search:" at bounding box center [641, 171] width 81 height 14
type input "k"
click at [66, 104] on div "Day" at bounding box center [60, 103] width 15 height 13
select select "10"
select select "2025"
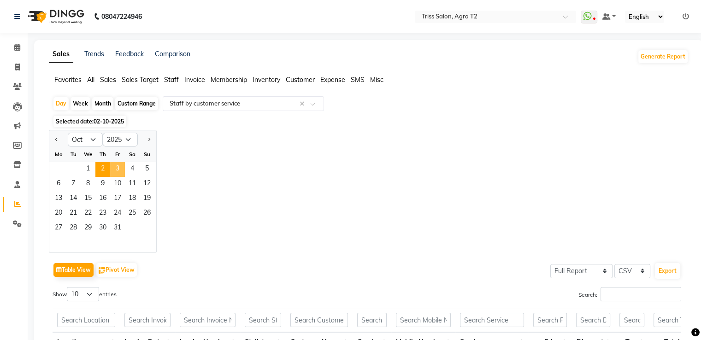
click at [117, 165] on span "3" at bounding box center [117, 169] width 15 height 15
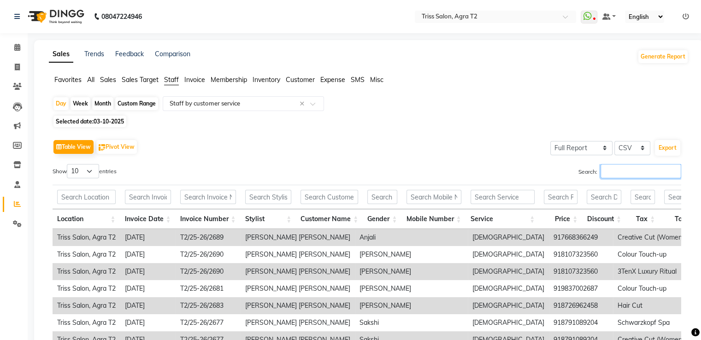
drag, startPoint x: 620, startPoint y: 172, endPoint x: 620, endPoint y: 158, distance: 14.3
click at [620, 164] on input "Search:" at bounding box center [641, 171] width 81 height 14
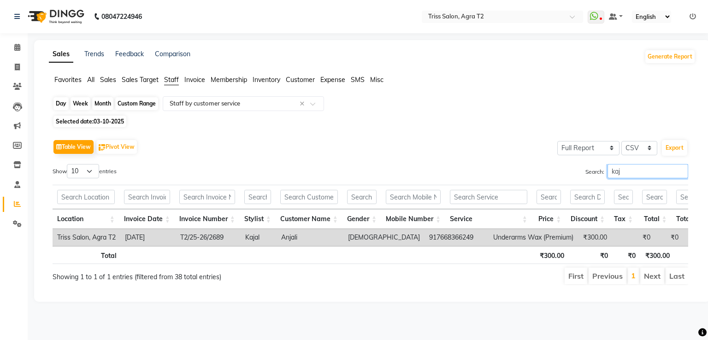
type input "kaj"
click at [61, 98] on div "Day" at bounding box center [60, 103] width 15 height 13
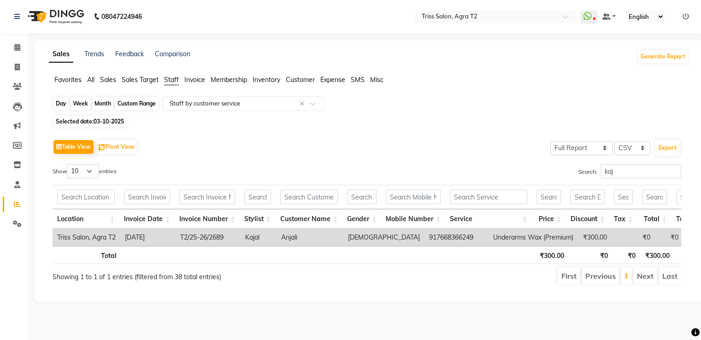
select select "10"
select select "2025"
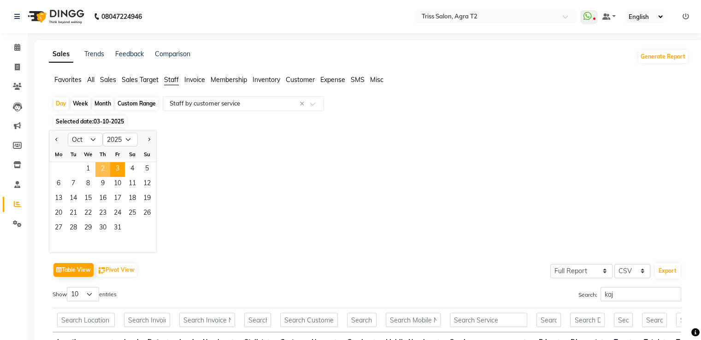
click at [100, 170] on span "2" at bounding box center [102, 169] width 15 height 15
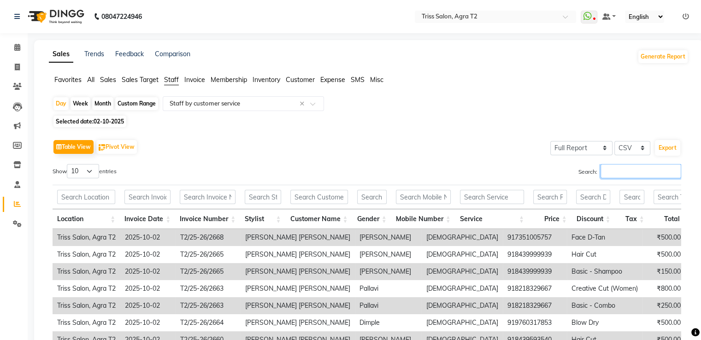
click at [632, 178] on input "Search:" at bounding box center [641, 171] width 81 height 14
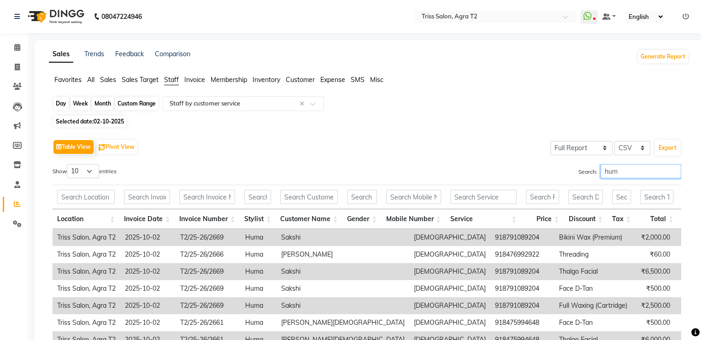
type input "hum"
click at [63, 102] on div "Day" at bounding box center [60, 103] width 15 height 13
select select "10"
select select "2025"
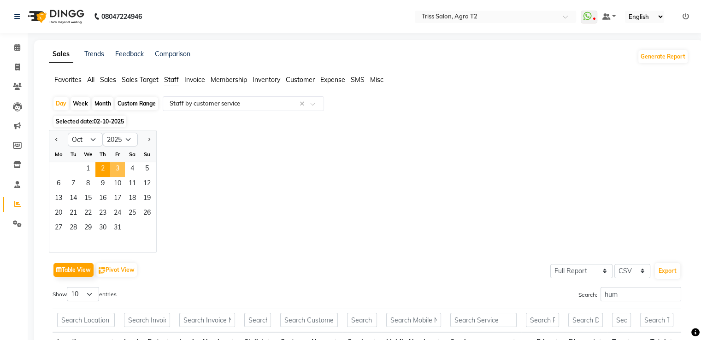
click at [124, 170] on span "3" at bounding box center [117, 169] width 15 height 15
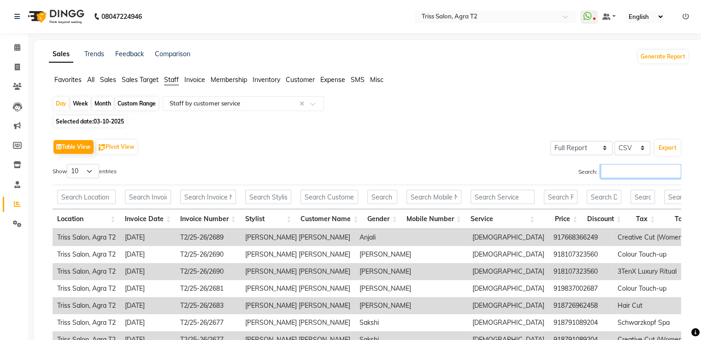
click at [617, 168] on input "Search:" at bounding box center [641, 171] width 81 height 14
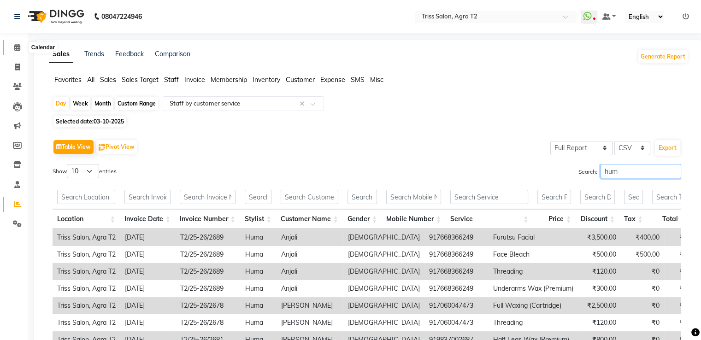
type input "hum"
click at [16, 47] on icon at bounding box center [17, 47] width 6 height 7
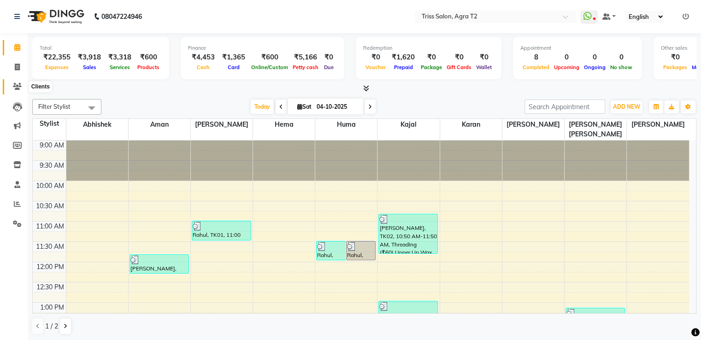
click at [18, 82] on span at bounding box center [17, 87] width 16 height 11
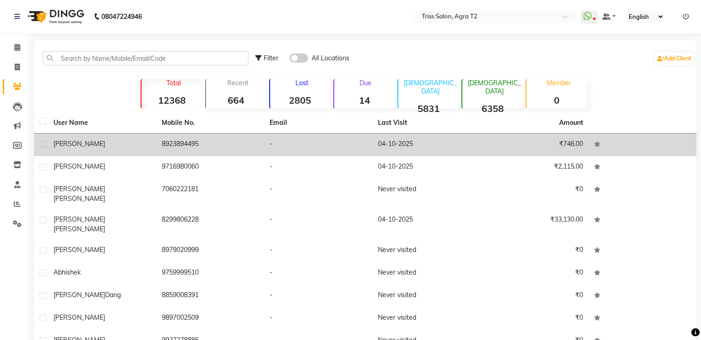
click at [174, 144] on td "8923894495" at bounding box center [210, 145] width 108 height 23
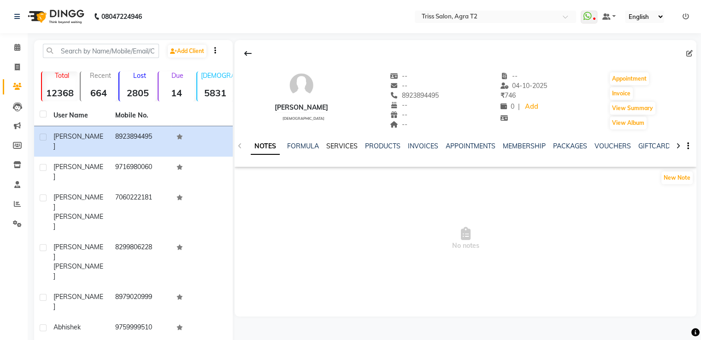
click at [344, 144] on link "SERVICES" at bounding box center [341, 146] width 31 height 8
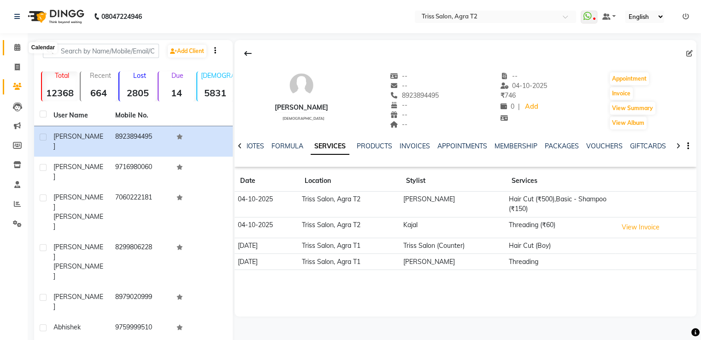
click at [17, 48] on icon at bounding box center [17, 47] width 6 height 7
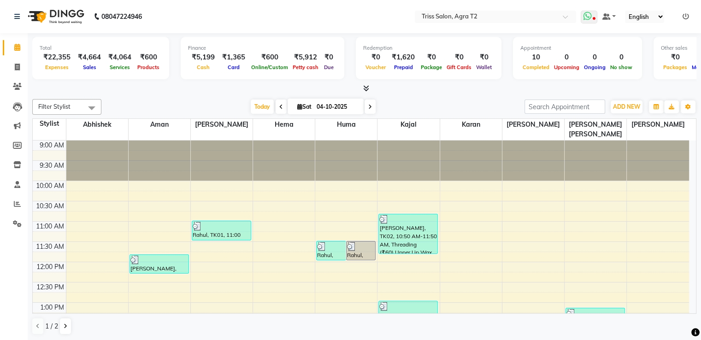
click at [593, 18] on icon at bounding box center [594, 19] width 3 height 5
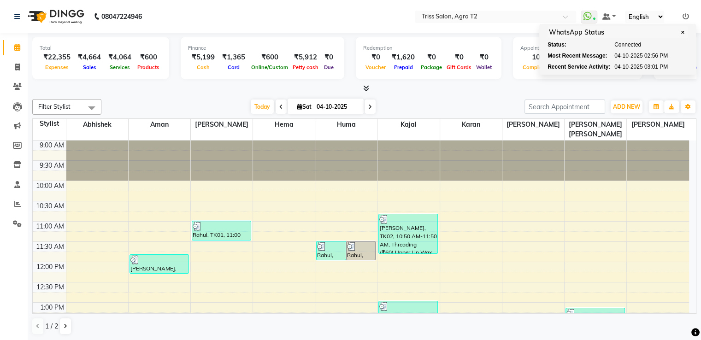
click at [298, 15] on nav "08047224946 Select Location × Triss Salon, Agra T2 WhatsApp Status ✕ Status: Co…" at bounding box center [350, 16] width 701 height 33
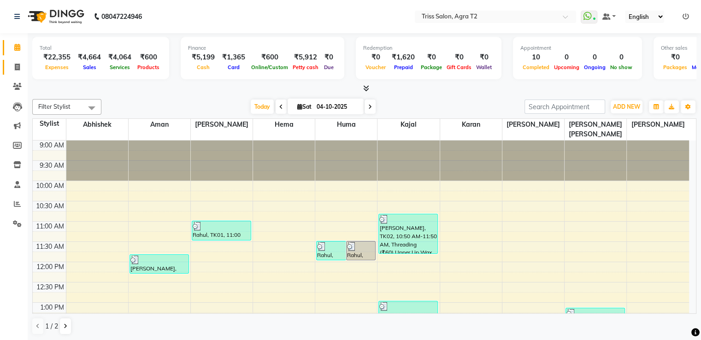
click at [18, 74] on link "Invoice" at bounding box center [14, 67] width 22 height 15
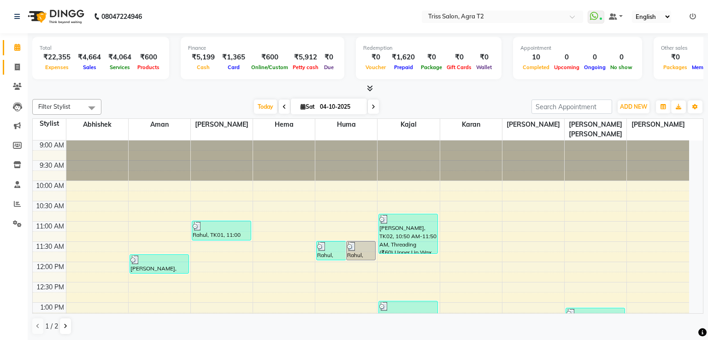
select select "service"
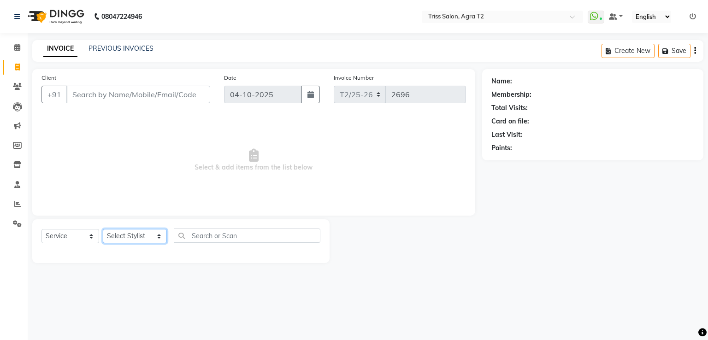
click at [138, 236] on select "Select Stylist Abhishek Aman Ayush Hema Huma Kajal Karan Kavya Chauhan Mohd. Ka…" at bounding box center [135, 236] width 64 height 14
select select "49099"
click at [103, 230] on select "Select Stylist Abhishek Aman Ayush Hema Huma Kajal Karan Kavya Chauhan Mohd. Ka…" at bounding box center [135, 236] width 64 height 14
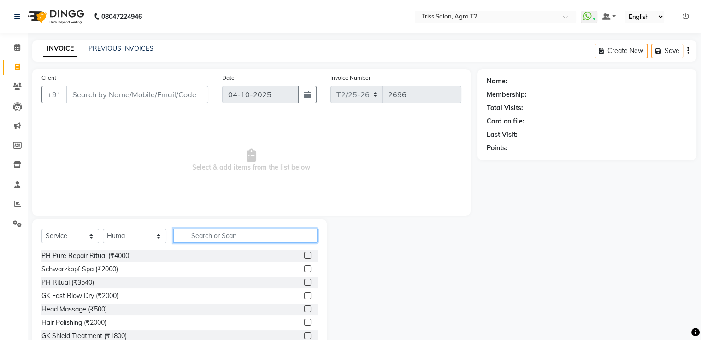
click at [197, 235] on input "text" at bounding box center [245, 236] width 144 height 14
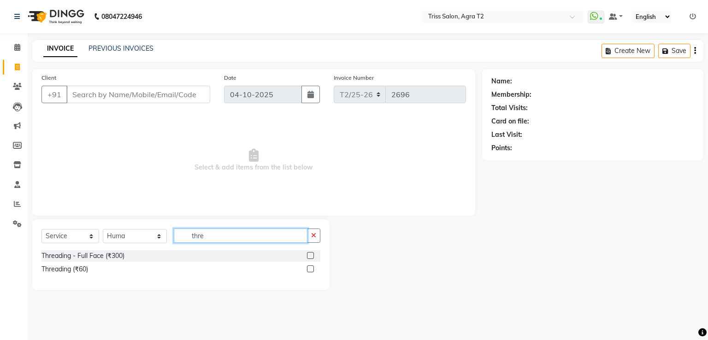
type input "thre"
click at [313, 270] on label at bounding box center [310, 268] width 7 height 7
click at [313, 270] on input "checkbox" at bounding box center [310, 269] width 6 height 6
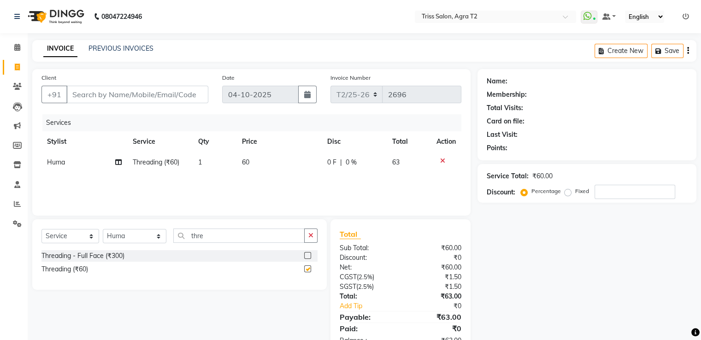
checkbox input "false"
click at [212, 168] on td "1" at bounding box center [215, 162] width 44 height 21
select select "49099"
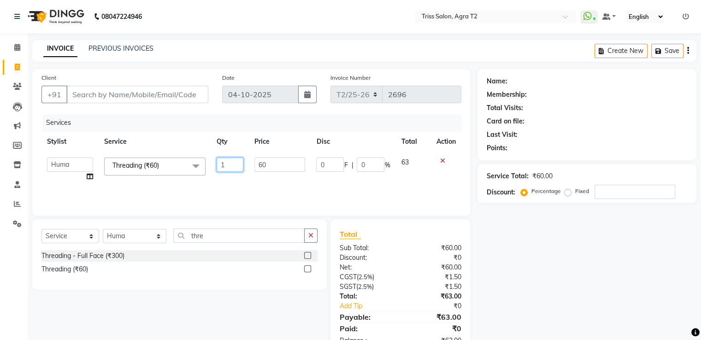
click at [229, 168] on input "1" at bounding box center [230, 165] width 27 height 14
type input "2"
click at [284, 179] on div "Services Stylist Service Qty Price Disc Total Action Abhishek Aman Ayush Hema H…" at bounding box center [251, 160] width 420 height 92
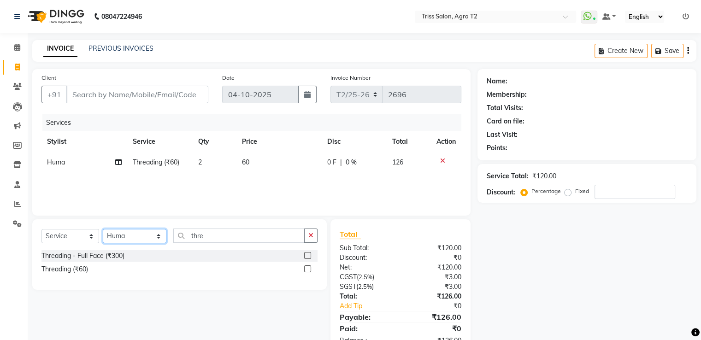
click at [133, 241] on select "Select Stylist [PERSON_NAME] [PERSON_NAME] Huma Kajal Karan [PERSON_NAME] [PERS…" at bounding box center [135, 236] width 64 height 14
select select "49344"
click at [103, 230] on select "Select Stylist [PERSON_NAME] [PERSON_NAME] Huma Kajal Karan [PERSON_NAME] [PERS…" at bounding box center [135, 236] width 64 height 14
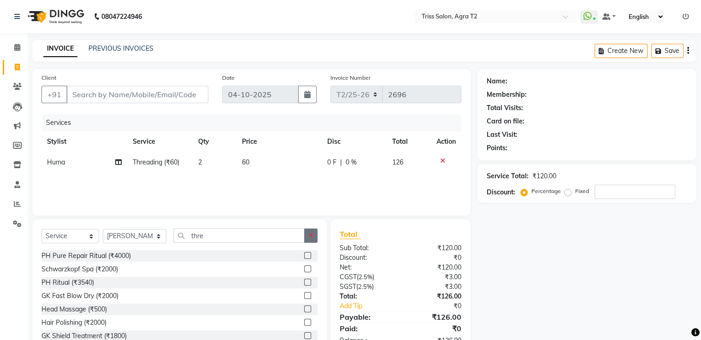
click at [312, 237] on icon "button" at bounding box center [310, 235] width 5 height 6
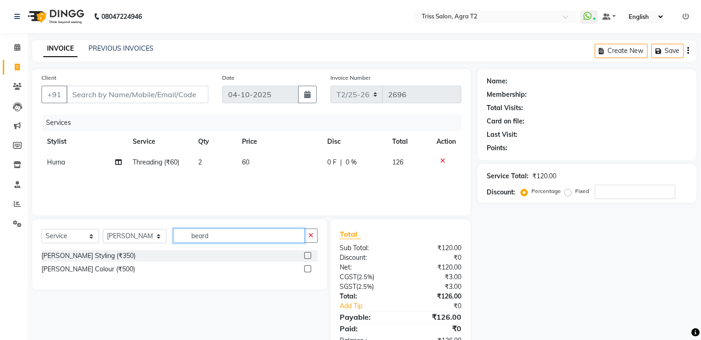
type input "beard"
click at [306, 257] on label at bounding box center [307, 255] width 7 height 7
click at [306, 257] on input "checkbox" at bounding box center [307, 256] width 6 height 6
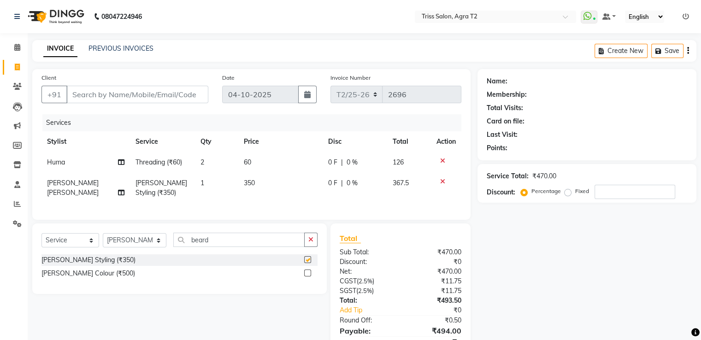
checkbox input "false"
click at [75, 91] on input "Client" at bounding box center [137, 95] width 142 height 18
type input "9"
type input "0"
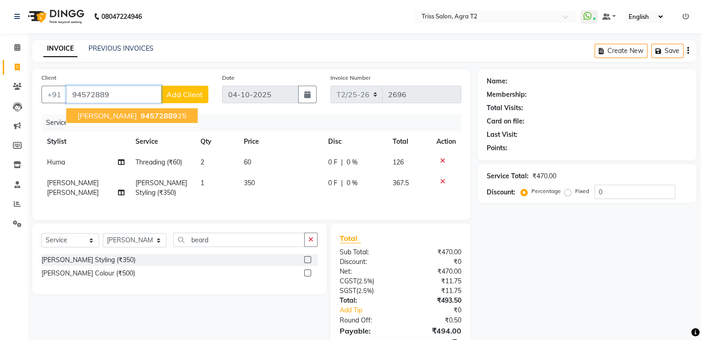
click at [141, 116] on span "94572889" at bounding box center [159, 115] width 37 height 9
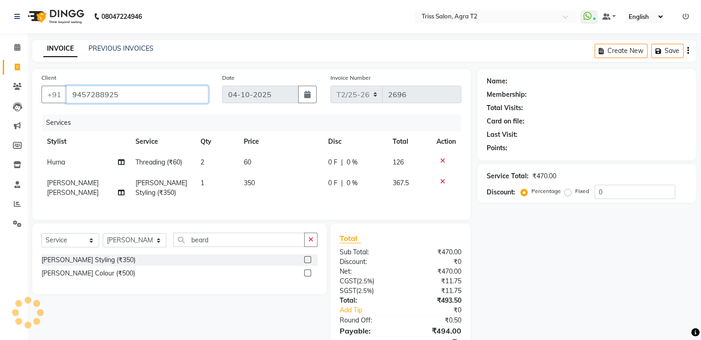
type input "9457288925"
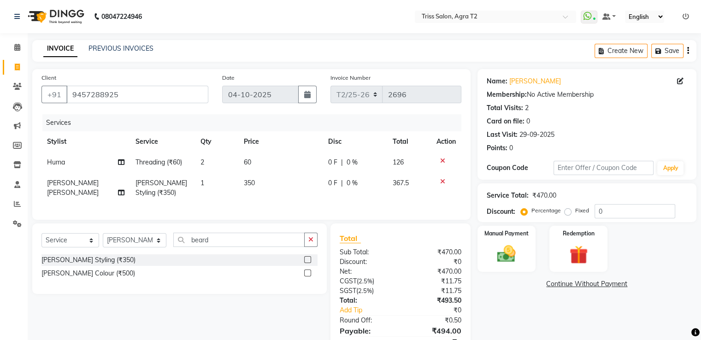
scroll to position [50, 0]
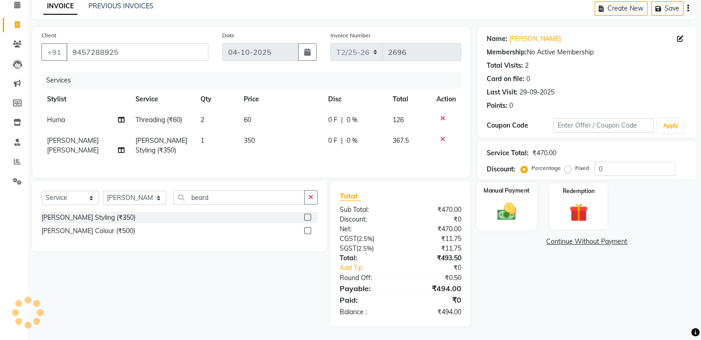
click at [509, 204] on img at bounding box center [506, 212] width 31 height 22
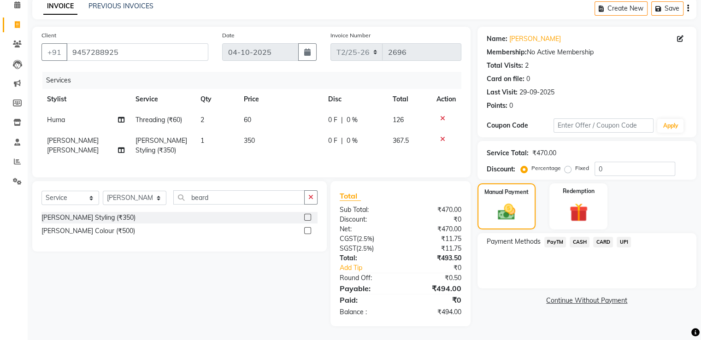
click at [577, 238] on span "CASH" at bounding box center [580, 242] width 20 height 11
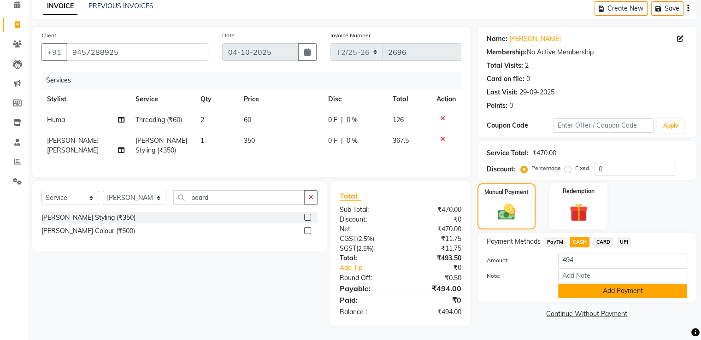
click at [594, 284] on button "Add Payment" at bounding box center [622, 291] width 129 height 14
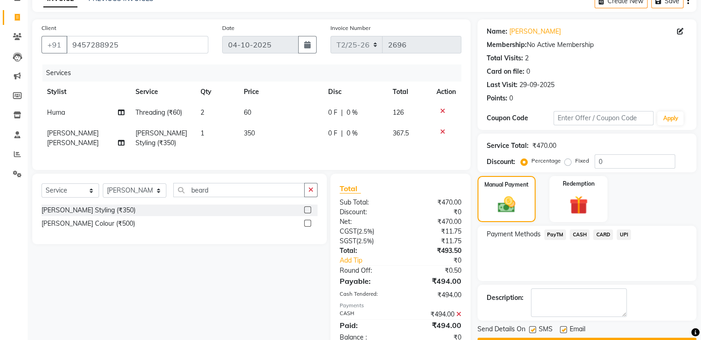
scroll to position [82, 0]
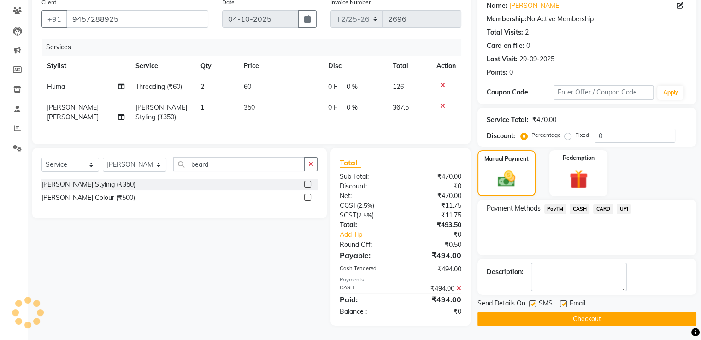
click at [584, 316] on button "Checkout" at bounding box center [586, 319] width 219 height 14
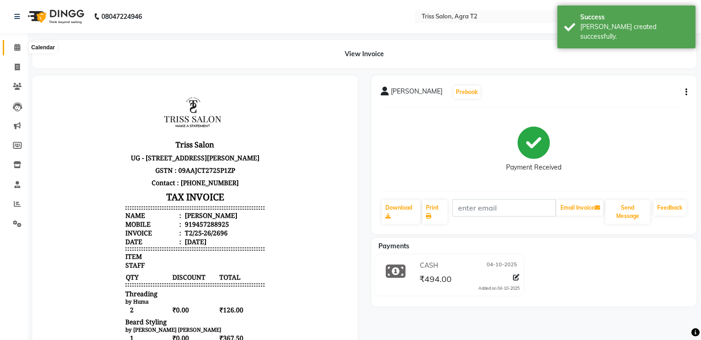
click at [17, 47] on icon at bounding box center [17, 47] width 6 height 7
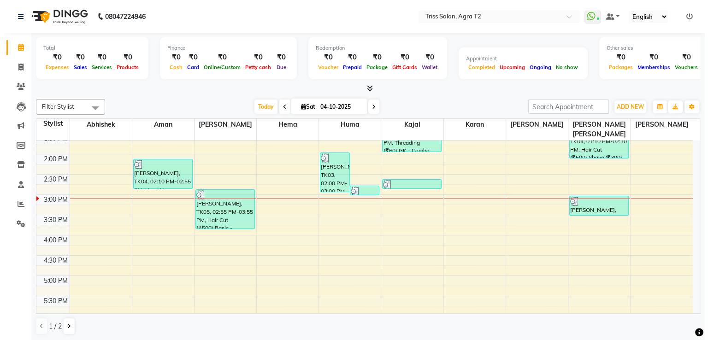
scroll to position [63, 0]
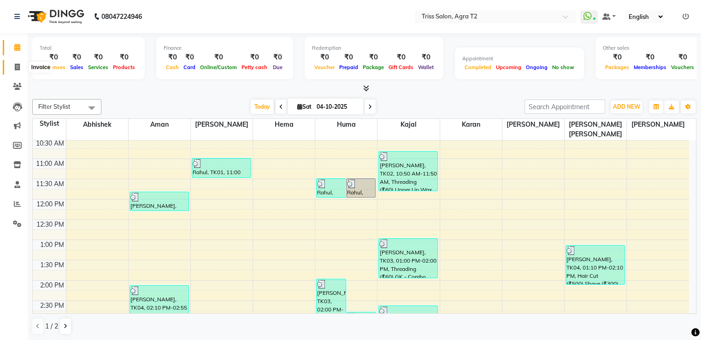
click at [12, 68] on span at bounding box center [17, 67] width 16 height 11
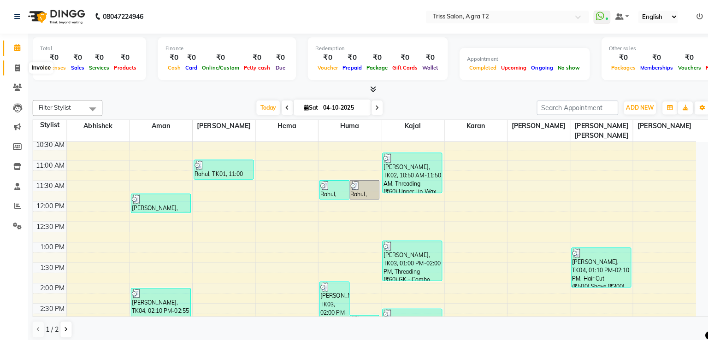
select select "service"
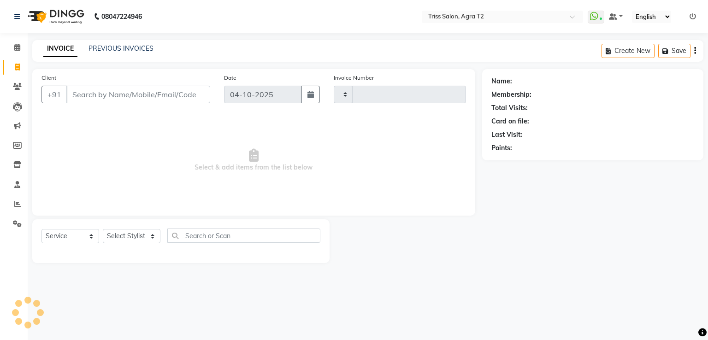
type input "2697"
select select "4301"
click at [21, 204] on span at bounding box center [17, 204] width 16 height 11
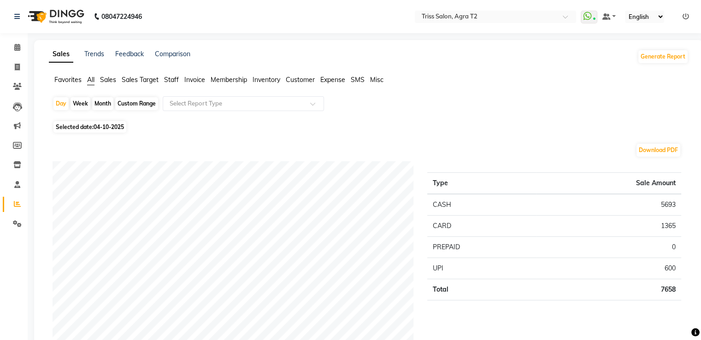
click at [174, 84] on li "Staff" at bounding box center [171, 80] width 15 height 10
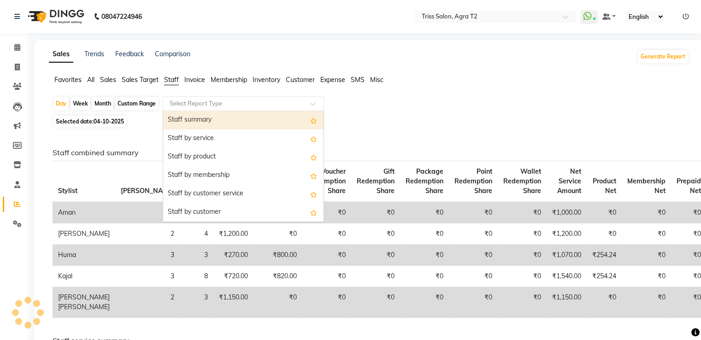
click at [187, 100] on input "text" at bounding box center [234, 103] width 133 height 9
click at [205, 124] on div "Staff summary" at bounding box center [243, 120] width 160 height 18
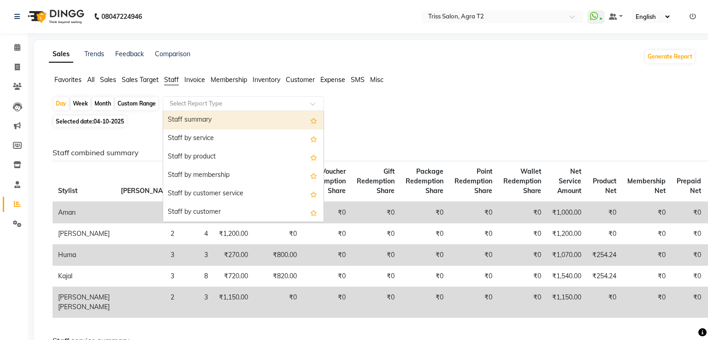
select select "full_report"
select select "csv"
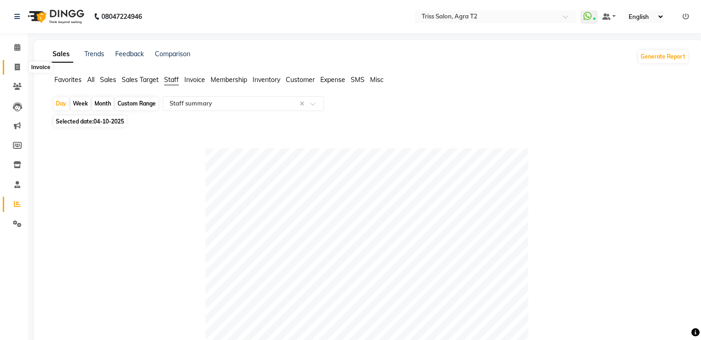
click at [19, 71] on span at bounding box center [17, 67] width 16 height 11
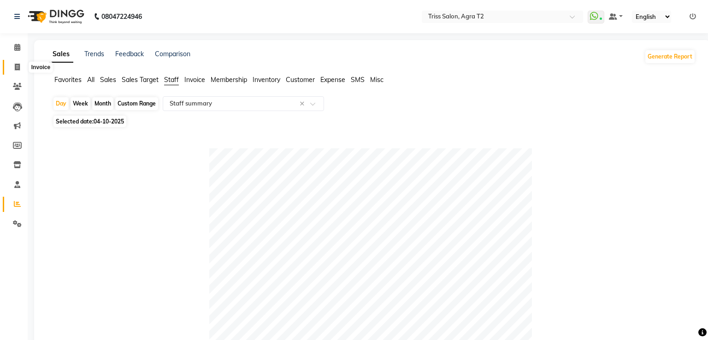
select select "service"
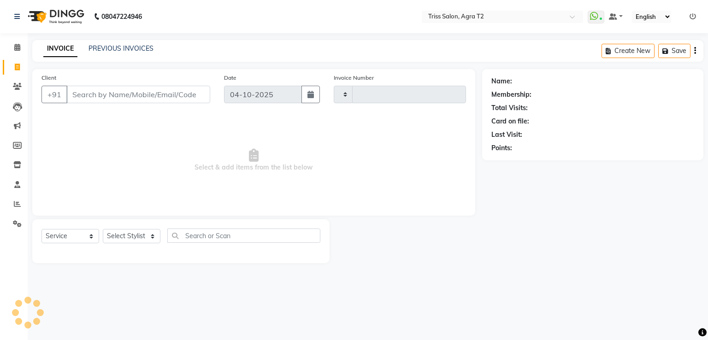
type input "2697"
select select "4301"
click at [14, 200] on icon at bounding box center [17, 203] width 7 height 7
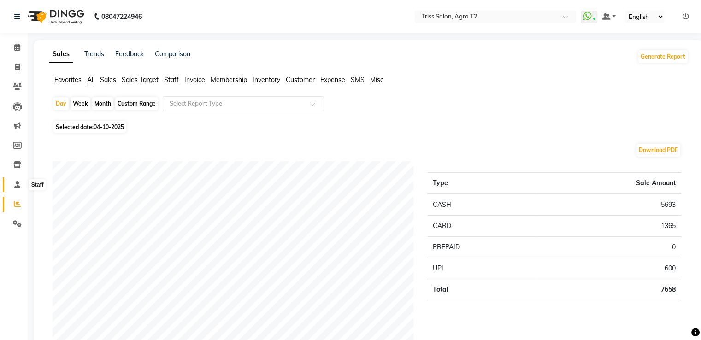
click at [19, 181] on icon at bounding box center [17, 184] width 6 height 7
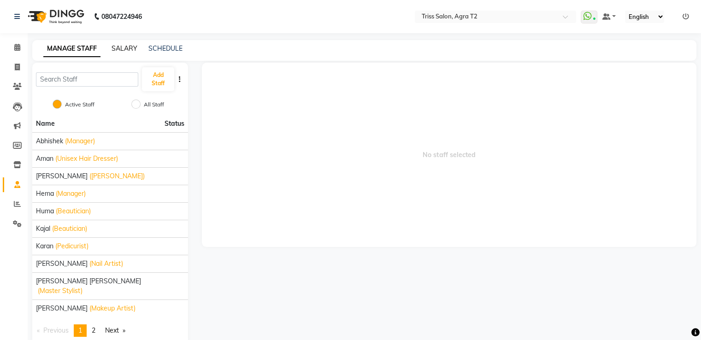
click at [126, 50] on link "SALARY" at bounding box center [125, 48] width 26 height 8
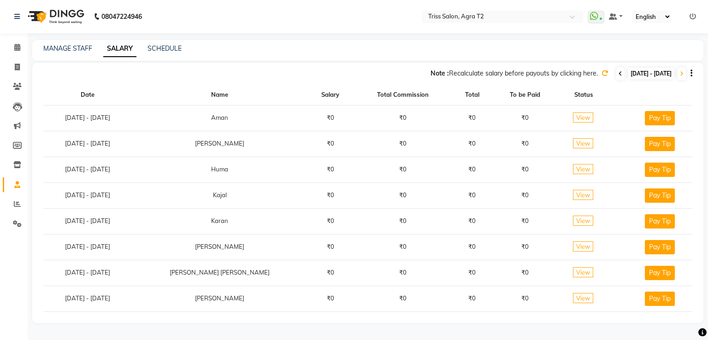
click at [619, 72] on icon at bounding box center [621, 74] width 4 height 6
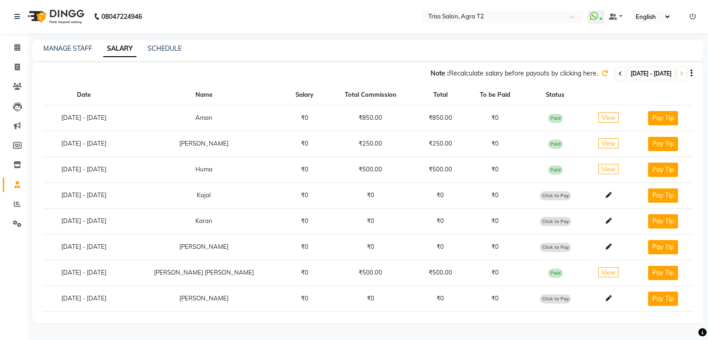
click at [619, 74] on icon at bounding box center [621, 74] width 4 height 6
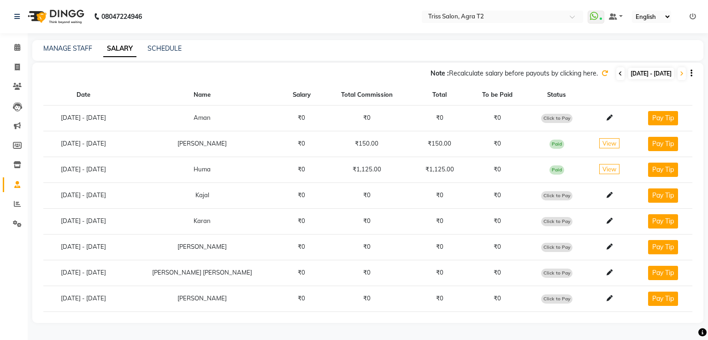
click at [616, 75] on span at bounding box center [620, 73] width 8 height 13
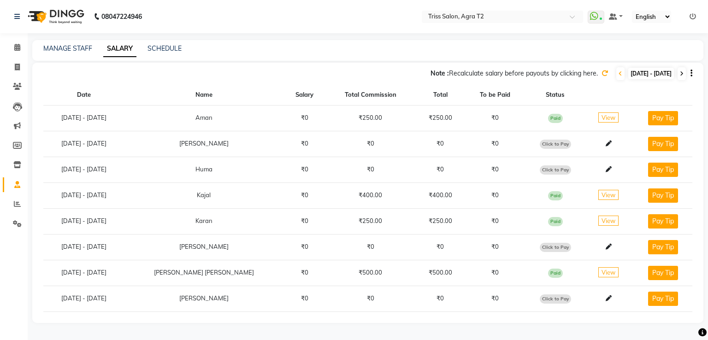
click at [682, 76] on icon at bounding box center [682, 74] width 4 height 6
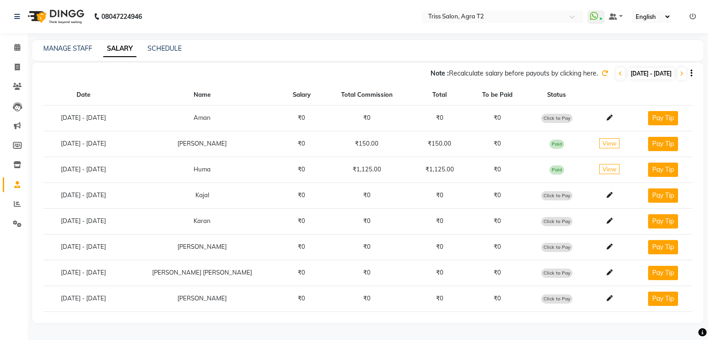
click at [677, 79] on div "Note : Recalculate salary before payouts by clicking here. 02-10-2025 - 02-10-2…" at bounding box center [362, 73] width 660 height 15
click at [680, 74] on icon at bounding box center [682, 74] width 4 height 6
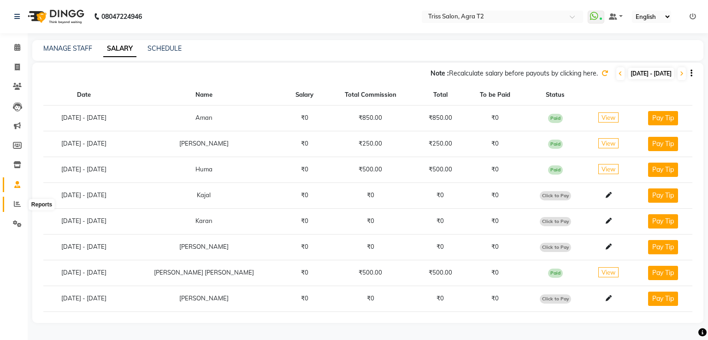
click at [14, 203] on icon at bounding box center [17, 203] width 7 height 7
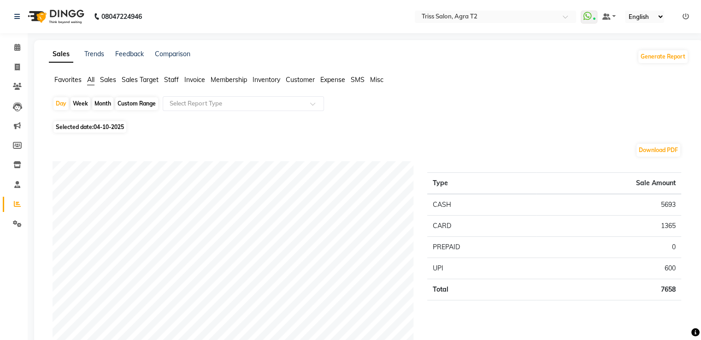
click at [170, 78] on span "Staff" at bounding box center [171, 80] width 15 height 8
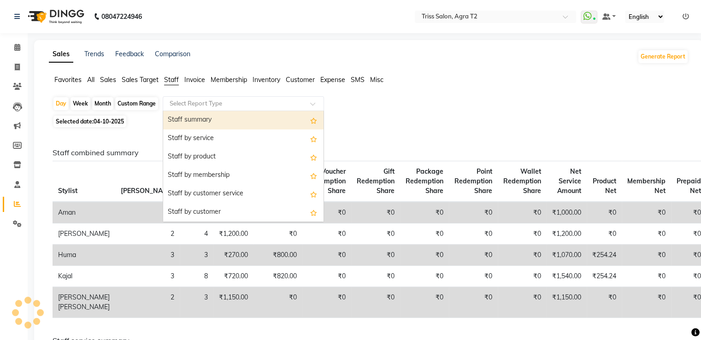
click at [197, 106] on input "text" at bounding box center [234, 103] width 133 height 9
click at [205, 123] on div "Staff summary" at bounding box center [243, 120] width 160 height 18
select select "full_report"
select select "csv"
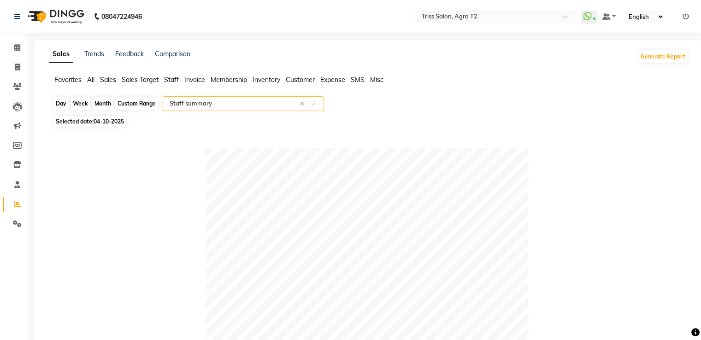
click at [65, 100] on div "Day" at bounding box center [60, 103] width 15 height 13
select select "10"
select select "2025"
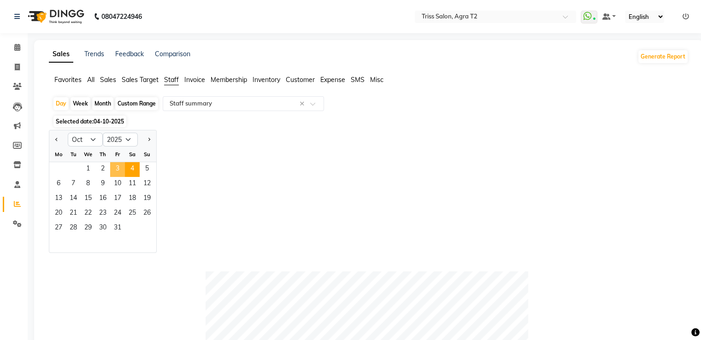
click at [123, 168] on span "3" at bounding box center [117, 169] width 15 height 15
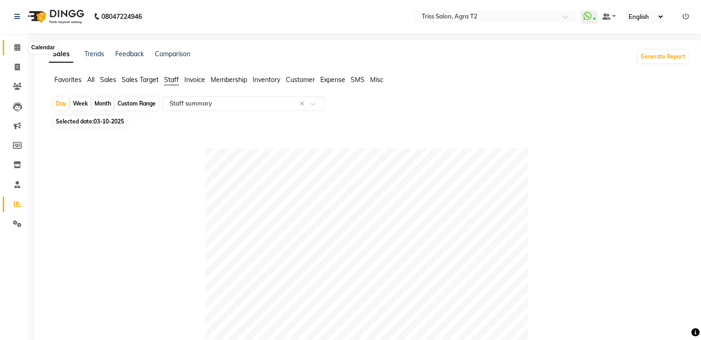
click at [18, 48] on icon at bounding box center [17, 47] width 6 height 7
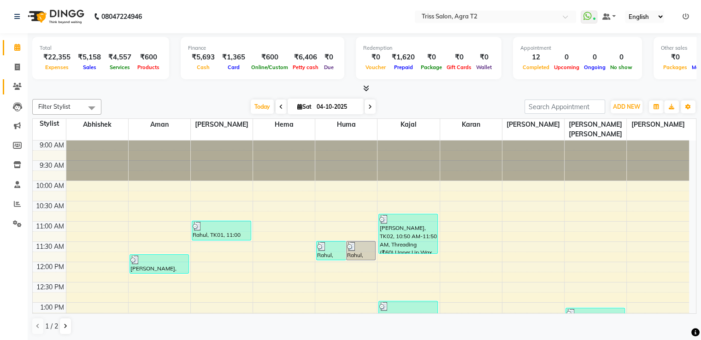
click at [24, 86] on span at bounding box center [17, 87] width 16 height 11
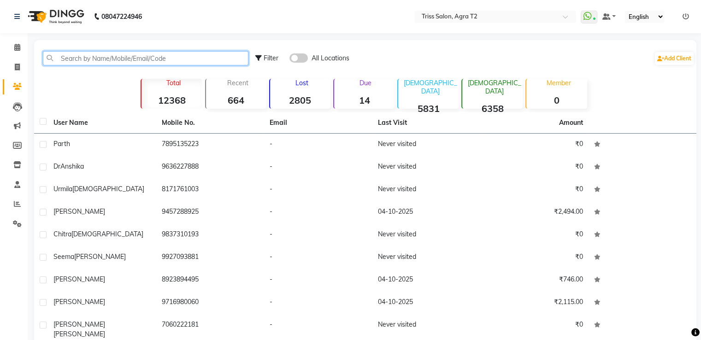
paste input "9897491700"
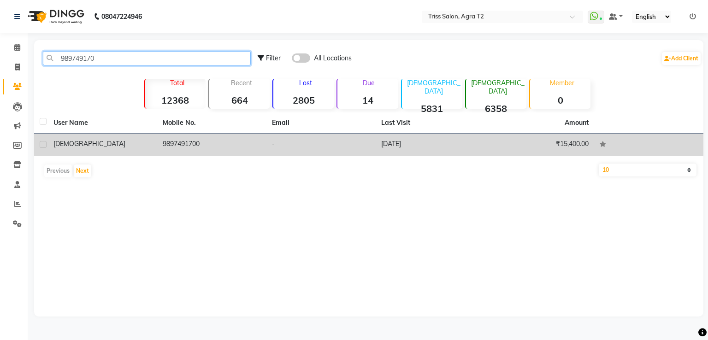
type input "989749170"
click at [183, 139] on td "9897491700" at bounding box center [211, 145] width 109 height 23
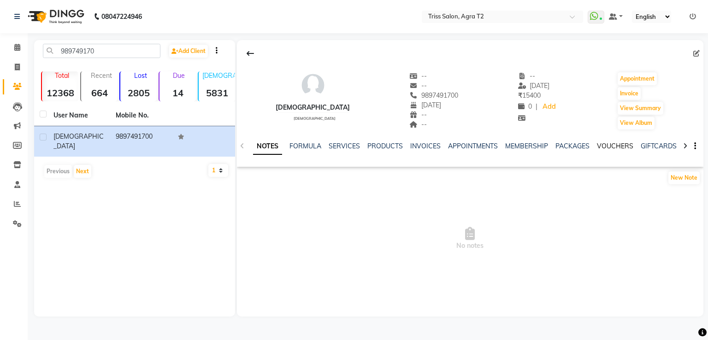
click at [607, 148] on link "VOUCHERS" at bounding box center [615, 146] width 36 height 8
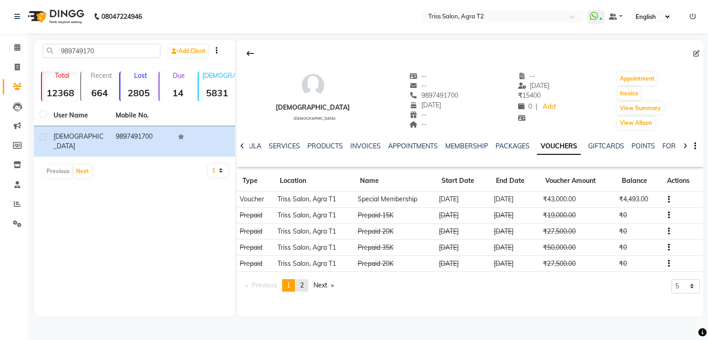
click at [304, 288] on span "2" at bounding box center [302, 285] width 4 height 8
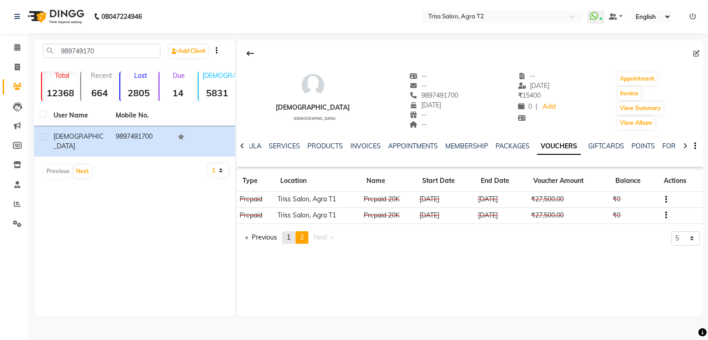
click at [290, 237] on span "1" at bounding box center [289, 237] width 4 height 8
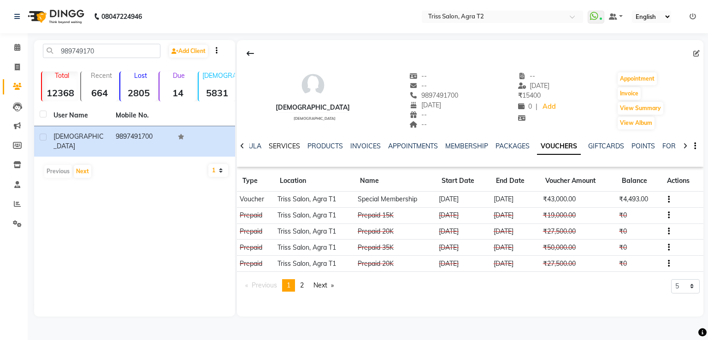
click at [283, 146] on link "SERVICES" at bounding box center [284, 146] width 31 height 8
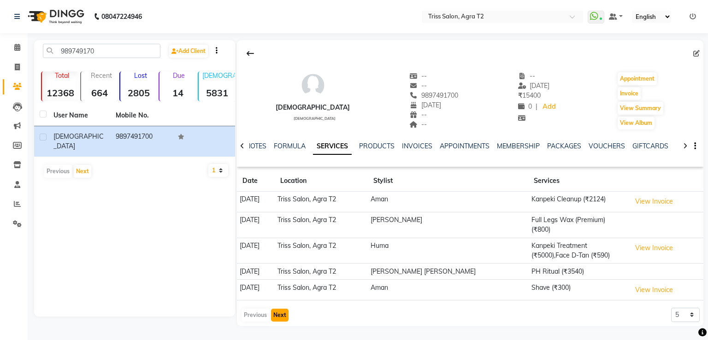
click at [280, 309] on button "Next" at bounding box center [280, 315] width 18 height 13
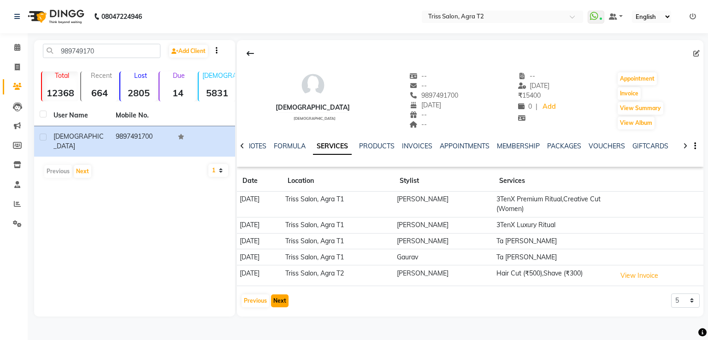
click at [282, 296] on button "Next" at bounding box center [280, 301] width 18 height 13
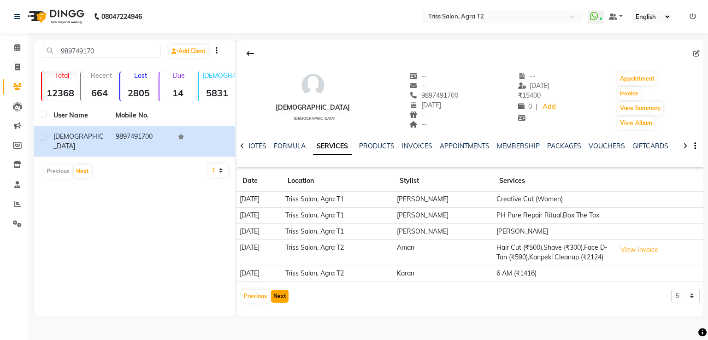
click at [281, 296] on button "Next" at bounding box center [280, 296] width 18 height 13
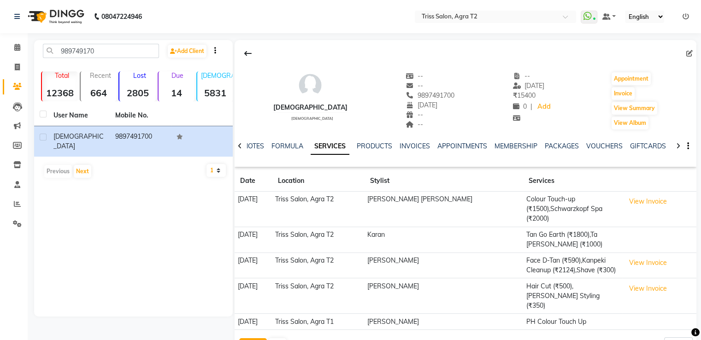
click at [252, 338] on button "Previous" at bounding box center [253, 344] width 28 height 13
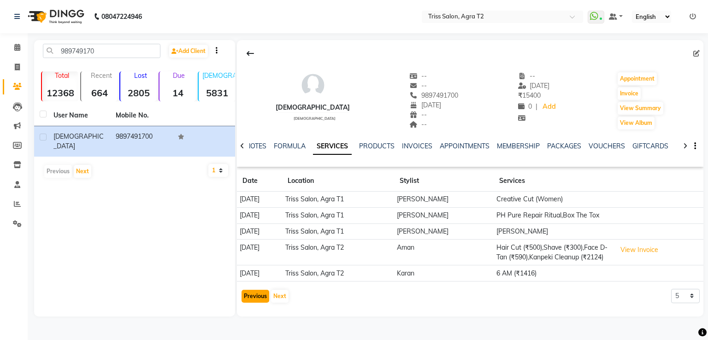
click at [254, 295] on button "Previous" at bounding box center [256, 296] width 28 height 13
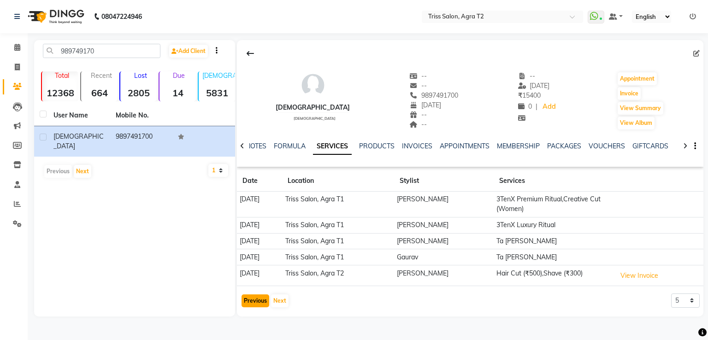
click at [247, 302] on button "Previous" at bounding box center [256, 301] width 28 height 13
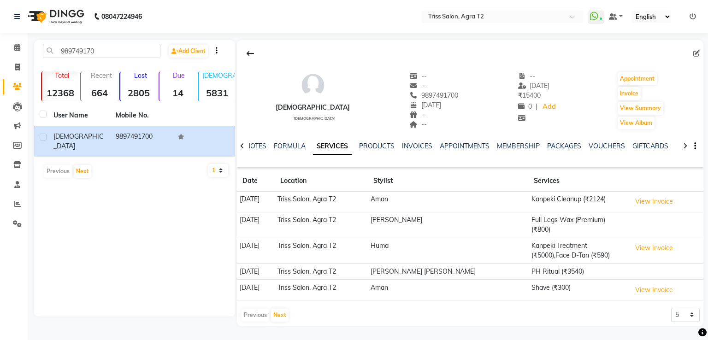
click at [251, 308] on div "Previous Next" at bounding box center [265, 315] width 49 height 15
click at [286, 309] on button "Next" at bounding box center [280, 315] width 18 height 13
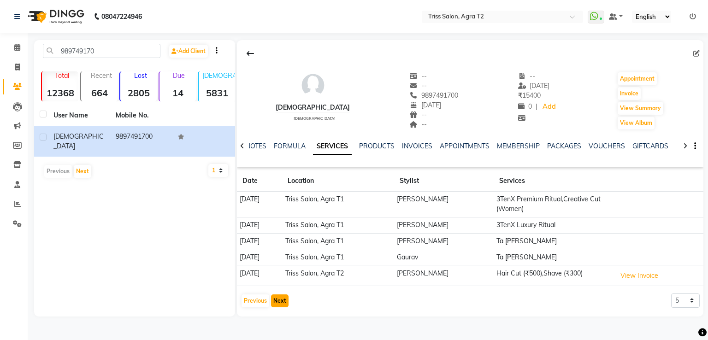
click at [283, 304] on button "Next" at bounding box center [280, 301] width 18 height 13
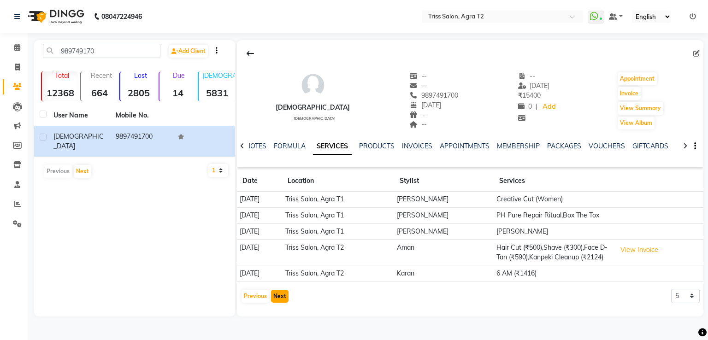
click at [284, 292] on button "Next" at bounding box center [280, 296] width 18 height 13
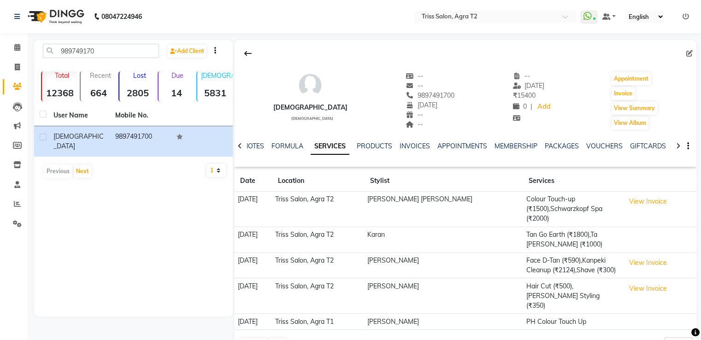
click at [272, 314] on td "[DATE]" at bounding box center [254, 322] width 38 height 16
click at [279, 338] on button "Next" at bounding box center [278, 344] width 18 height 13
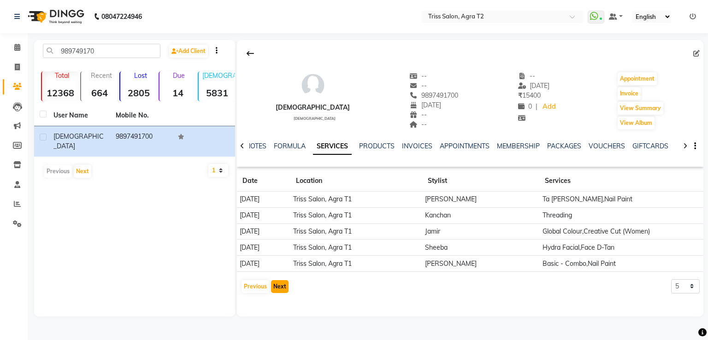
click at [284, 291] on button "Next" at bounding box center [280, 286] width 18 height 13
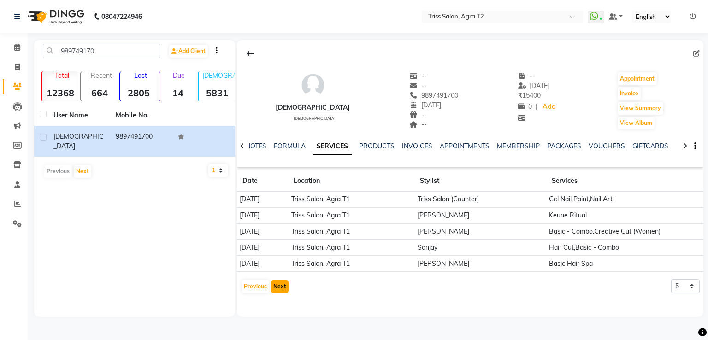
click at [286, 284] on button "Next" at bounding box center [280, 286] width 18 height 13
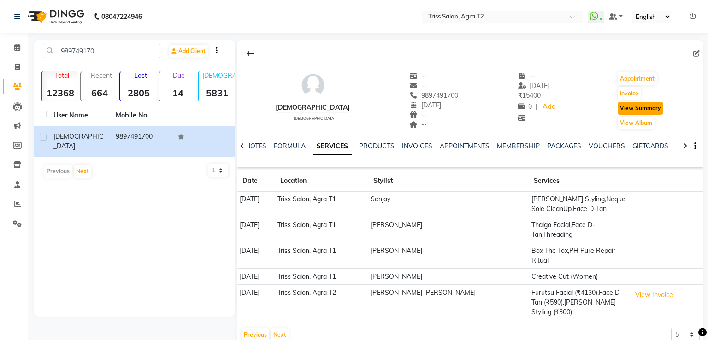
click at [630, 107] on button "View Summary" at bounding box center [641, 108] width 46 height 13
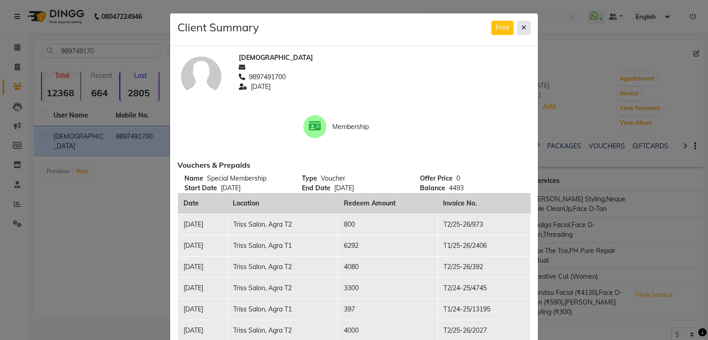
click at [524, 28] on button at bounding box center [523, 28] width 13 height 14
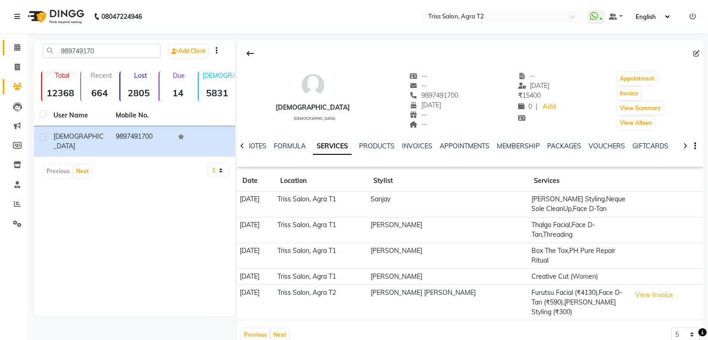
click at [15, 41] on link "Calendar" at bounding box center [14, 47] width 22 height 15
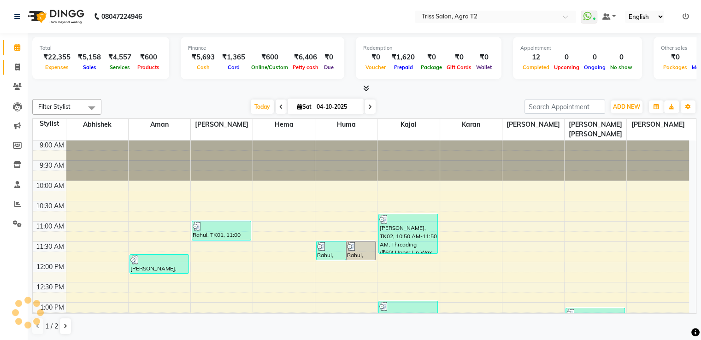
click at [21, 69] on span at bounding box center [17, 67] width 16 height 11
select select "service"
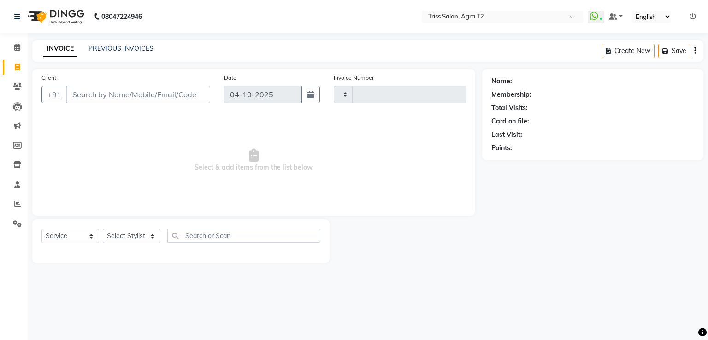
type input "2697"
select select "4301"
click at [138, 234] on select "Select Stylist" at bounding box center [132, 236] width 58 height 14
click at [206, 179] on span "Select & add items from the list below" at bounding box center [253, 160] width 424 height 92
click at [131, 235] on select "Select Stylist Abhishek Aman Ayush Hema Huma Kajal Karan Kavya Chauhan Mohd. Ka…" at bounding box center [135, 236] width 64 height 14
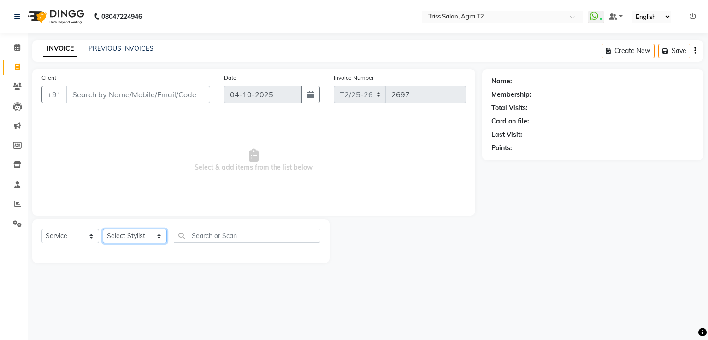
select select "26469"
click at [103, 230] on select "Select Stylist Abhishek Aman Ayush Hema Huma Kajal Karan Kavya Chauhan Mohd. Ka…" at bounding box center [135, 236] width 64 height 14
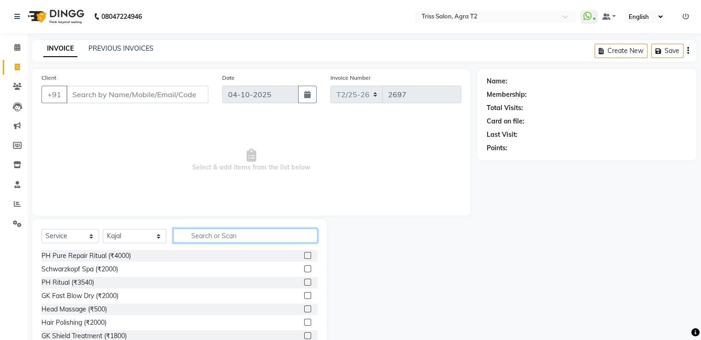
click at [190, 234] on input "text" at bounding box center [245, 236] width 144 height 14
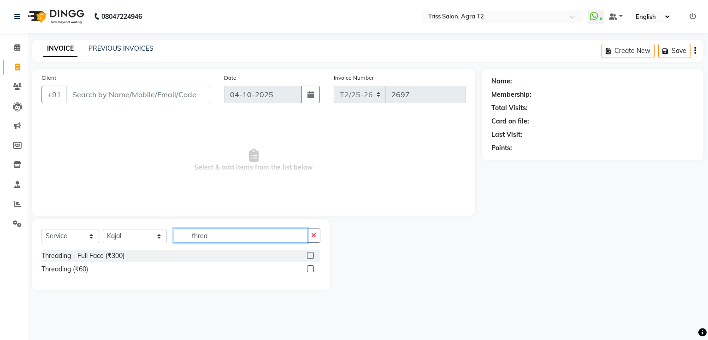
type input "threa"
click at [311, 269] on label at bounding box center [310, 268] width 7 height 7
click at [311, 269] on input "checkbox" at bounding box center [310, 269] width 6 height 6
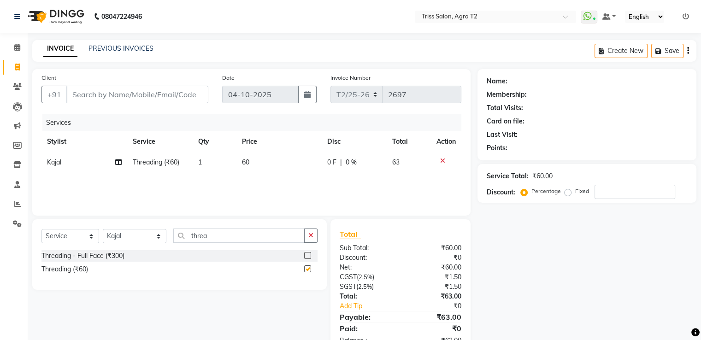
checkbox input "false"
click at [315, 232] on button "button" at bounding box center [310, 236] width 13 height 14
type input "under"
click at [308, 257] on label at bounding box center [307, 255] width 7 height 7
click at [308, 257] on input "checkbox" at bounding box center [307, 256] width 6 height 6
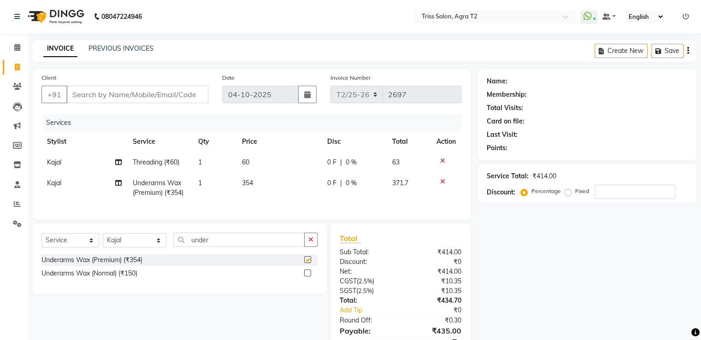
checkbox input "false"
click at [265, 188] on td "354" at bounding box center [278, 188] width 85 height 30
select select "26469"
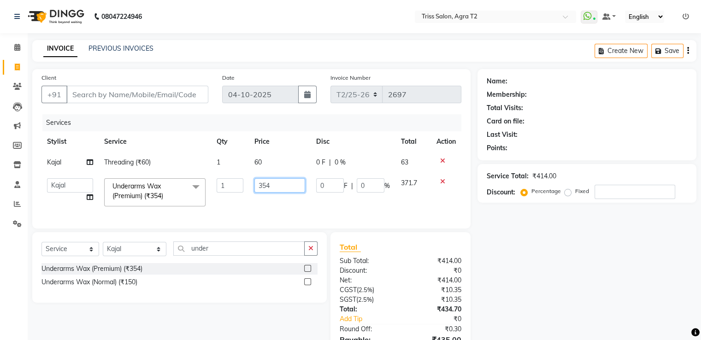
click at [279, 187] on input "354" at bounding box center [279, 185] width 51 height 14
type input "300"
click at [296, 203] on td "300" at bounding box center [280, 192] width 62 height 39
select select "26469"
click at [229, 168] on td "1" at bounding box center [230, 162] width 38 height 21
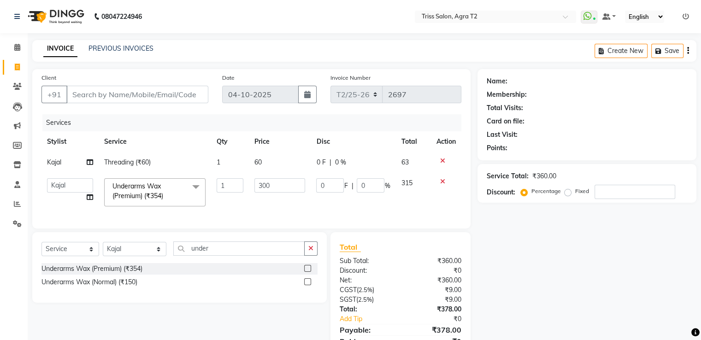
select select "26469"
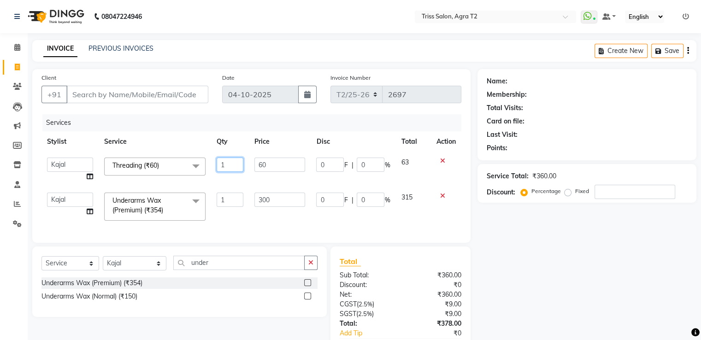
click at [228, 166] on input "1" at bounding box center [230, 165] width 27 height 14
type input "2"
click at [134, 94] on input "Client" at bounding box center [137, 95] width 142 height 18
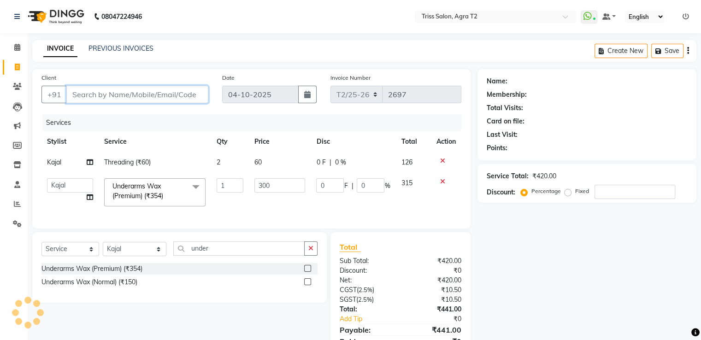
type input "7"
type input "0"
type input "7906443695"
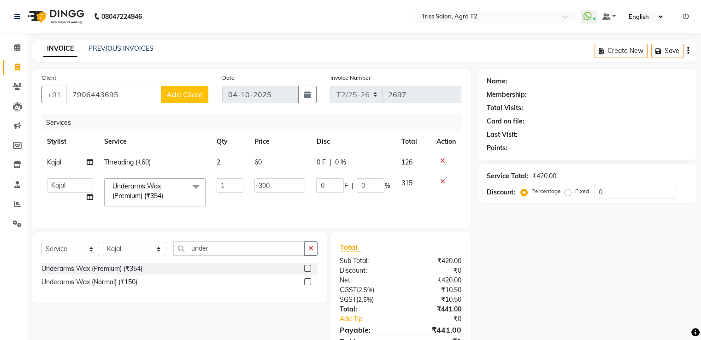
click at [187, 96] on span "Add Client" at bounding box center [184, 94] width 36 height 9
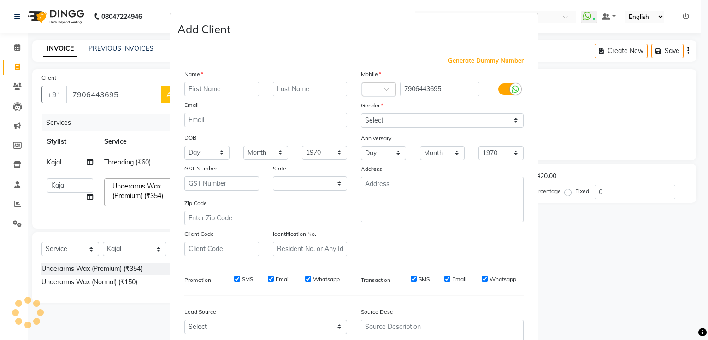
select select "38"
type input "Astha"
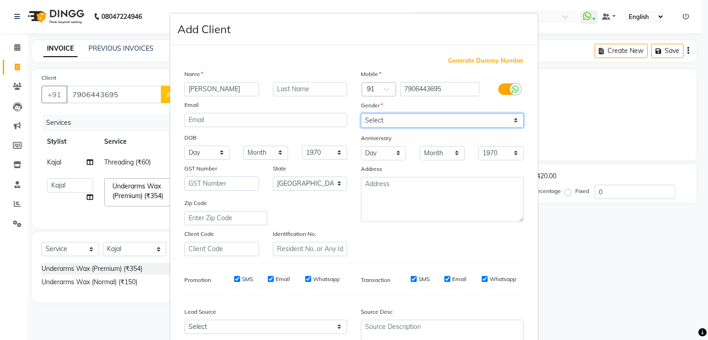
click at [479, 122] on select "Select Male Female Other Prefer Not To Say" at bounding box center [442, 120] width 163 height 14
select select "female"
click at [361, 114] on select "Select Male Female Other Prefer Not To Say" at bounding box center [442, 120] width 163 height 14
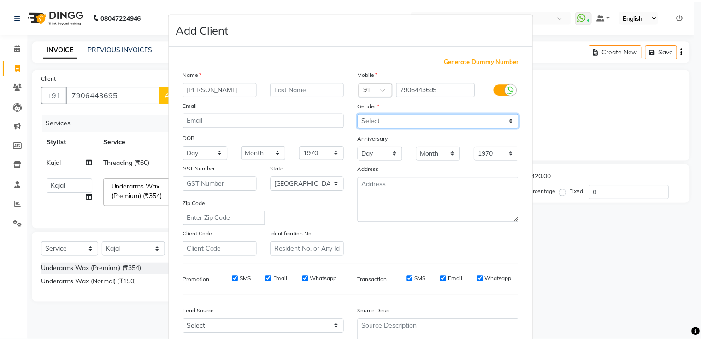
scroll to position [90, 0]
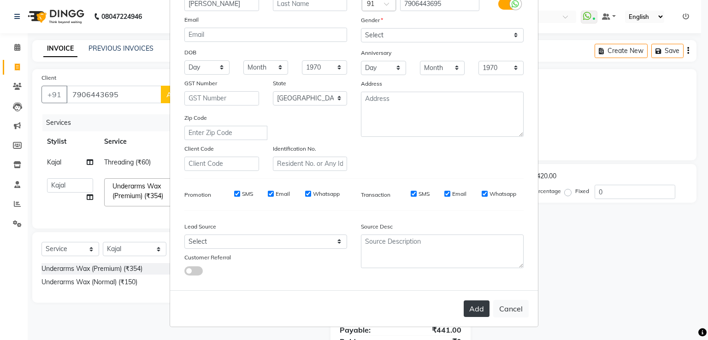
click at [471, 306] on button "Add" at bounding box center [477, 309] width 26 height 17
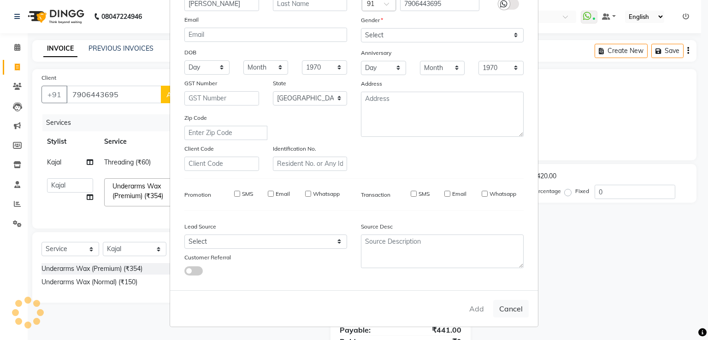
select select
select select "null"
select select
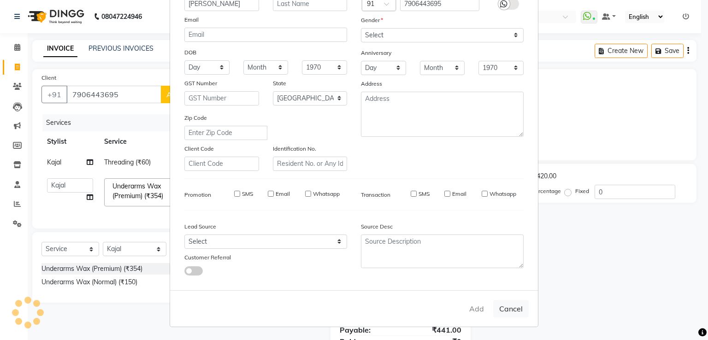
select select
checkbox input "false"
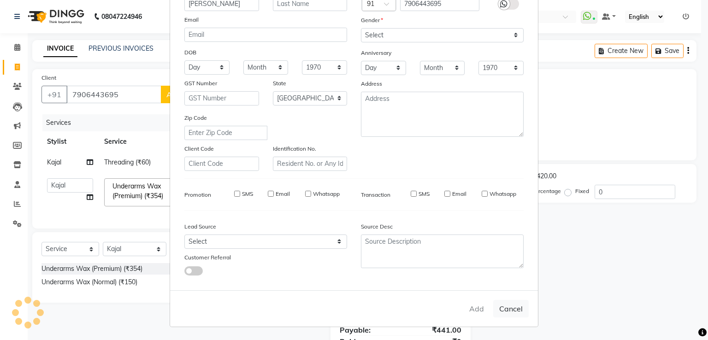
checkbox input "false"
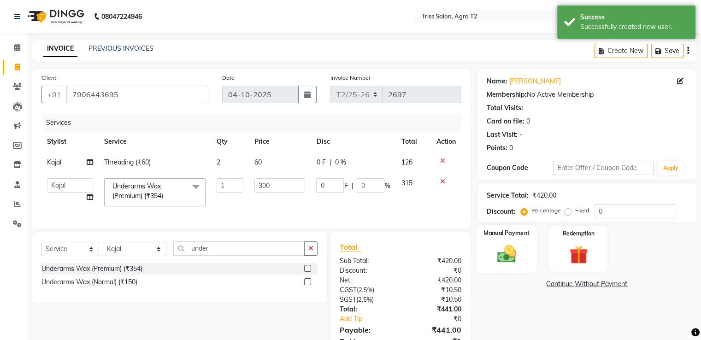
click at [513, 247] on img at bounding box center [506, 254] width 31 height 22
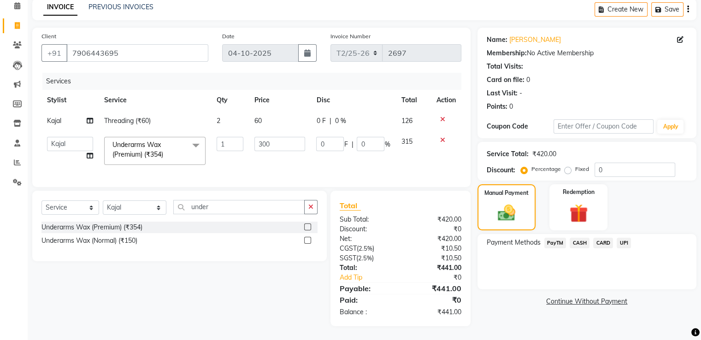
click at [583, 238] on span "CASH" at bounding box center [580, 243] width 20 height 11
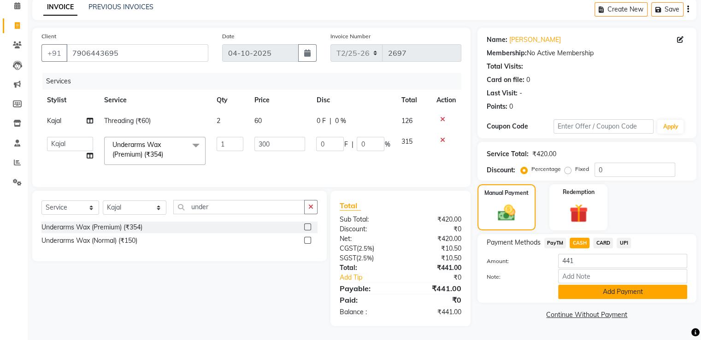
click at [612, 286] on button "Add Payment" at bounding box center [622, 292] width 129 height 14
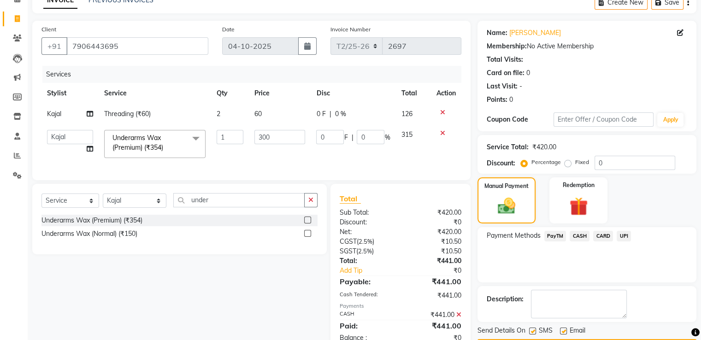
scroll to position [81, 0]
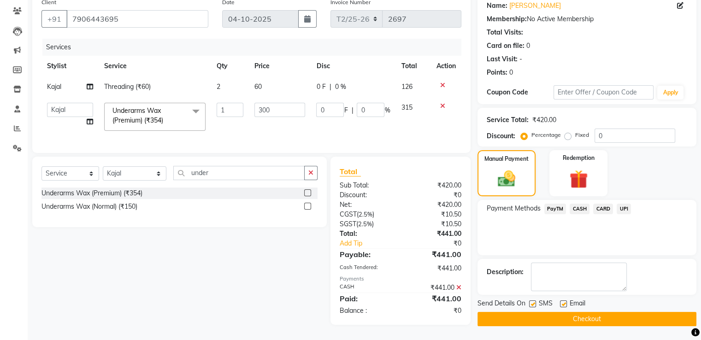
click at [580, 314] on button "Checkout" at bounding box center [586, 319] width 219 height 14
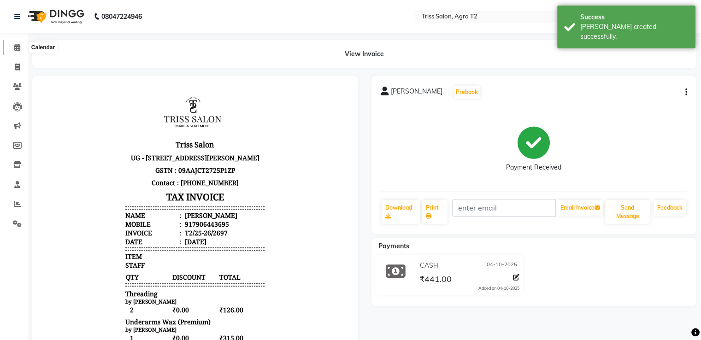
click at [18, 49] on icon at bounding box center [17, 47] width 6 height 7
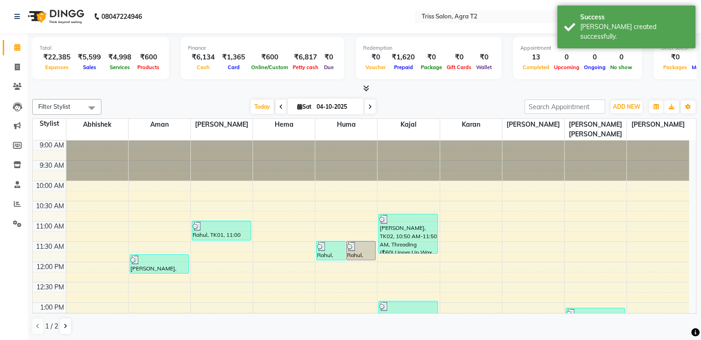
click at [366, 89] on icon at bounding box center [366, 88] width 6 height 7
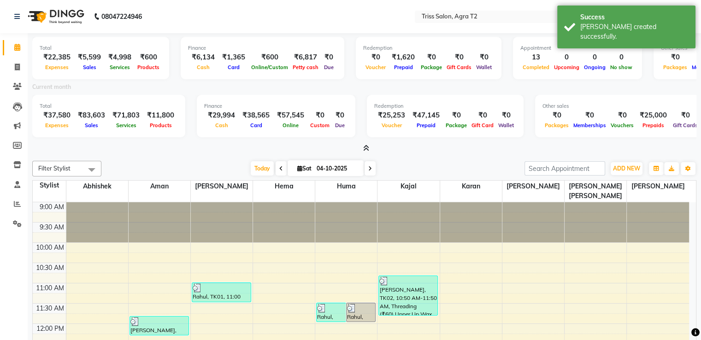
click at [365, 146] on icon at bounding box center [366, 148] width 6 height 7
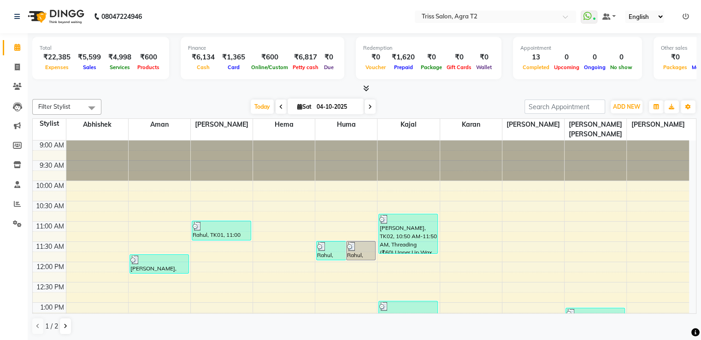
click at [364, 89] on icon at bounding box center [366, 88] width 6 height 7
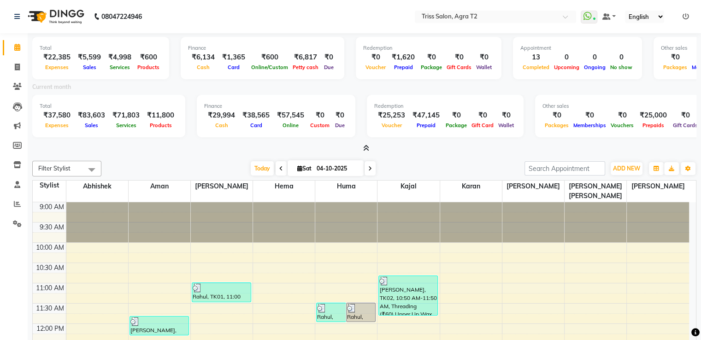
click at [367, 150] on icon at bounding box center [366, 148] width 6 height 7
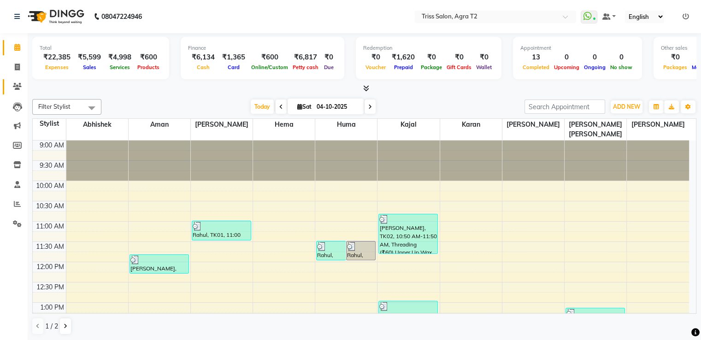
click at [16, 89] on icon at bounding box center [17, 86] width 9 height 7
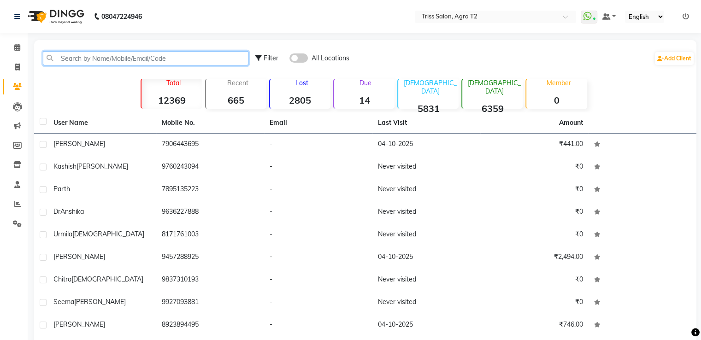
paste input "9897491700"
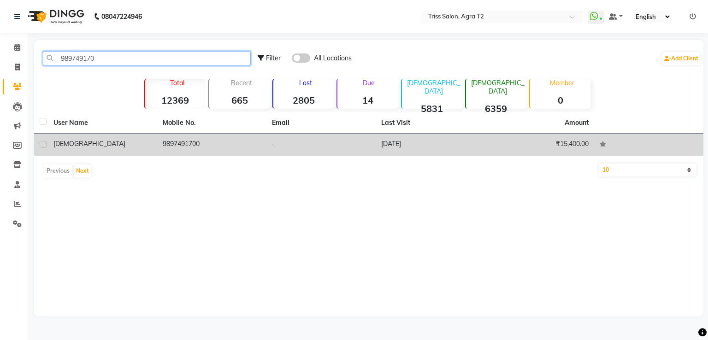
type input "989749170"
click at [185, 146] on td "9897491700" at bounding box center [211, 145] width 109 height 23
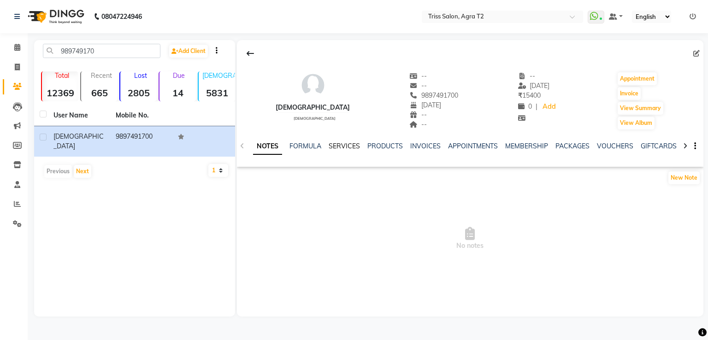
click at [337, 143] on link "SERVICES" at bounding box center [344, 146] width 31 height 8
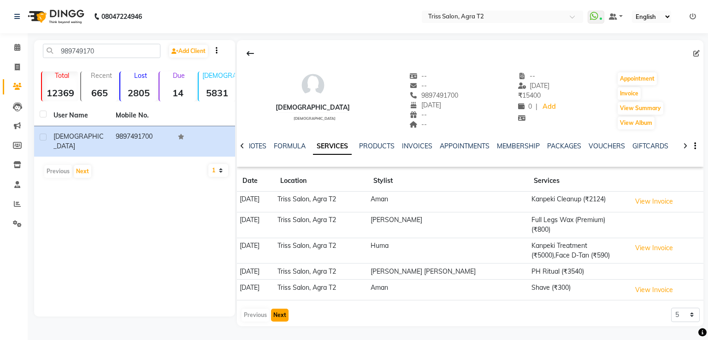
click at [284, 309] on button "Next" at bounding box center [280, 315] width 18 height 13
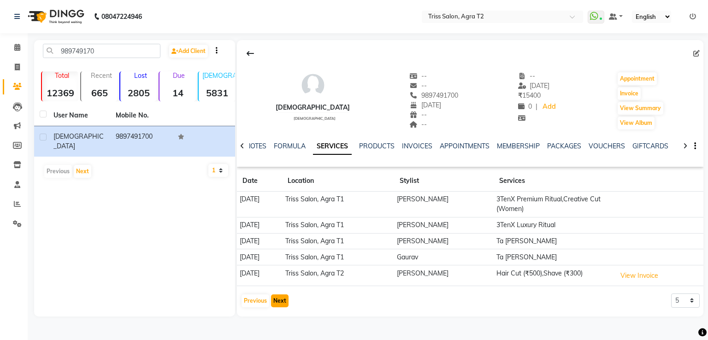
click at [285, 296] on button "Next" at bounding box center [280, 301] width 18 height 13
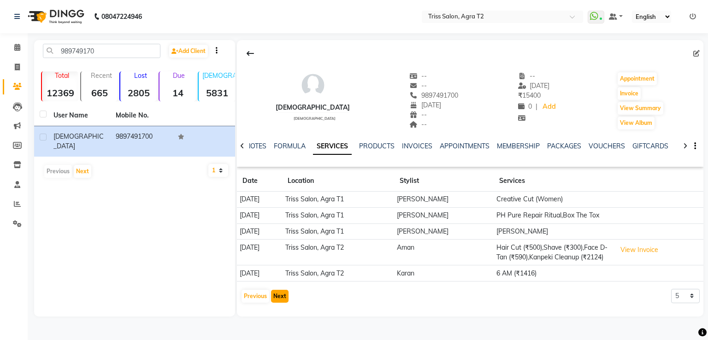
click at [286, 293] on button "Next" at bounding box center [280, 296] width 18 height 13
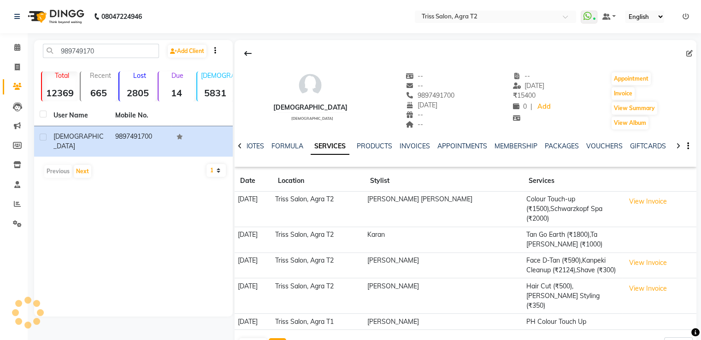
click at [278, 338] on button "Next" at bounding box center [278, 344] width 18 height 13
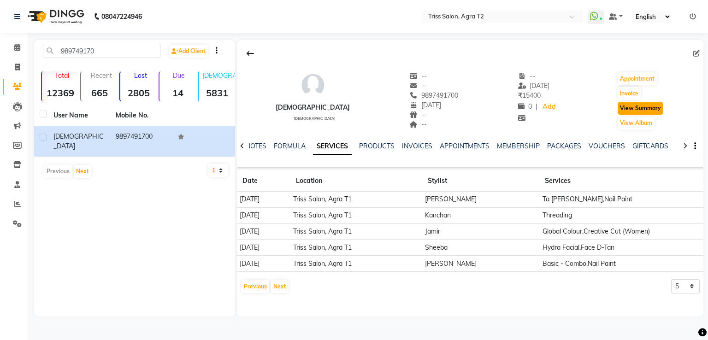
click at [647, 106] on button "View Summary" at bounding box center [641, 108] width 46 height 13
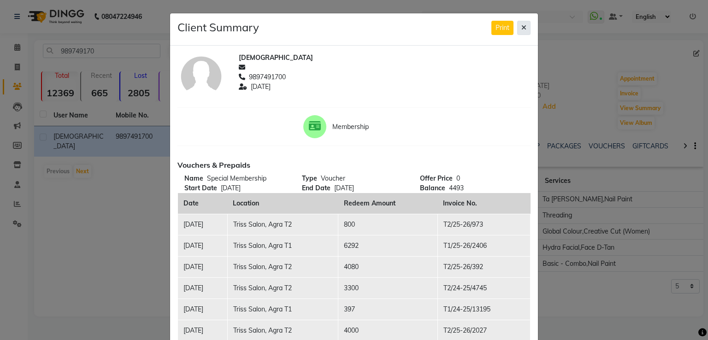
click at [522, 27] on icon at bounding box center [523, 27] width 5 height 6
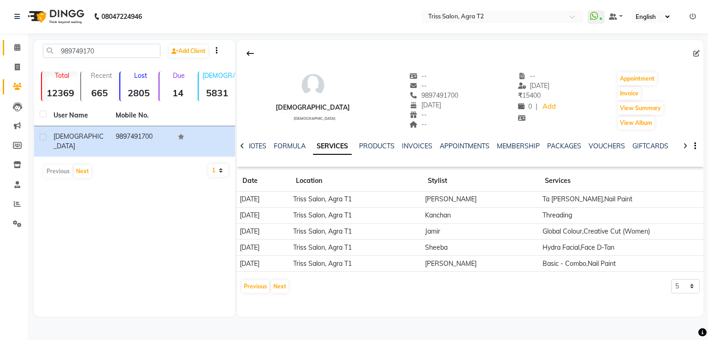
click at [8, 50] on link "Calendar" at bounding box center [14, 47] width 22 height 15
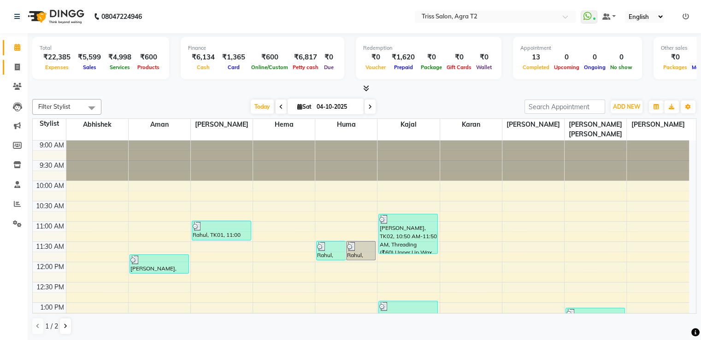
click at [23, 70] on span at bounding box center [17, 67] width 16 height 11
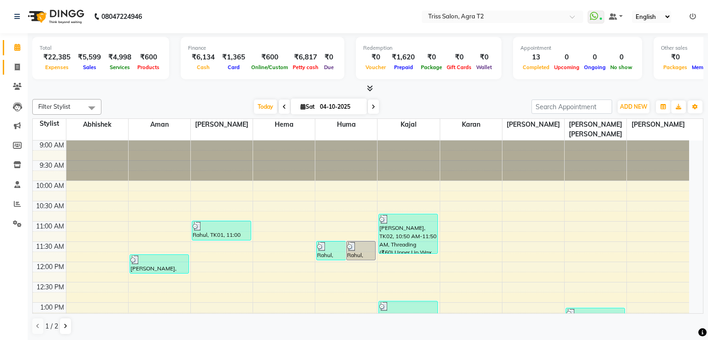
select select "service"
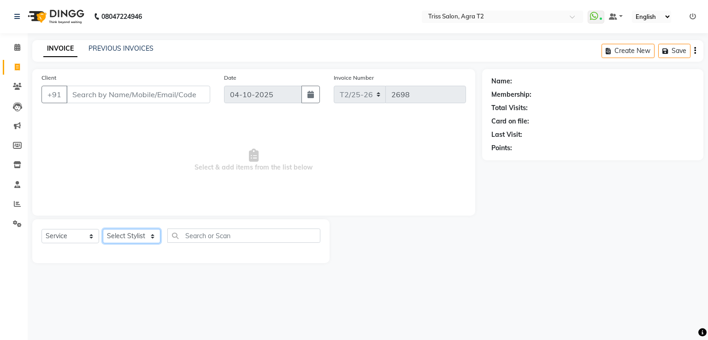
click at [143, 234] on select "Select Stylist" at bounding box center [132, 236] width 58 height 14
select select "26469"
click at [103, 230] on select "Select Stylist Abhishek Aman Ayush Hema Huma Kajal Karan Kavya Chauhan Mohd. Ka…" at bounding box center [135, 236] width 64 height 14
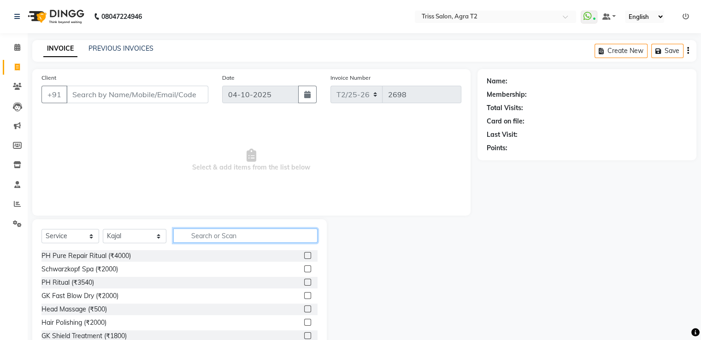
click at [173, 230] on input "text" at bounding box center [245, 236] width 144 height 14
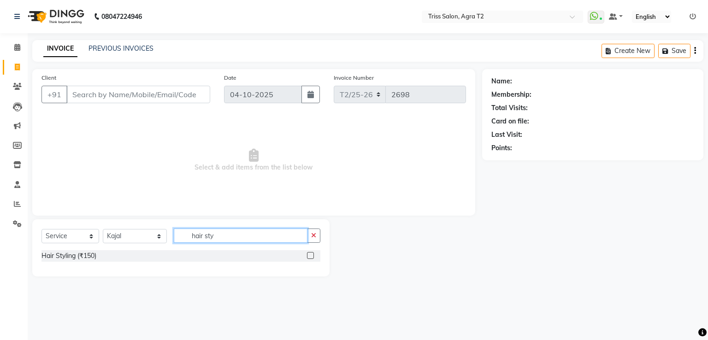
type input "hair sty"
click at [311, 256] on label at bounding box center [310, 255] width 7 height 7
click at [311, 256] on input "checkbox" at bounding box center [310, 256] width 6 height 6
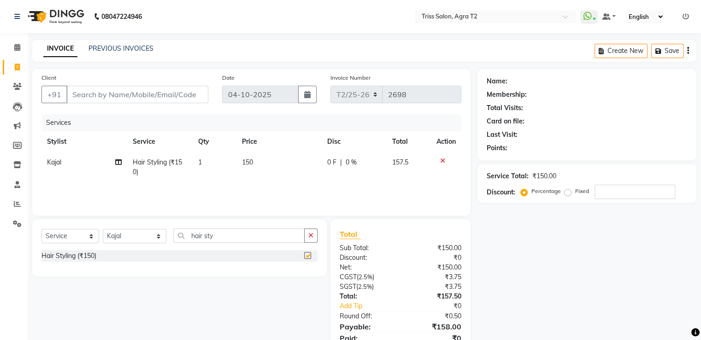
checkbox input "false"
click at [283, 175] on td "150" at bounding box center [278, 167] width 85 height 30
select select "26469"
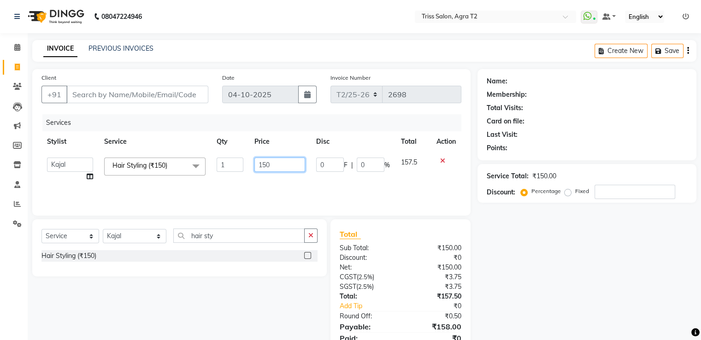
click at [284, 166] on input "150" at bounding box center [279, 165] width 51 height 14
type input "1"
type input "1000"
click at [314, 237] on button "button" at bounding box center [310, 236] width 13 height 14
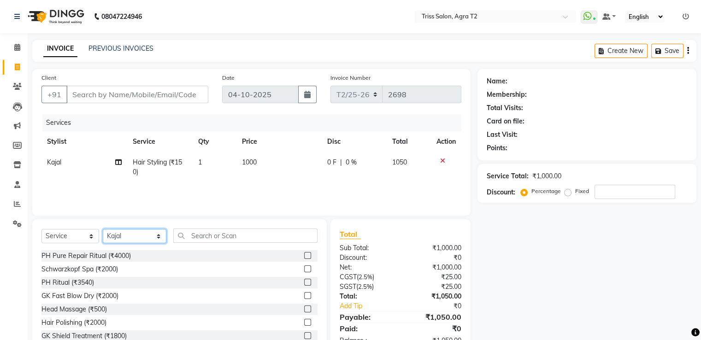
click at [141, 236] on select "Select Stylist Abhishek Aman Ayush Hema Huma Kajal Karan Kavya Chauhan Mohd. Ka…" at bounding box center [135, 236] width 64 height 14
select select "49344"
click at [103, 230] on select "Select Stylist Abhishek Aman Ayush Hema Huma Kajal Karan Kavya Chauhan Mohd. Ka…" at bounding box center [135, 236] width 64 height 14
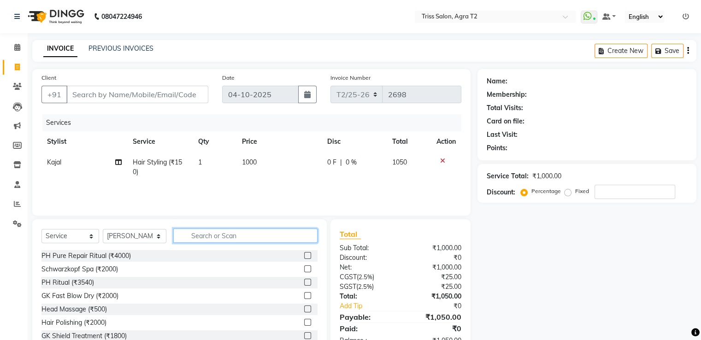
click at [194, 238] on input "text" at bounding box center [245, 236] width 144 height 14
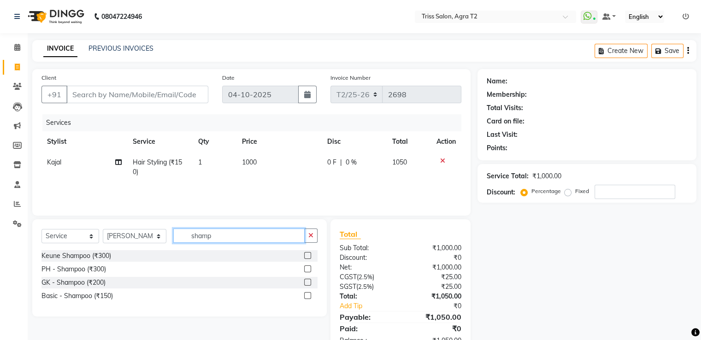
type input "shamp"
click at [308, 256] on label at bounding box center [307, 255] width 7 height 7
click at [308, 256] on input "checkbox" at bounding box center [307, 256] width 6 height 6
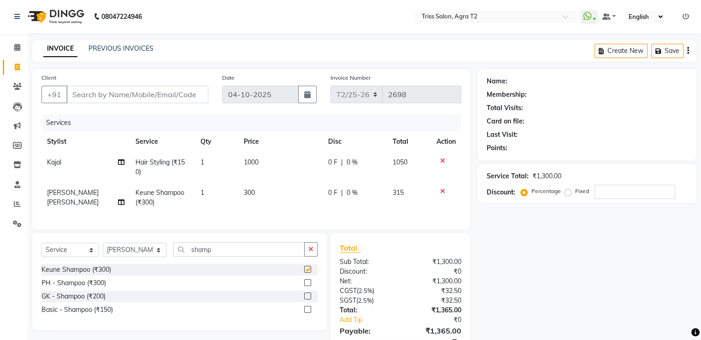
checkbox input "false"
click at [125, 92] on input "Client" at bounding box center [137, 95] width 142 height 18
type input "9"
type input "0"
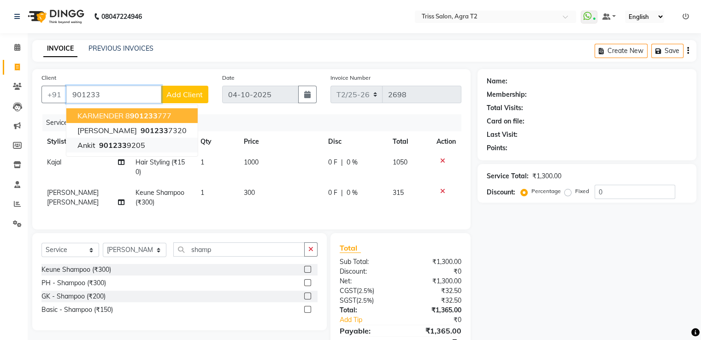
click at [125, 146] on span "901233" at bounding box center [113, 145] width 28 height 9
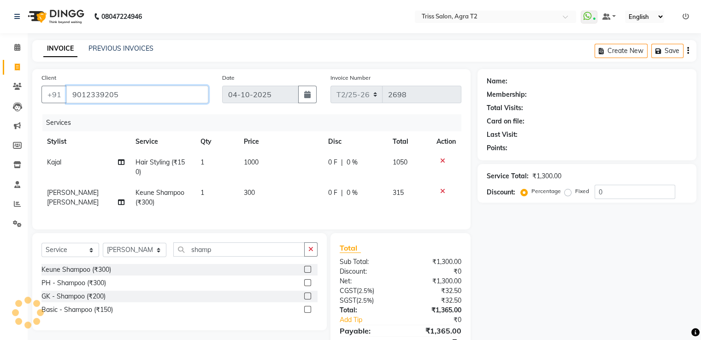
type input "9012339205"
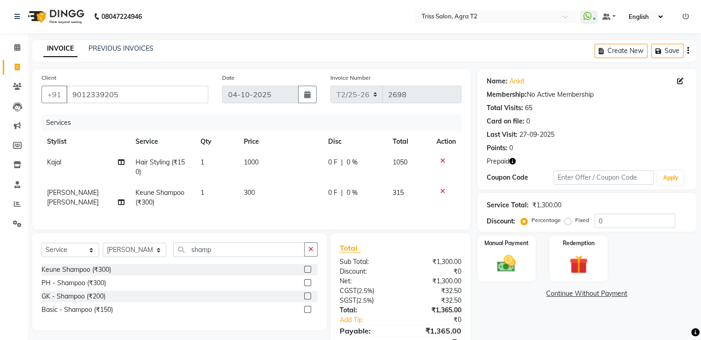
click at [256, 196] on td "300" at bounding box center [280, 198] width 84 height 30
select select "49344"
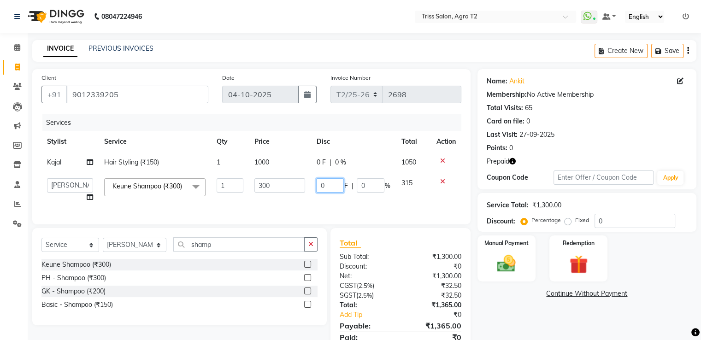
click at [332, 188] on input "0" at bounding box center [330, 185] width 28 height 14
type input "50"
click at [351, 204] on td "50 F | 0 %" at bounding box center [353, 190] width 85 height 35
select select "49344"
click at [581, 264] on img at bounding box center [578, 265] width 31 height 24
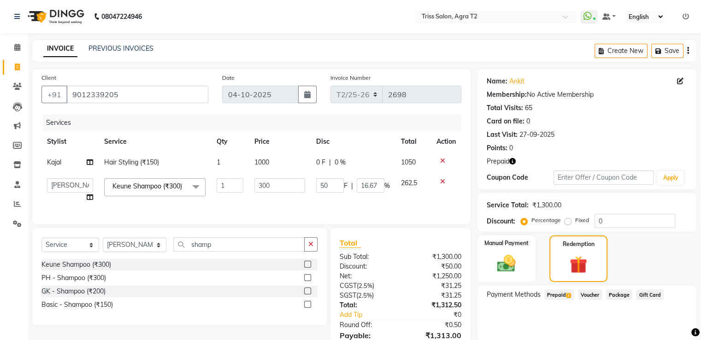
click at [559, 295] on span "Prepaid 2" at bounding box center [559, 294] width 30 height 11
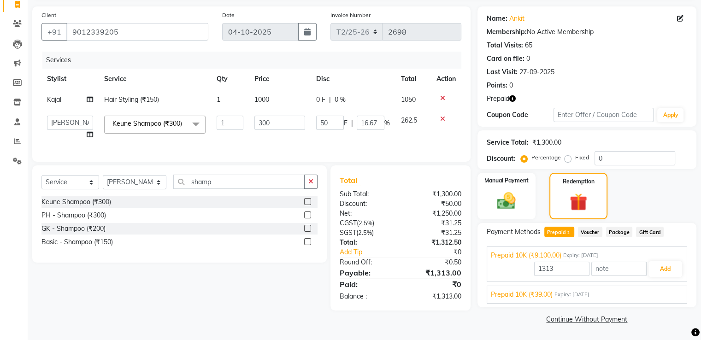
click at [547, 295] on span "Prepaid 10K (₹39.00)" at bounding box center [522, 295] width 62 height 10
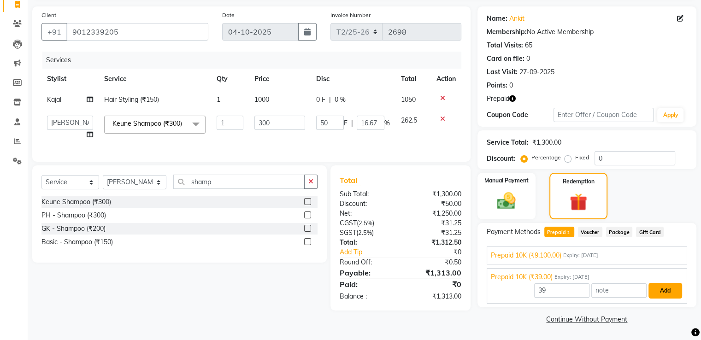
click at [666, 295] on button "Add" at bounding box center [665, 291] width 34 height 16
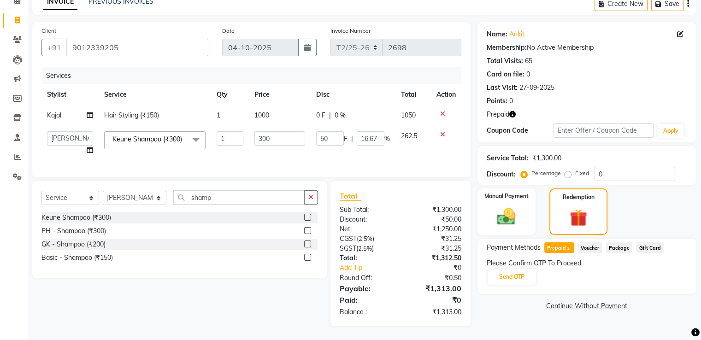
scroll to position [54, 0]
click at [512, 277] on button "Send OTP" at bounding box center [512, 277] width 48 height 16
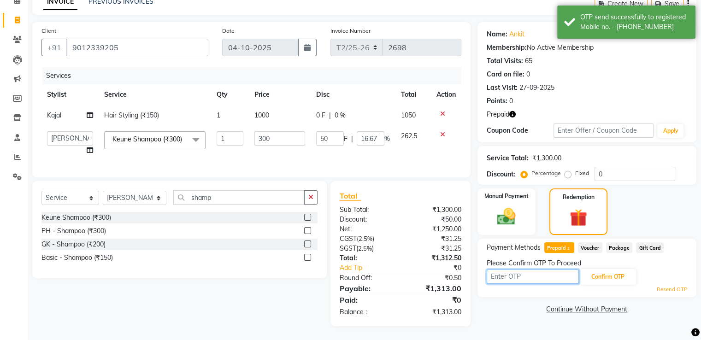
click at [504, 270] on input "text" at bounding box center [533, 277] width 92 height 14
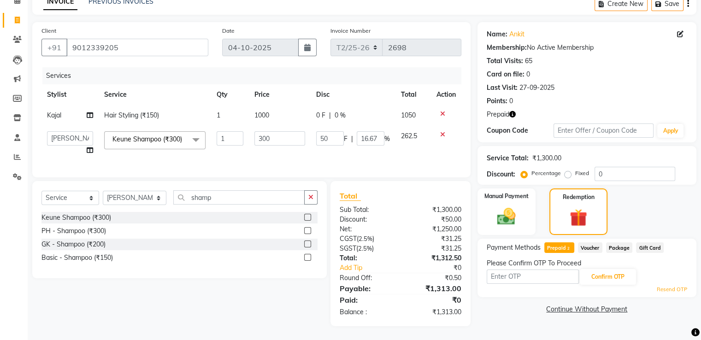
click at [482, 312] on div "Name: Ankit Membership: No Active Membership Total Visits: 65 Card on file: 0 L…" at bounding box center [590, 174] width 226 height 304
click at [501, 273] on input "text" at bounding box center [533, 277] width 92 height 14
click at [442, 131] on icon at bounding box center [442, 134] width 5 height 6
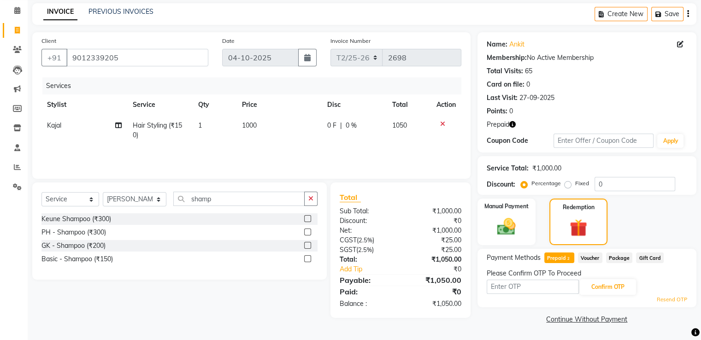
scroll to position [37, 0]
click at [306, 259] on label at bounding box center [307, 258] width 7 height 7
click at [306, 259] on input "checkbox" at bounding box center [307, 259] width 6 height 6
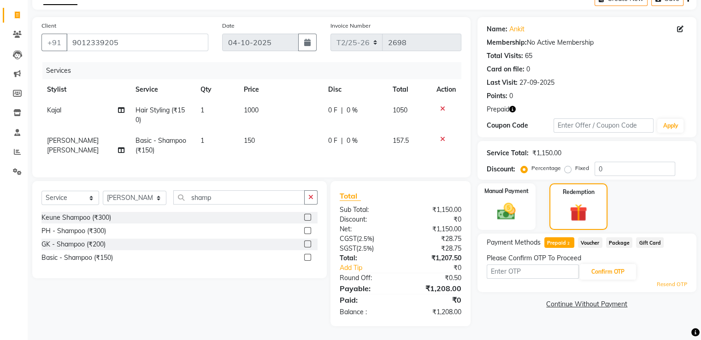
checkbox input "false"
click at [525, 272] on input "text" at bounding box center [533, 272] width 92 height 14
type input "7528"
click at [611, 276] on button "Confirm OTP" at bounding box center [608, 272] width 56 height 16
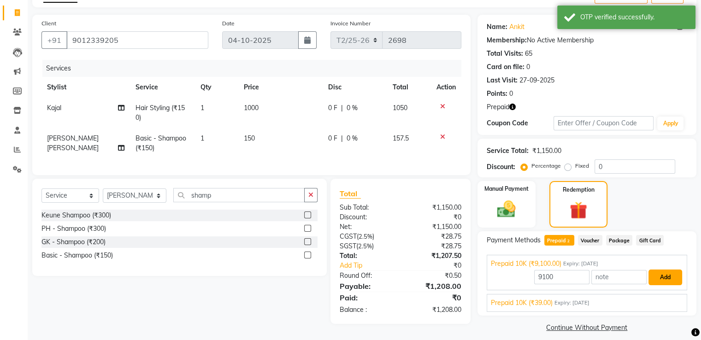
click at [668, 280] on button "Add" at bounding box center [665, 278] width 34 height 16
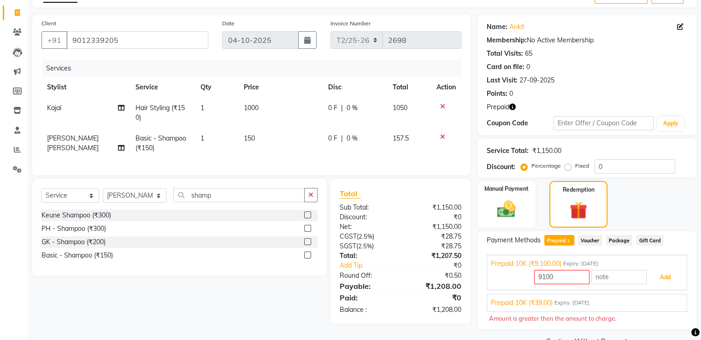
scroll to position [76, 0]
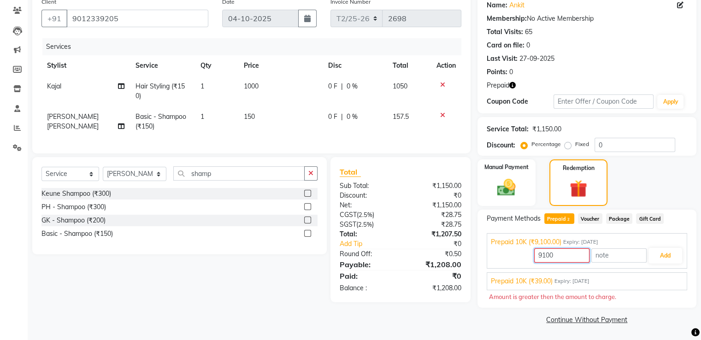
click at [572, 259] on input "9100" at bounding box center [561, 255] width 55 height 14
click at [514, 86] on icon "button" at bounding box center [512, 85] width 6 height 6
click at [514, 88] on icon "button" at bounding box center [512, 85] width 6 height 6
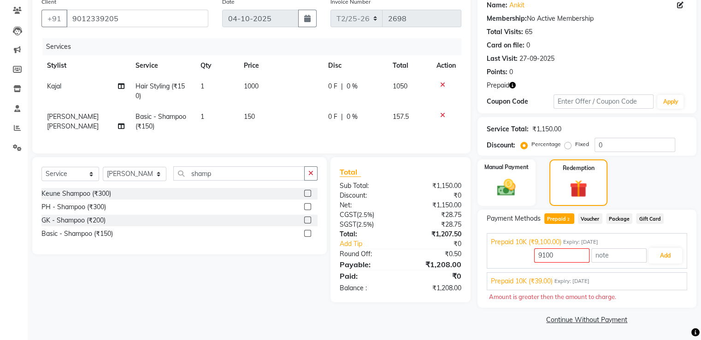
click at [592, 220] on span "Voucher" at bounding box center [590, 218] width 24 height 11
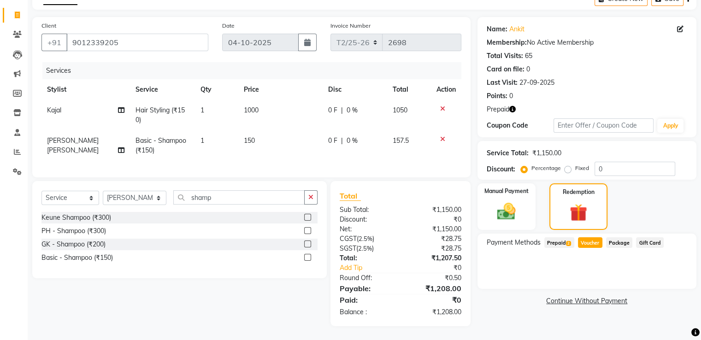
scroll to position [59, 0]
click at [555, 237] on span "Prepaid 2" at bounding box center [559, 242] width 30 height 11
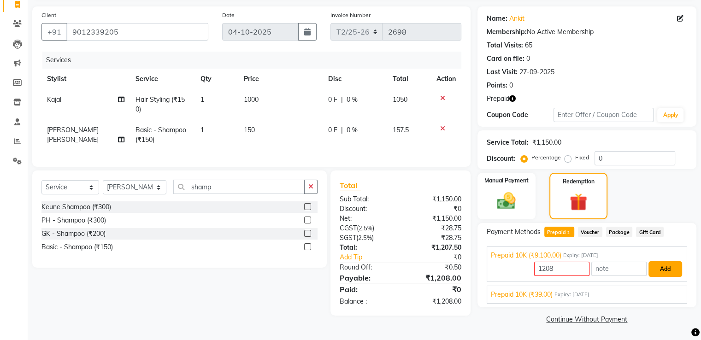
click at [659, 267] on button "Add" at bounding box center [665, 269] width 34 height 16
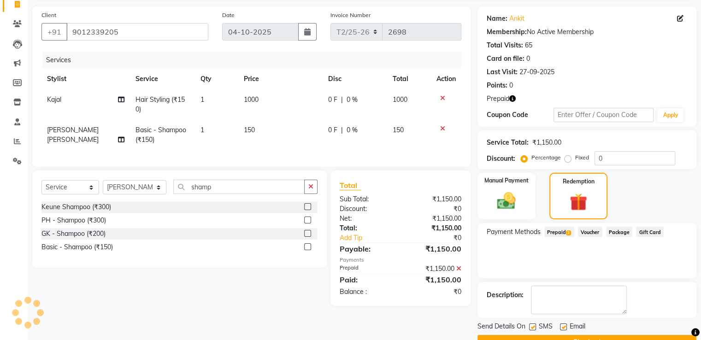
scroll to position [85, 0]
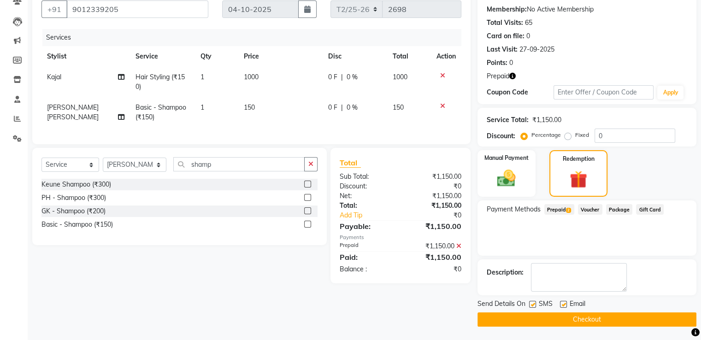
click at [595, 318] on button "Checkout" at bounding box center [586, 319] width 219 height 14
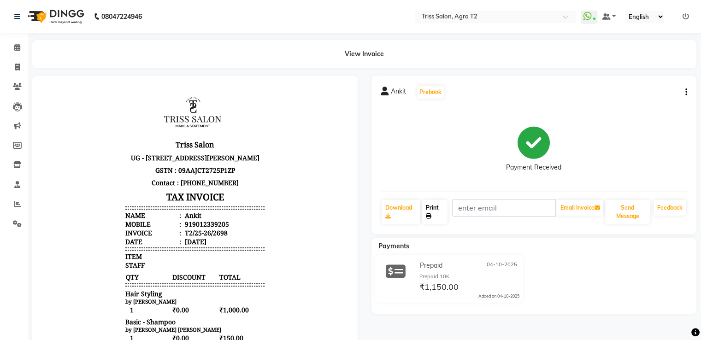
click at [438, 217] on link "Print" at bounding box center [434, 212] width 25 height 24
click at [20, 45] on icon at bounding box center [17, 47] width 6 height 7
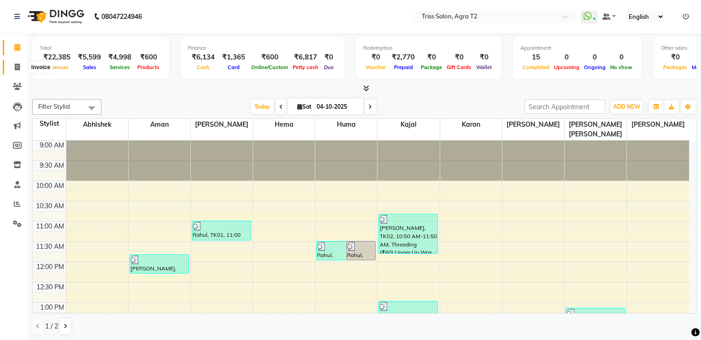
click at [16, 66] on icon at bounding box center [17, 67] width 5 height 7
select select "service"
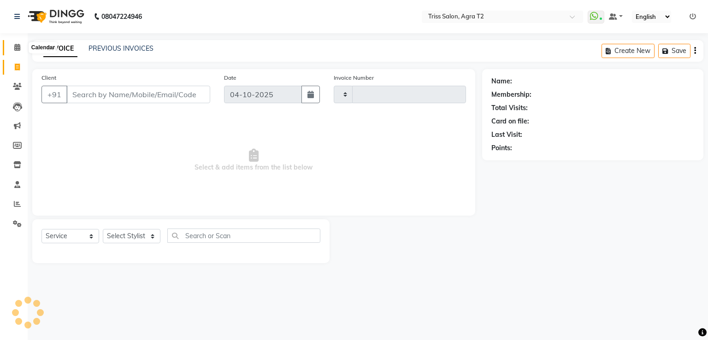
click at [16, 43] on span at bounding box center [17, 47] width 16 height 11
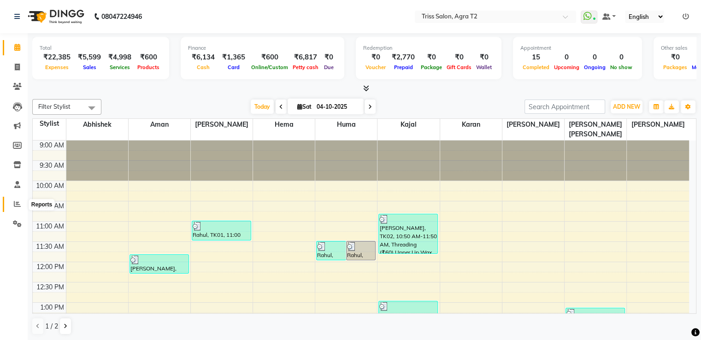
click at [18, 203] on icon at bounding box center [17, 203] width 7 height 7
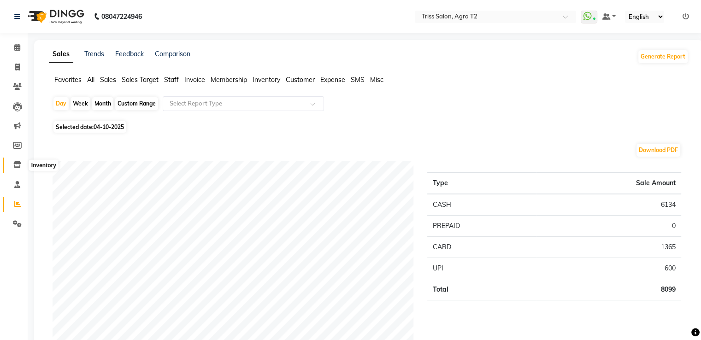
click at [20, 168] on icon at bounding box center [17, 164] width 8 height 7
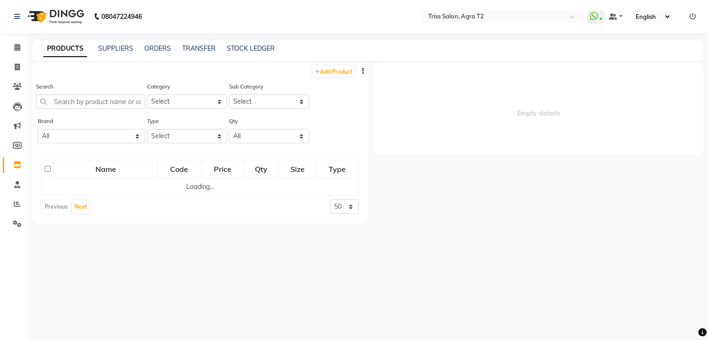
select select
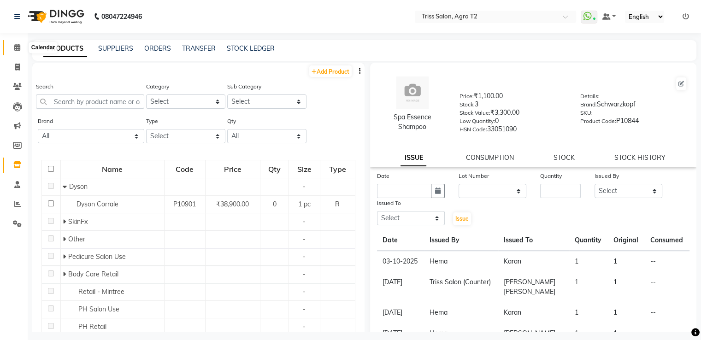
click at [19, 42] on span at bounding box center [17, 47] width 16 height 11
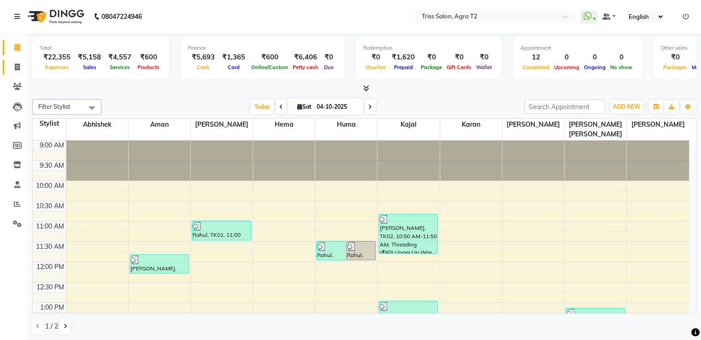
click at [21, 61] on link "Invoice" at bounding box center [14, 67] width 22 height 15
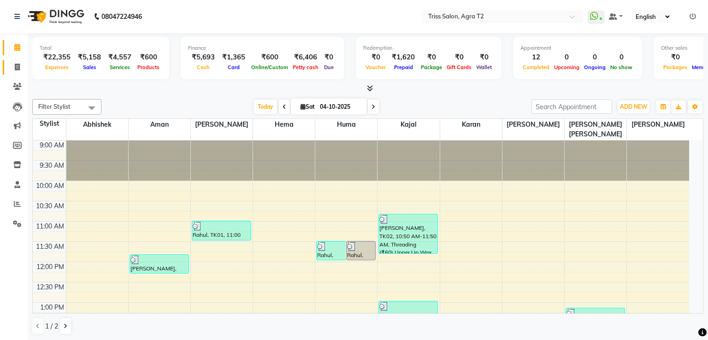
select select "service"
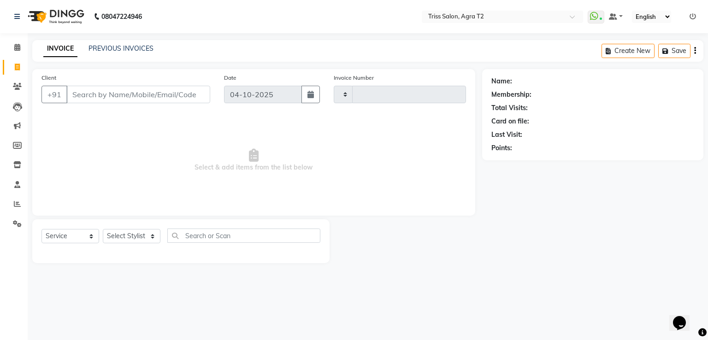
type input "2697"
click at [144, 242] on select "Select Stylist" at bounding box center [132, 236] width 58 height 14
select select "4301"
select select "49100"
click at [103, 230] on select "Select Stylist [PERSON_NAME] [PERSON_NAME] Huma Kajal Karan [PERSON_NAME] [PERS…" at bounding box center [135, 236] width 64 height 14
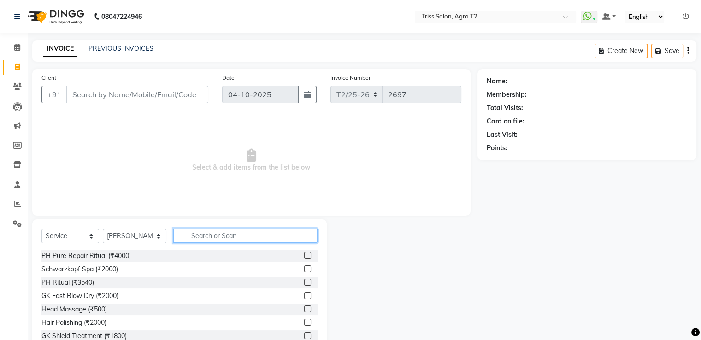
click at [194, 234] on input "text" at bounding box center [245, 236] width 144 height 14
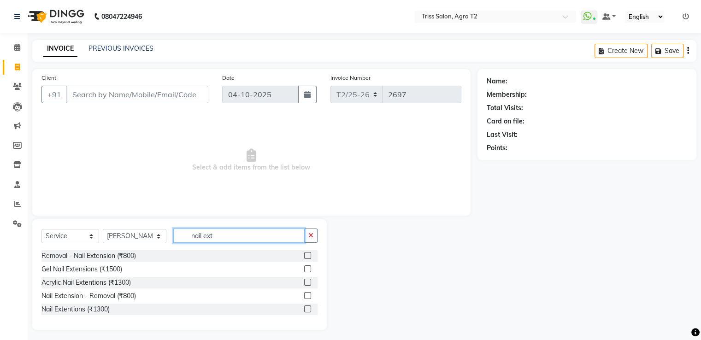
type input "nail ext"
click at [308, 309] on label at bounding box center [307, 309] width 7 height 7
click at [308, 309] on input "checkbox" at bounding box center [307, 309] width 6 height 6
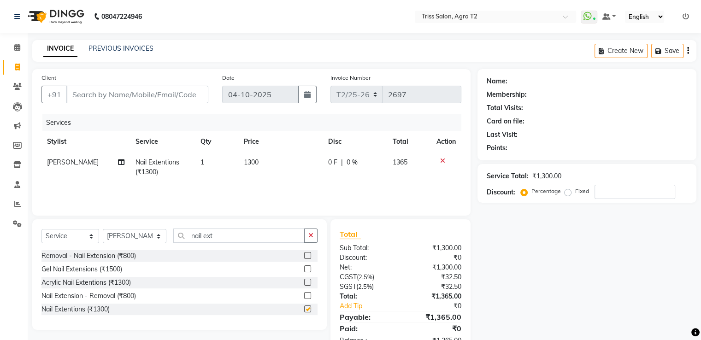
checkbox input "false"
click at [248, 165] on span "1300" at bounding box center [251, 162] width 15 height 8
select select "49100"
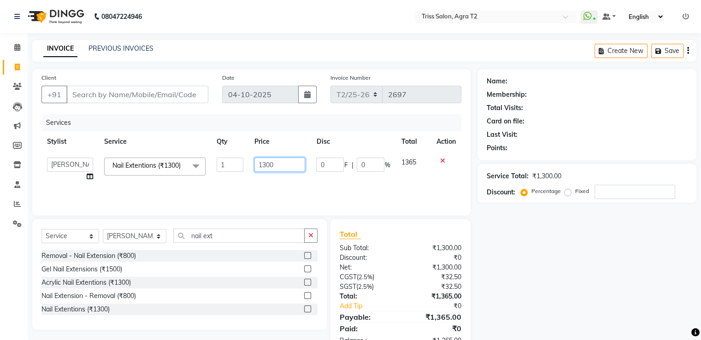
click at [269, 166] on input "1300" at bounding box center [279, 165] width 51 height 14
type input "1800"
click at [311, 236] on icon "button" at bounding box center [310, 235] width 5 height 6
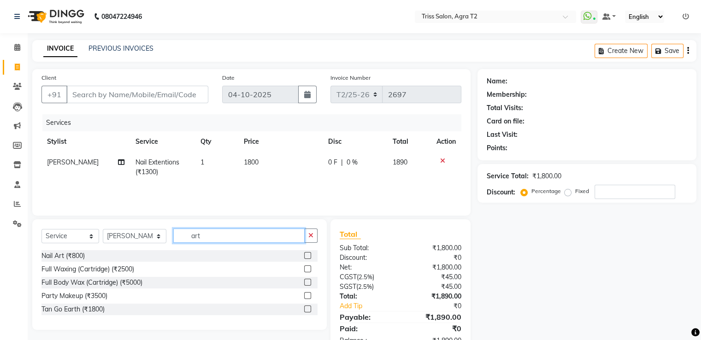
type input "art"
click at [308, 256] on label at bounding box center [307, 255] width 7 height 7
click at [308, 256] on input "checkbox" at bounding box center [307, 256] width 6 height 6
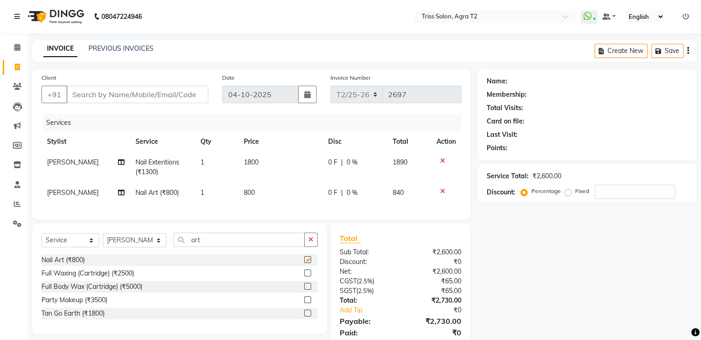
checkbox input "false"
click at [244, 192] on span "800" at bounding box center [249, 193] width 11 height 8
select select "49100"
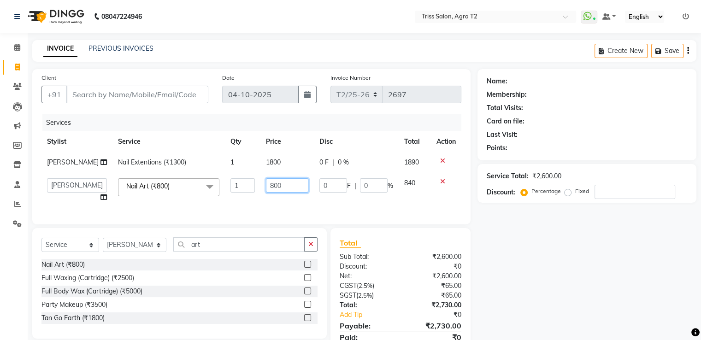
click at [266, 193] on input "800" at bounding box center [287, 185] width 42 height 14
type input "900"
click at [274, 214] on div "Services Stylist Service Qty Price Disc Total Action Kavya Chauhan Nail Extenti…" at bounding box center [251, 164] width 420 height 101
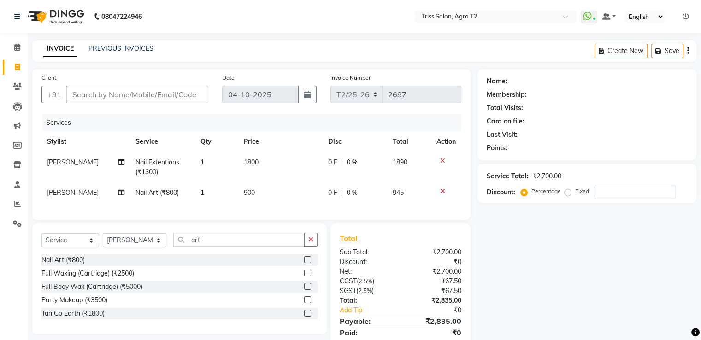
click at [249, 194] on span "900" at bounding box center [249, 193] width 11 height 8
select select "49100"
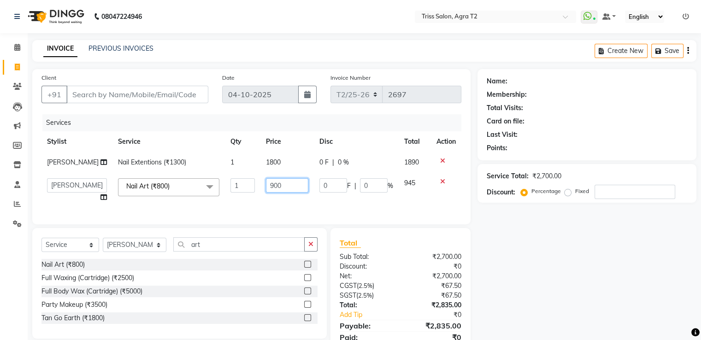
click at [266, 193] on input "900" at bounding box center [287, 185] width 42 height 14
type input "700"
click at [287, 224] on div "Client +91 Date 04-10-2025 Invoice Number T2/25-26 2697 Services Stylist Servic…" at bounding box center [251, 146] width 438 height 155
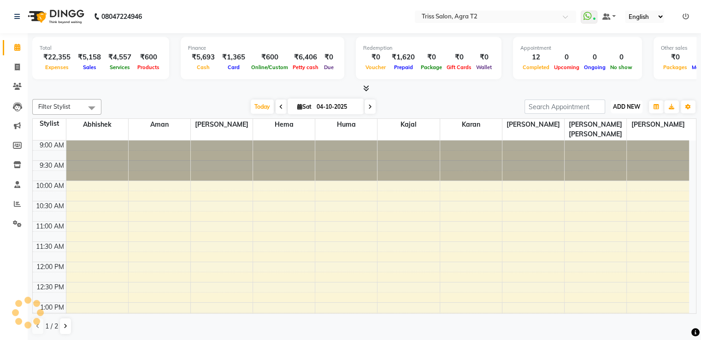
click at [619, 109] on span "ADD NEW" at bounding box center [626, 106] width 27 height 7
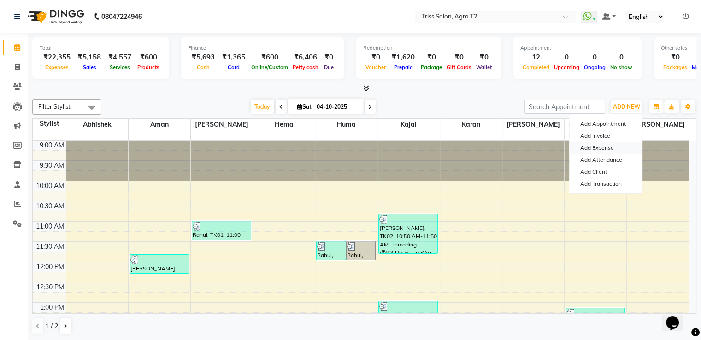
click at [604, 145] on link "Add Expense" at bounding box center [605, 148] width 73 height 12
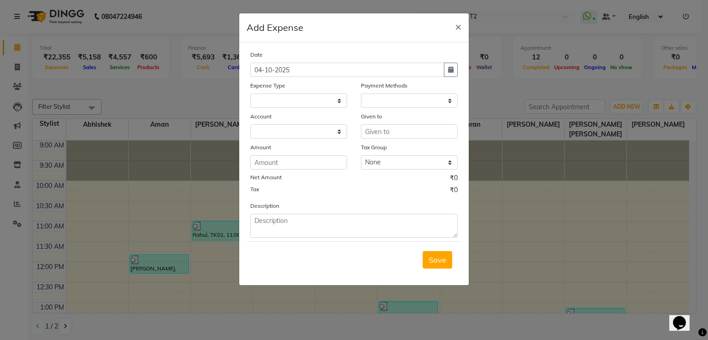
select select
select select "1"
select select "2533"
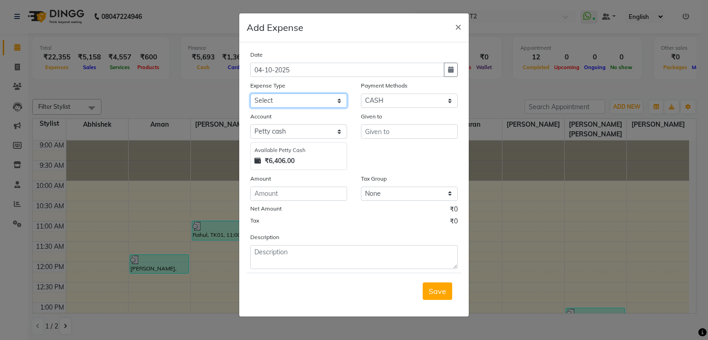
click at [277, 96] on select "Select Bank Deposit Cash Handover CLIENT TIP TO STAFF Client Welfare Conveyance…" at bounding box center [298, 101] width 97 height 14
select select "1120"
click at [250, 94] on select "Select Bank Deposit Cash Handover CLIENT TIP TO STAFF Client Welfare Conveyance…" at bounding box center [298, 101] width 97 height 14
click at [274, 197] on input "number" at bounding box center [298, 194] width 97 height 14
type input "30"
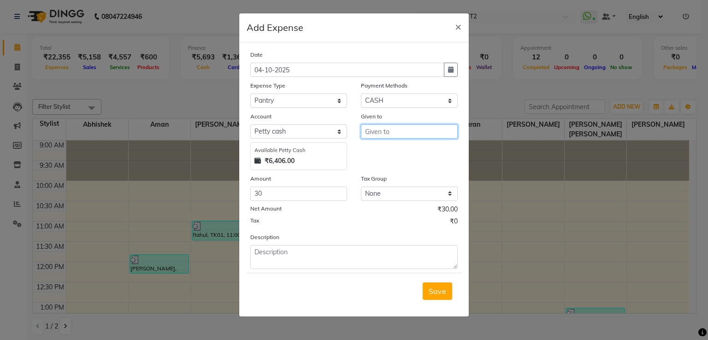
click at [374, 132] on input "text" at bounding box center [409, 131] width 97 height 14
type input "Kabir"
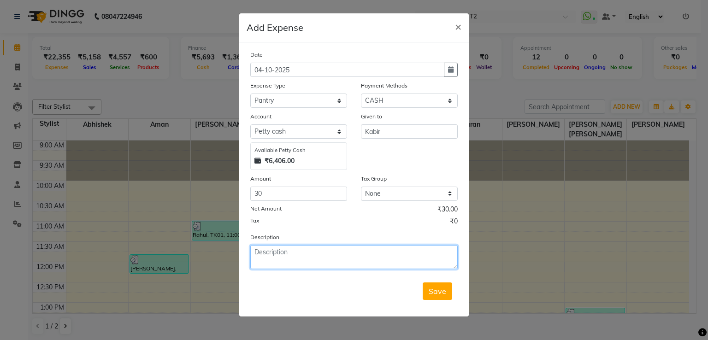
click at [284, 257] on textarea at bounding box center [353, 257] width 207 height 24
type textarea "Soda"
click at [437, 299] on button "Save" at bounding box center [437, 292] width 29 height 18
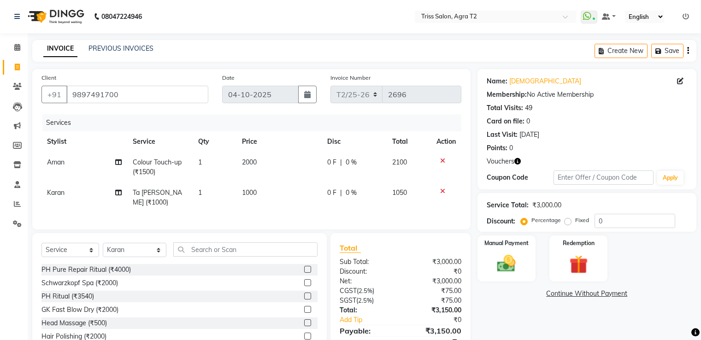
select select "service"
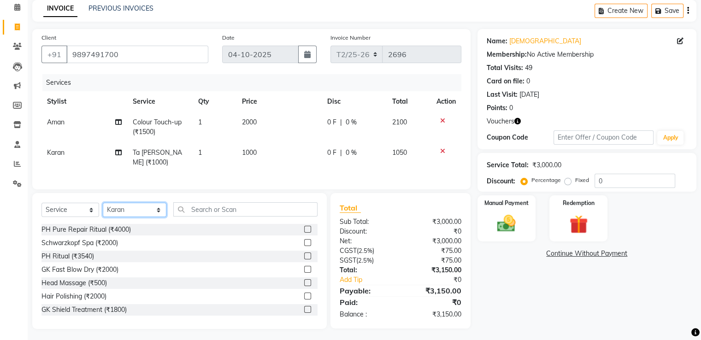
click at [122, 205] on select "Select Stylist [PERSON_NAME] [PERSON_NAME] Huma Kajal Karan [PERSON_NAME] [PERS…" at bounding box center [135, 210] width 64 height 14
select select "33013"
click at [103, 203] on select "Select Stylist [PERSON_NAME] [PERSON_NAME] Huma Kajal Karan [PERSON_NAME] [PERS…" at bounding box center [135, 210] width 64 height 14
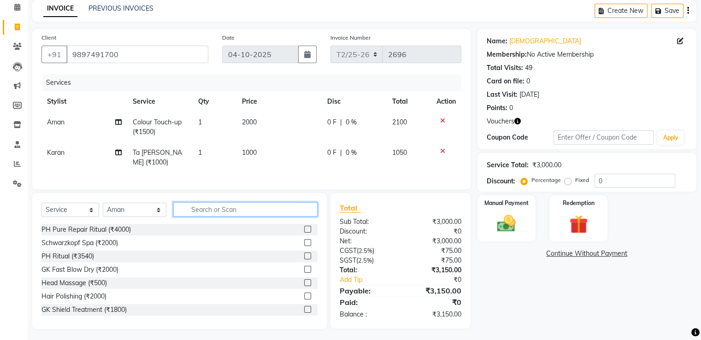
click at [199, 212] on input "text" at bounding box center [245, 209] width 144 height 14
type input "c"
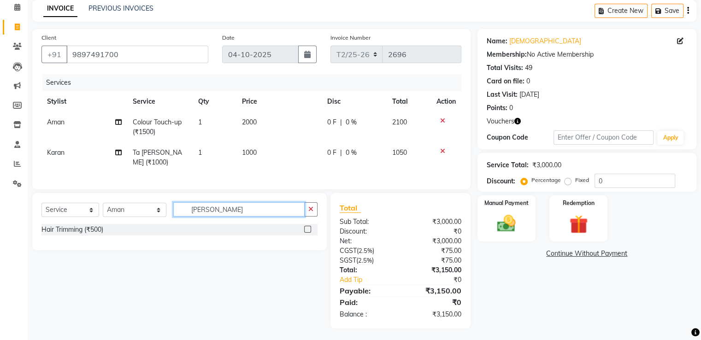
type input "[PERSON_NAME]"
click at [308, 229] on label at bounding box center [307, 229] width 7 height 7
click at [308, 229] on input "checkbox" at bounding box center [307, 230] width 6 height 6
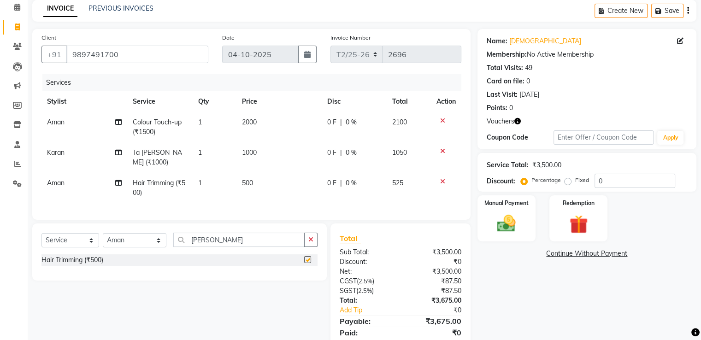
checkbox input "false"
click at [316, 234] on button "button" at bounding box center [310, 240] width 13 height 14
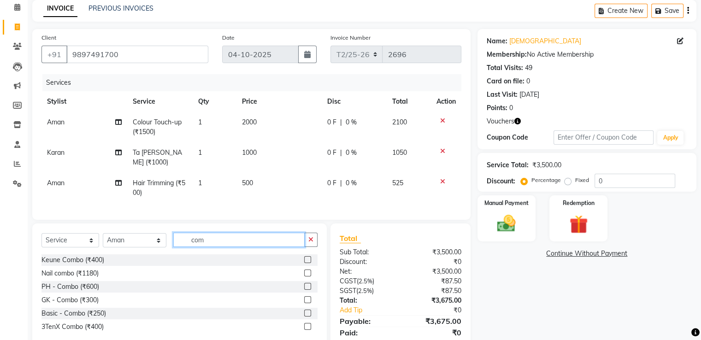
type input "com"
click at [308, 324] on label at bounding box center [307, 326] width 7 height 7
click at [308, 324] on input "checkbox" at bounding box center [307, 327] width 6 height 6
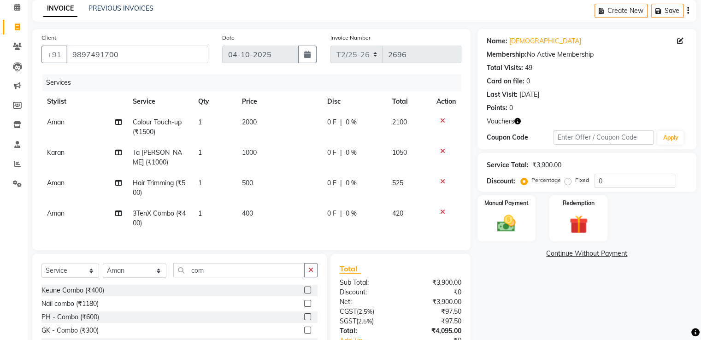
checkbox input "false"
click at [518, 124] on icon "button" at bounding box center [517, 121] width 6 height 6
click at [518, 125] on button "button" at bounding box center [517, 122] width 6 height 10
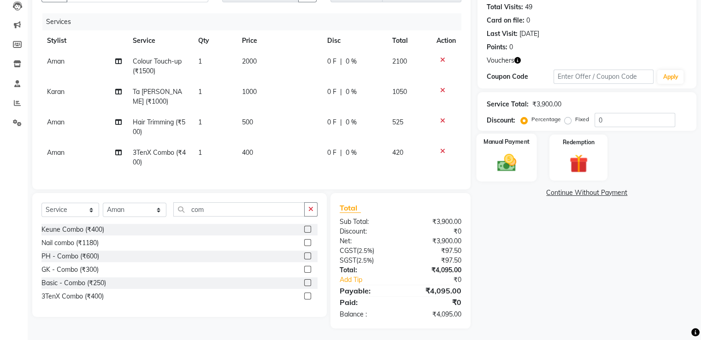
click at [512, 153] on img at bounding box center [506, 163] width 31 height 22
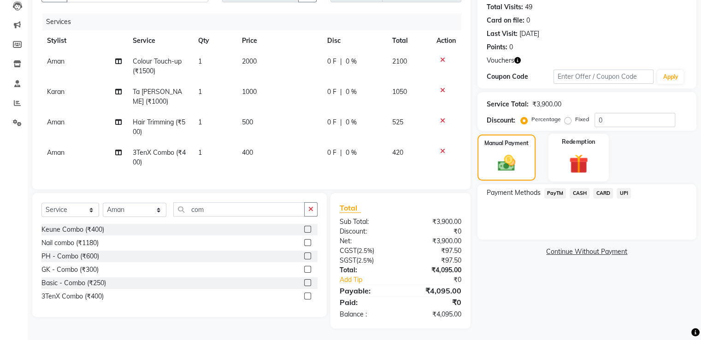
click at [601, 155] on div "Redemption" at bounding box center [578, 157] width 60 height 47
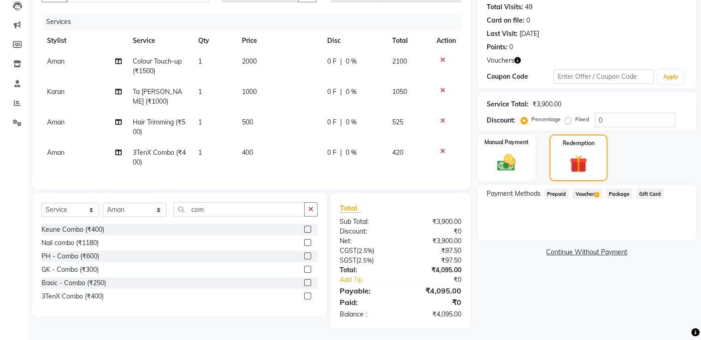
click at [588, 195] on span "Voucher 1" at bounding box center [586, 194] width 29 height 11
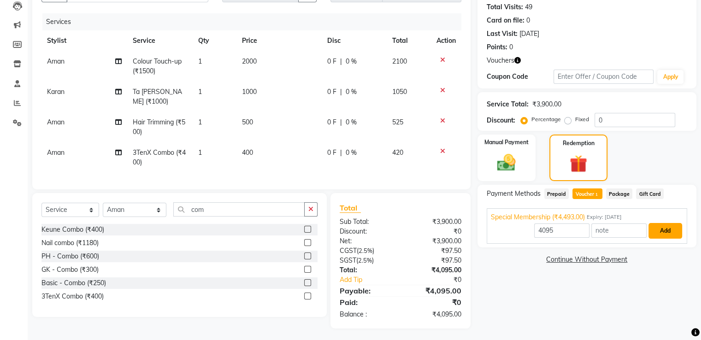
click at [664, 233] on button "Add" at bounding box center [665, 231] width 34 height 16
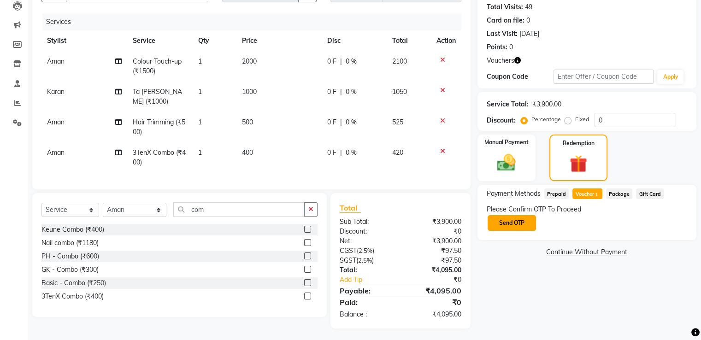
click at [513, 220] on button "Send OTP" at bounding box center [512, 223] width 48 height 16
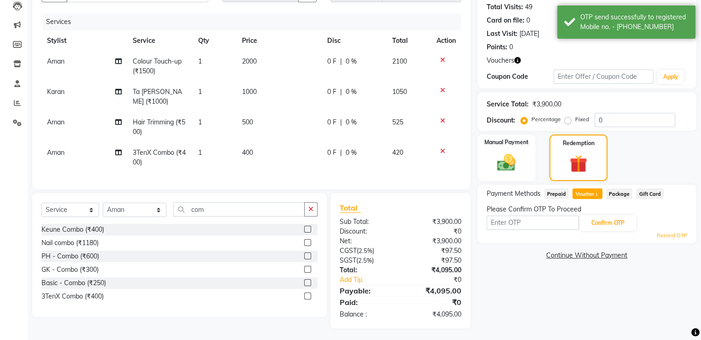
click at [520, 60] on icon "button" at bounding box center [517, 60] width 6 height 6
click at [554, 57] on div "Vouchers" at bounding box center [587, 61] width 200 height 10
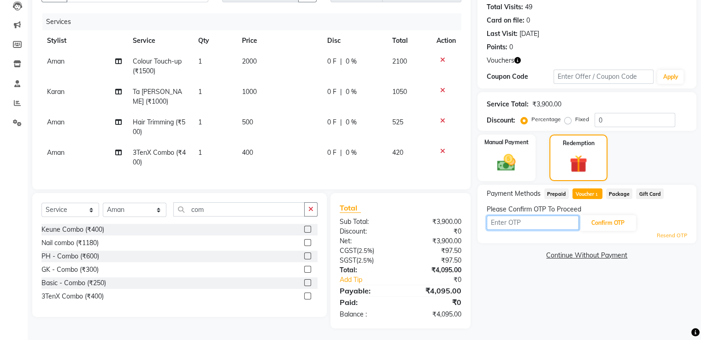
click at [526, 216] on input "text" at bounding box center [533, 223] width 92 height 14
type input "9"
type input "4472"
click at [611, 225] on button "Confirm OTP" at bounding box center [608, 223] width 56 height 16
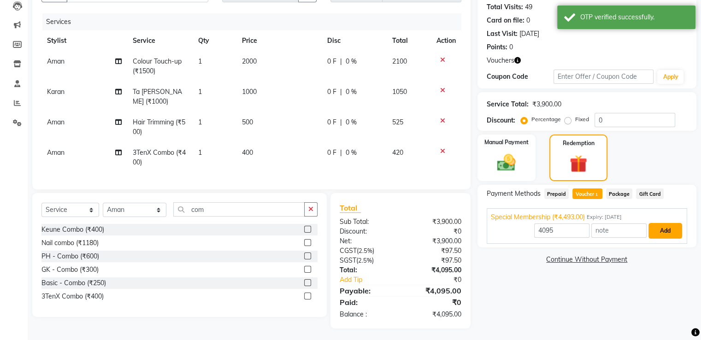
click at [666, 229] on button "Add" at bounding box center [665, 231] width 34 height 16
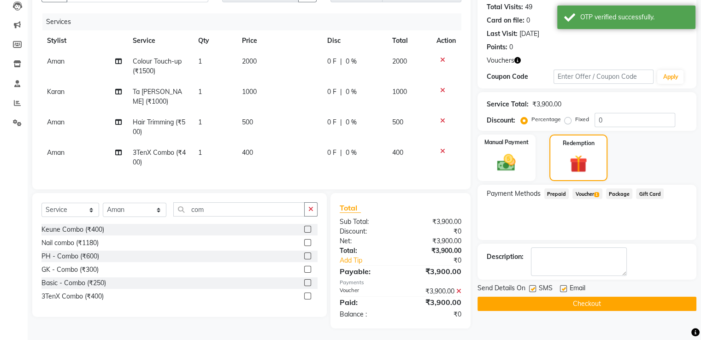
click at [565, 306] on button "Checkout" at bounding box center [586, 304] width 219 height 14
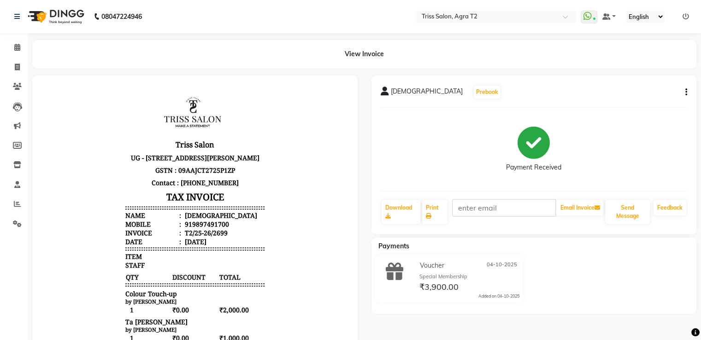
scroll to position [7, 0]
click at [310, 244] on body "Triss Salon [STREET_ADDRESS][PERSON_NAME] GSTN : 09AAJCT2725P1ZP Contact : [PHO…" at bounding box center [195, 299] width 300 height 423
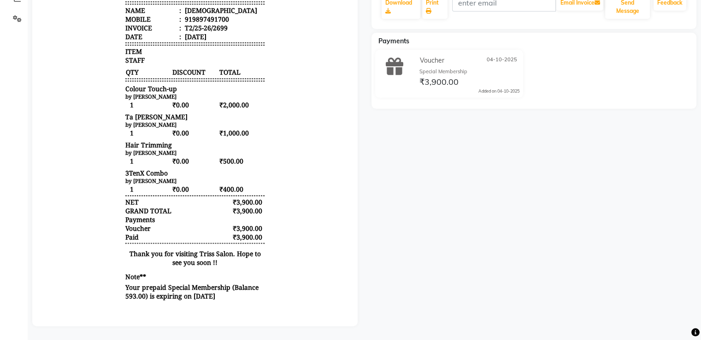
scroll to position [0, 0]
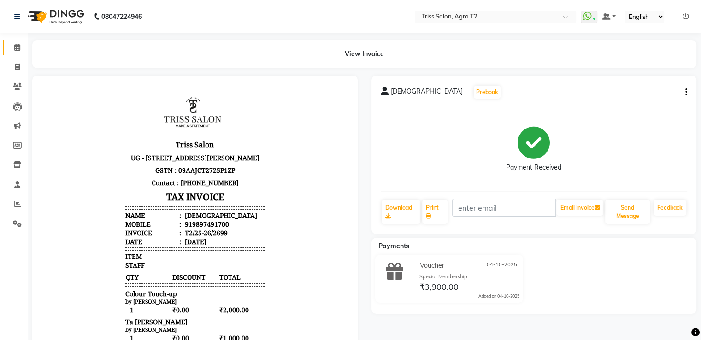
click at [18, 43] on span at bounding box center [17, 47] width 16 height 11
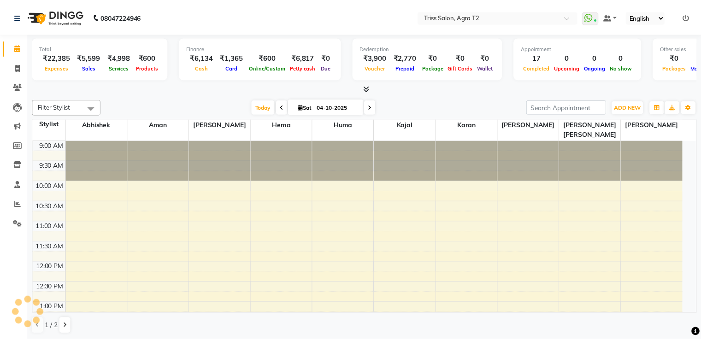
scroll to position [321, 0]
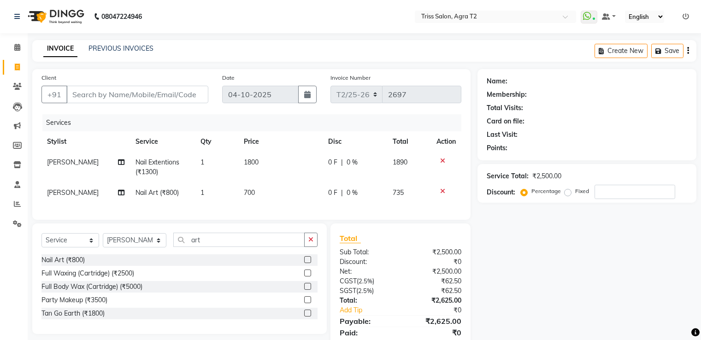
select select "service"
select select "49100"
type input "9"
type input "0"
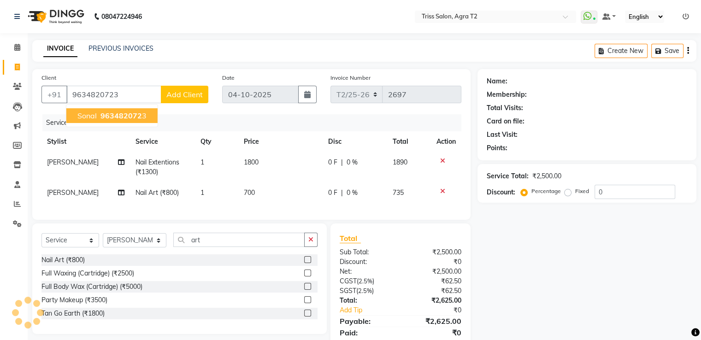
type input "9634820723"
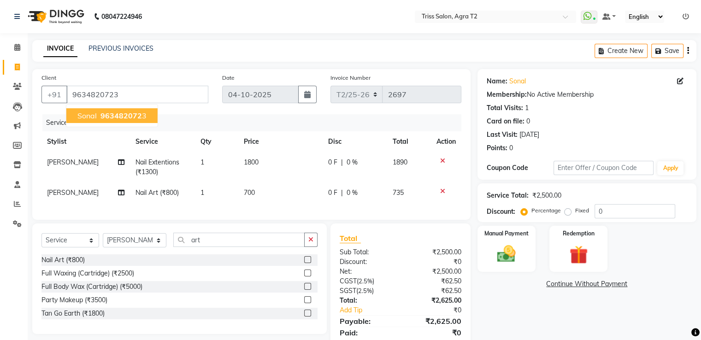
click at [133, 116] on span "963482072" at bounding box center [120, 115] width 41 height 9
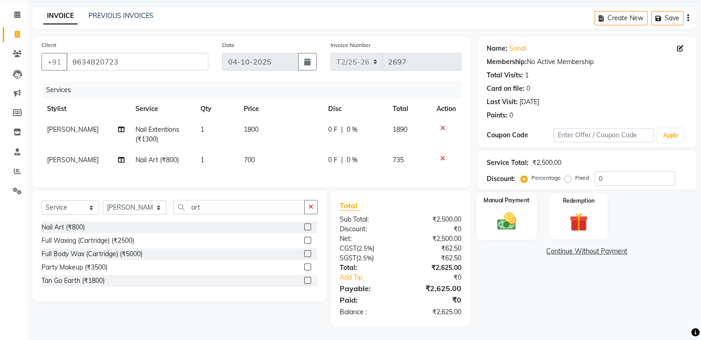
click at [523, 208] on div "Manual Payment" at bounding box center [506, 215] width 60 height 47
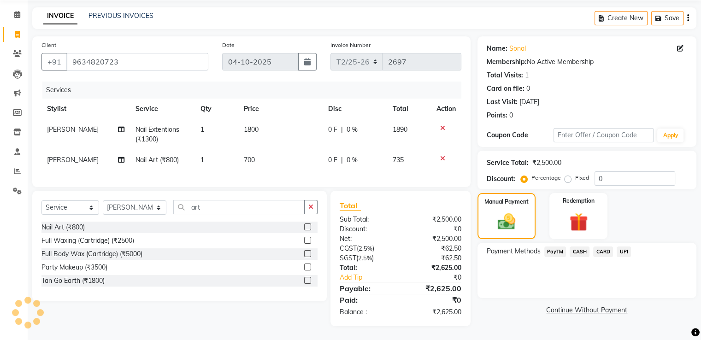
click at [242, 159] on td "700" at bounding box center [280, 160] width 84 height 21
select select "49100"
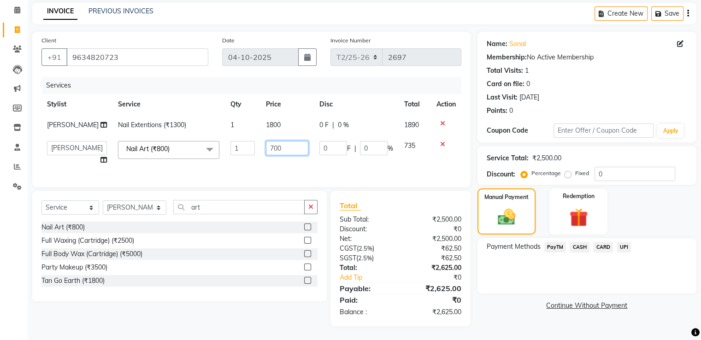
click at [266, 154] on input "700" at bounding box center [287, 148] width 42 height 14
type input "500"
click at [298, 177] on div "Services Stylist Service Qty Price Disc Total Action [PERSON_NAME] Nail Extenti…" at bounding box center [251, 127] width 420 height 101
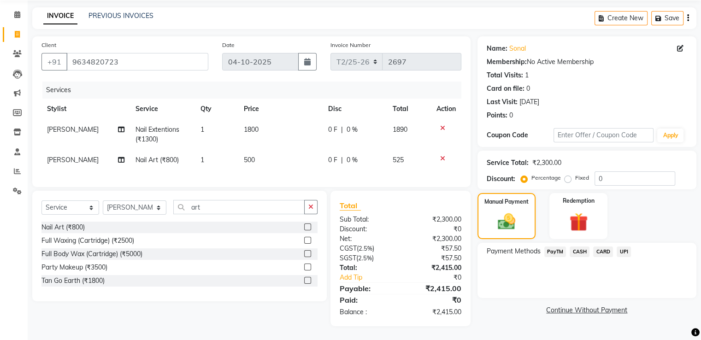
click at [442, 155] on icon at bounding box center [442, 158] width 5 height 6
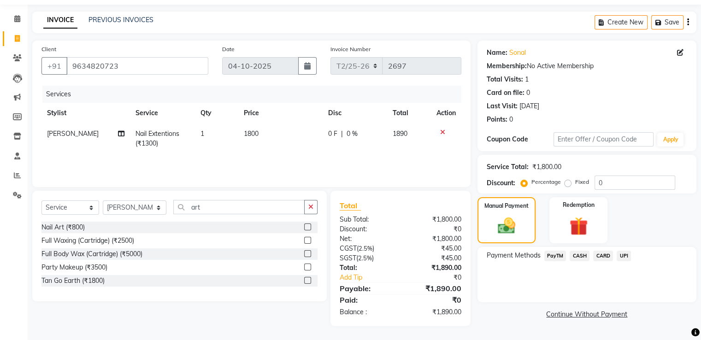
scroll to position [29, 0]
click at [581, 256] on span "CASH" at bounding box center [580, 256] width 20 height 11
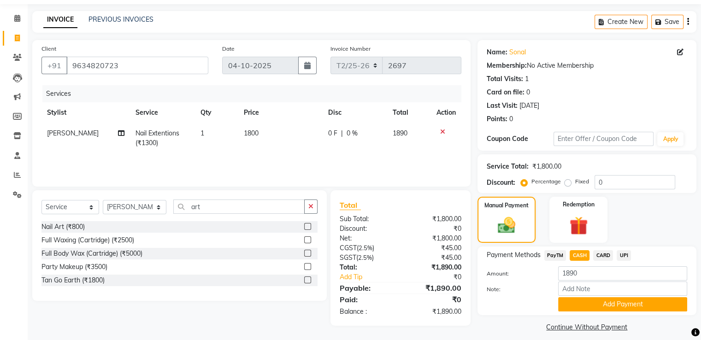
scroll to position [37, 0]
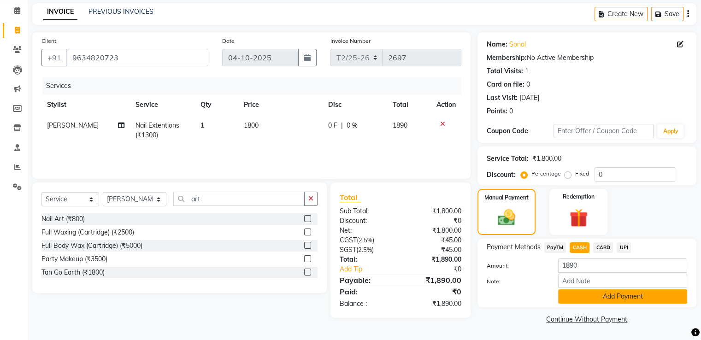
click at [610, 293] on button "Add Payment" at bounding box center [622, 296] width 129 height 14
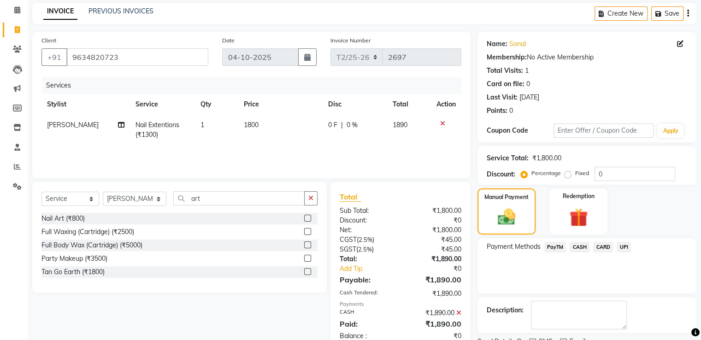
scroll to position [75, 0]
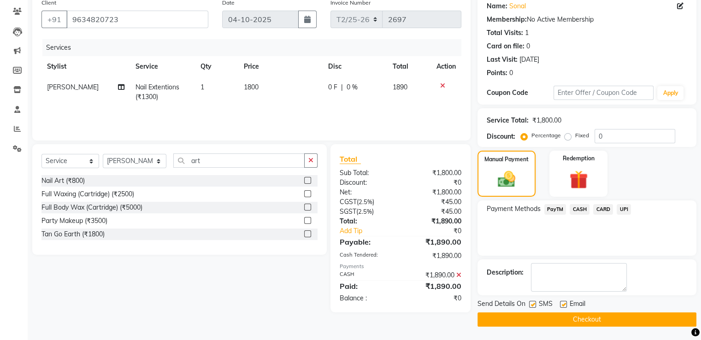
click at [594, 319] on button "Checkout" at bounding box center [586, 319] width 219 height 14
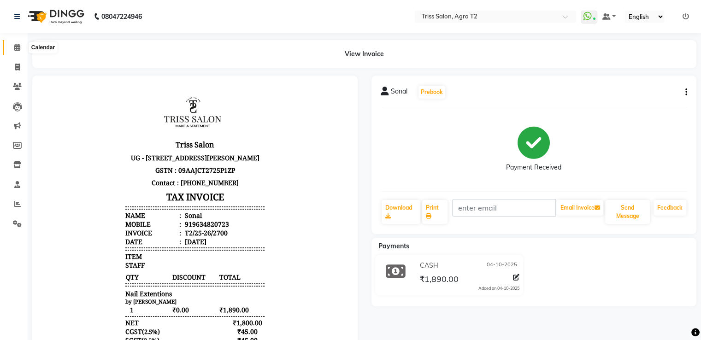
click at [11, 45] on span at bounding box center [17, 47] width 16 height 11
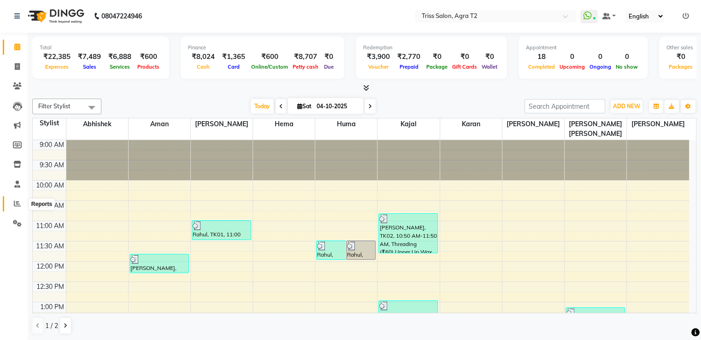
click at [9, 201] on span at bounding box center [17, 204] width 16 height 11
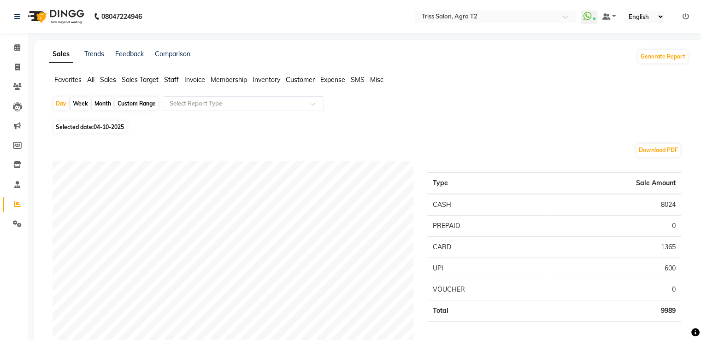
click at [169, 78] on span "Staff" at bounding box center [171, 80] width 15 height 8
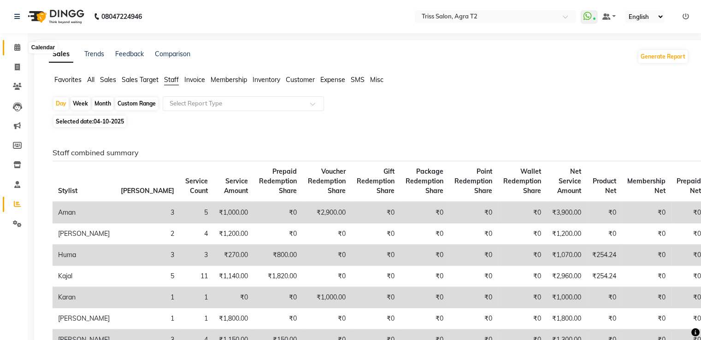
click at [14, 49] on icon at bounding box center [17, 47] width 6 height 7
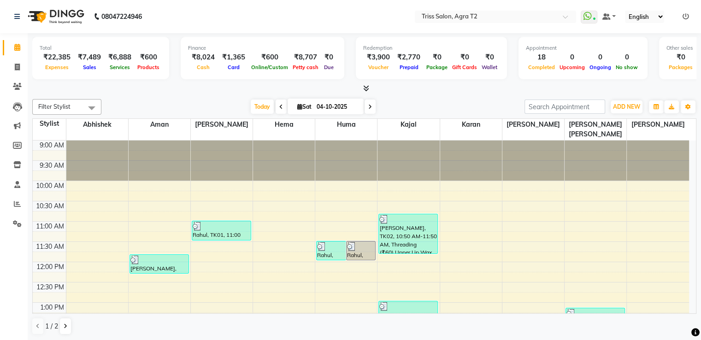
click at [336, 243] on div "Rahul, TK01, 11:30 AM-12:00 PM, Basic - Shampoo" at bounding box center [331, 251] width 29 height 18
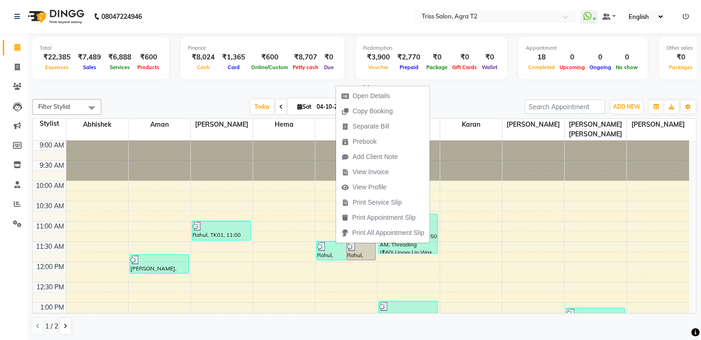
click at [247, 93] on div at bounding box center [364, 89] width 664 height 10
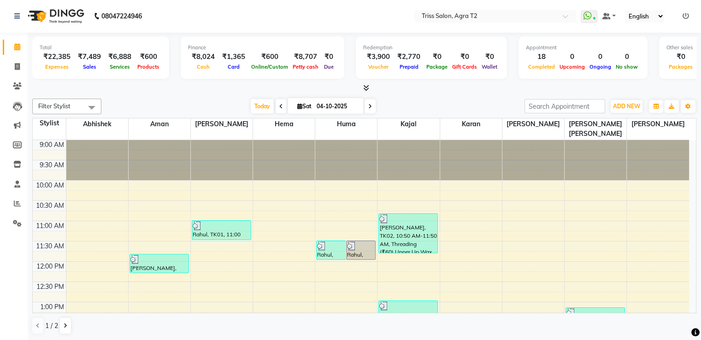
click at [367, 86] on icon at bounding box center [366, 87] width 6 height 7
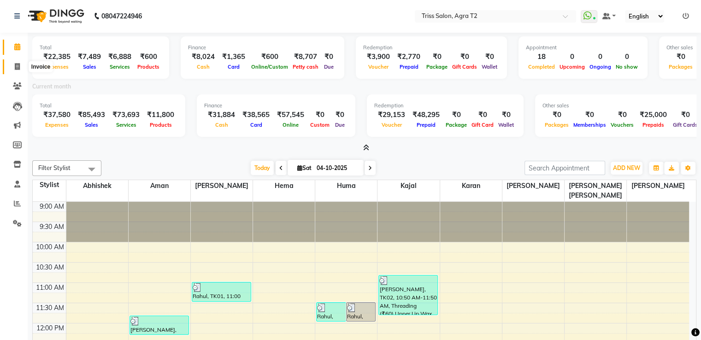
click at [15, 64] on icon at bounding box center [17, 66] width 5 height 7
select select "service"
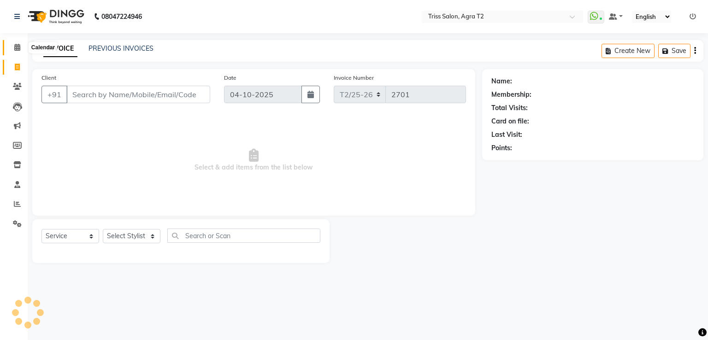
click at [16, 52] on span at bounding box center [17, 47] width 16 height 11
